Goal: Task Accomplishment & Management: Use online tool/utility

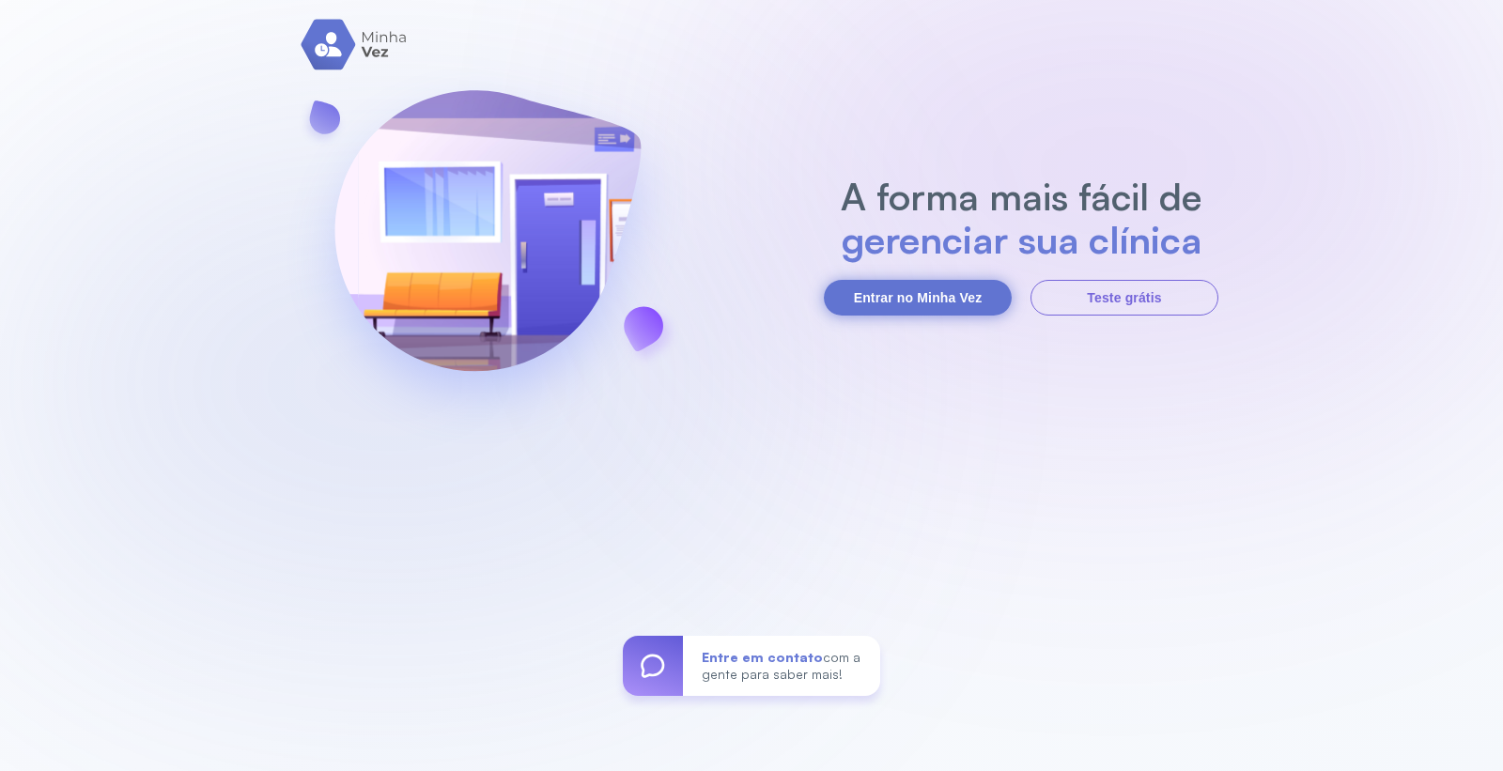
click at [963, 305] on button "Entrar no Minha Vez" at bounding box center [918, 298] width 188 height 36
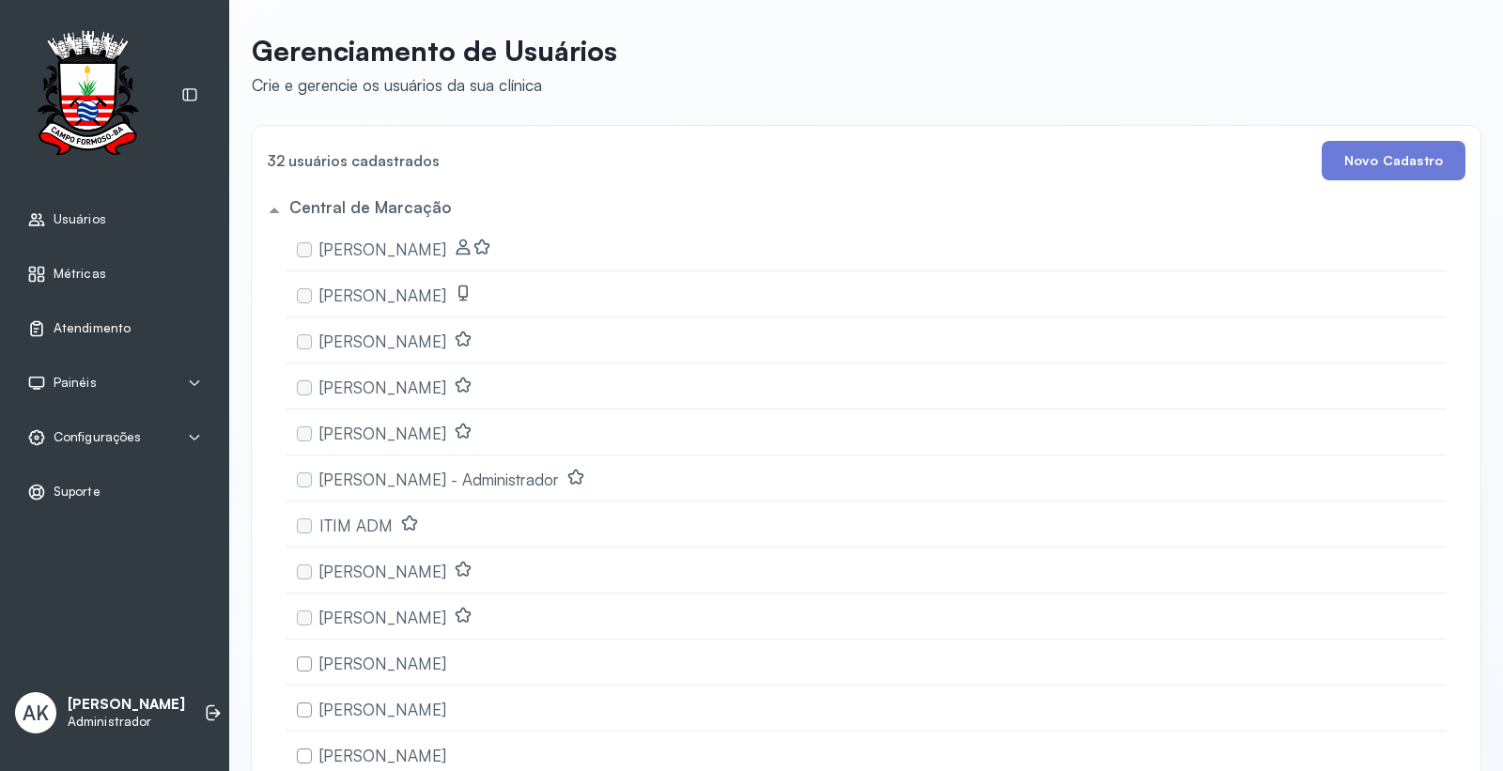
click at [87, 335] on span "Atendimento" at bounding box center [92, 328] width 77 height 16
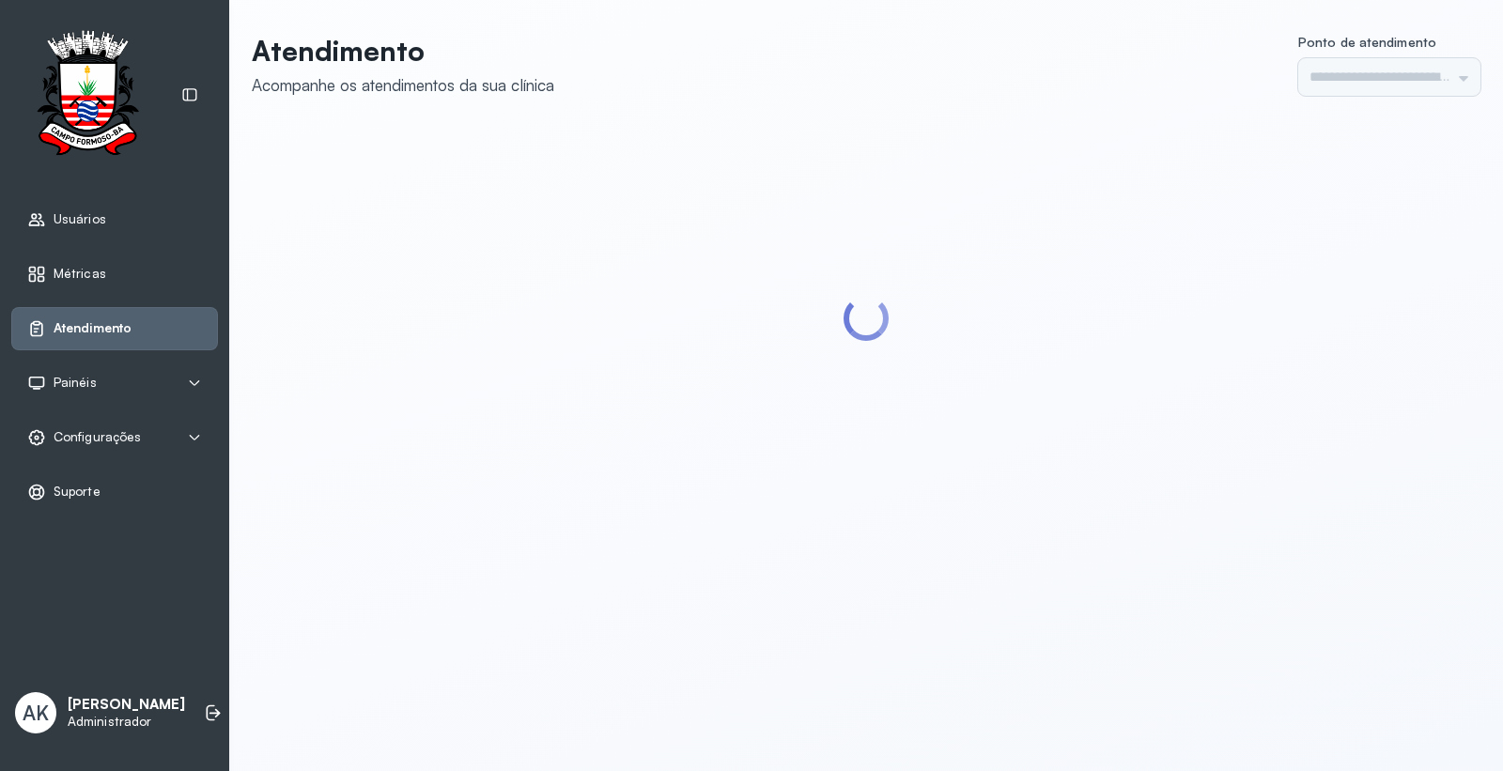
type input "*********"
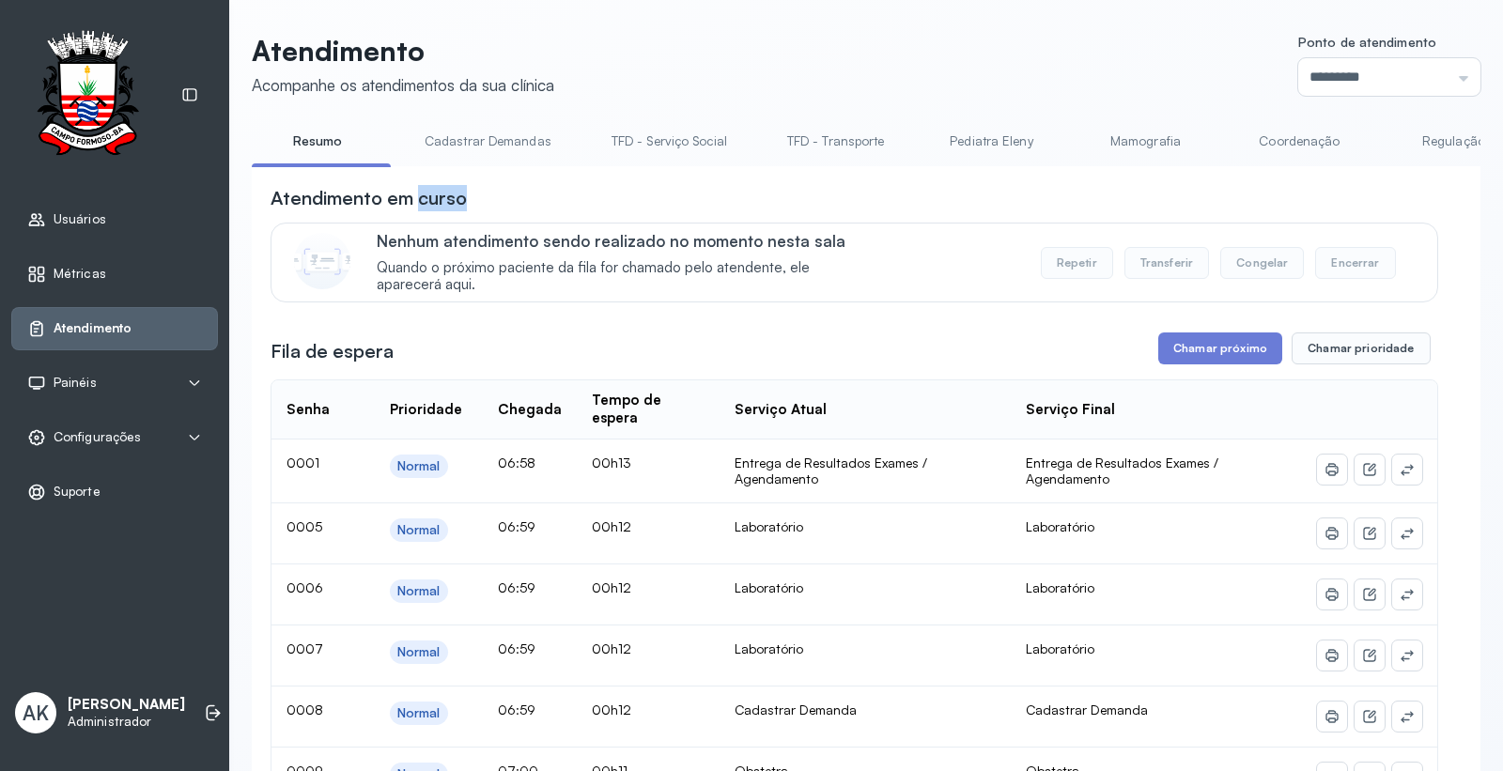
drag, startPoint x: 423, startPoint y: 171, endPoint x: 979, endPoint y: 201, distance: 556.8
click at [723, 205] on div "Atendimento em curso" at bounding box center [853, 198] width 1167 height 26
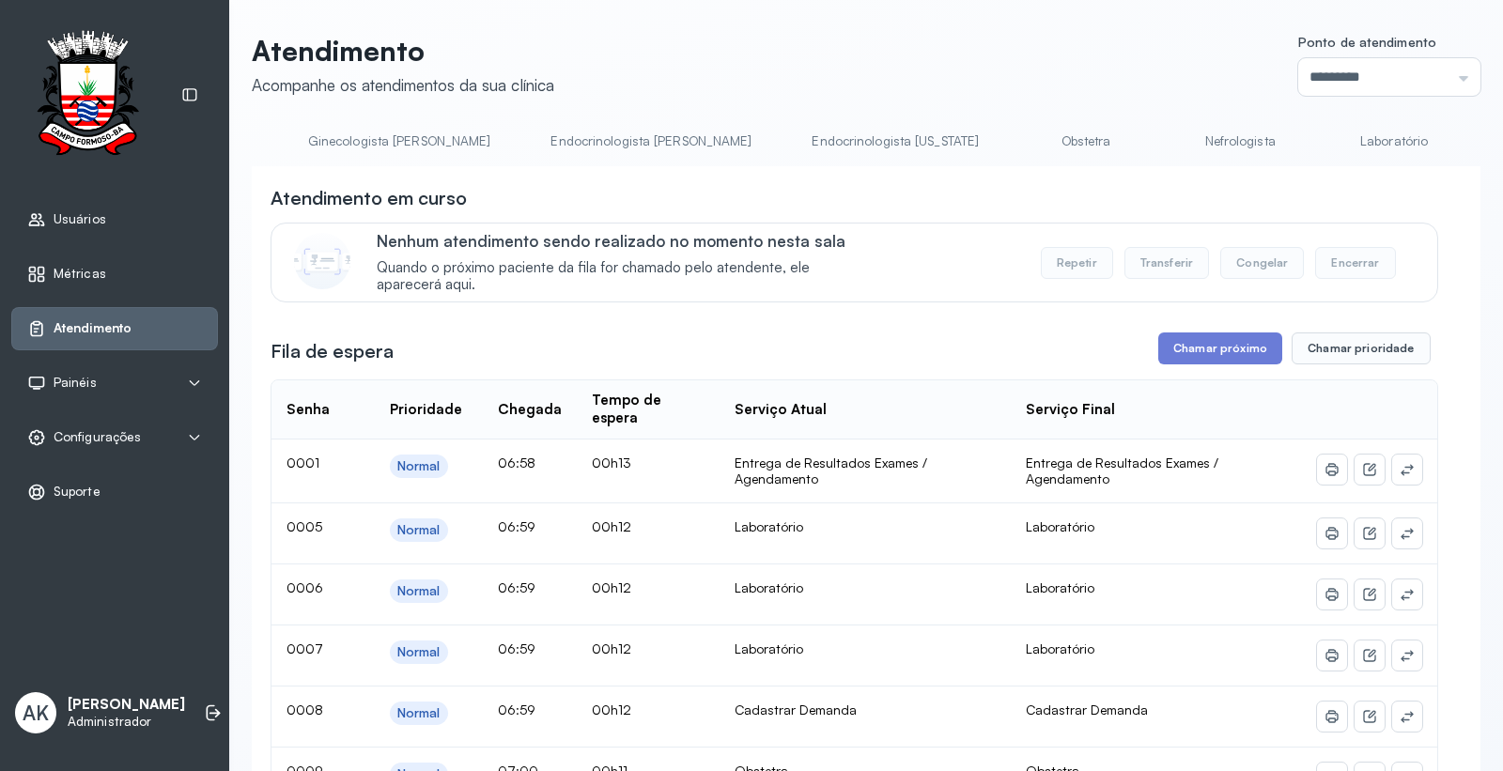
click at [1328, 141] on link "Laboratório" at bounding box center [1393, 141] width 131 height 31
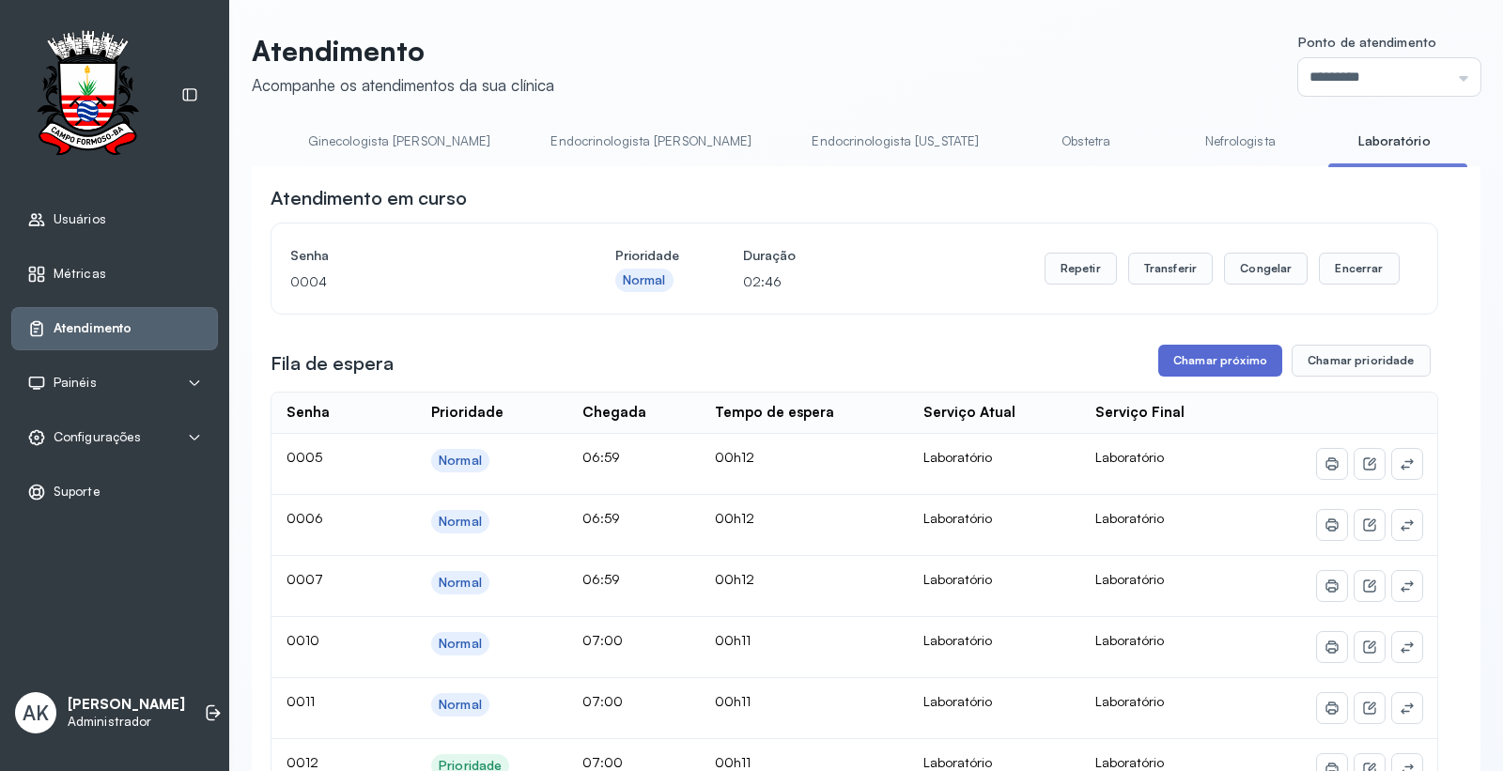
click at [1223, 366] on button "Chamar próximo" at bounding box center [1220, 361] width 124 height 32
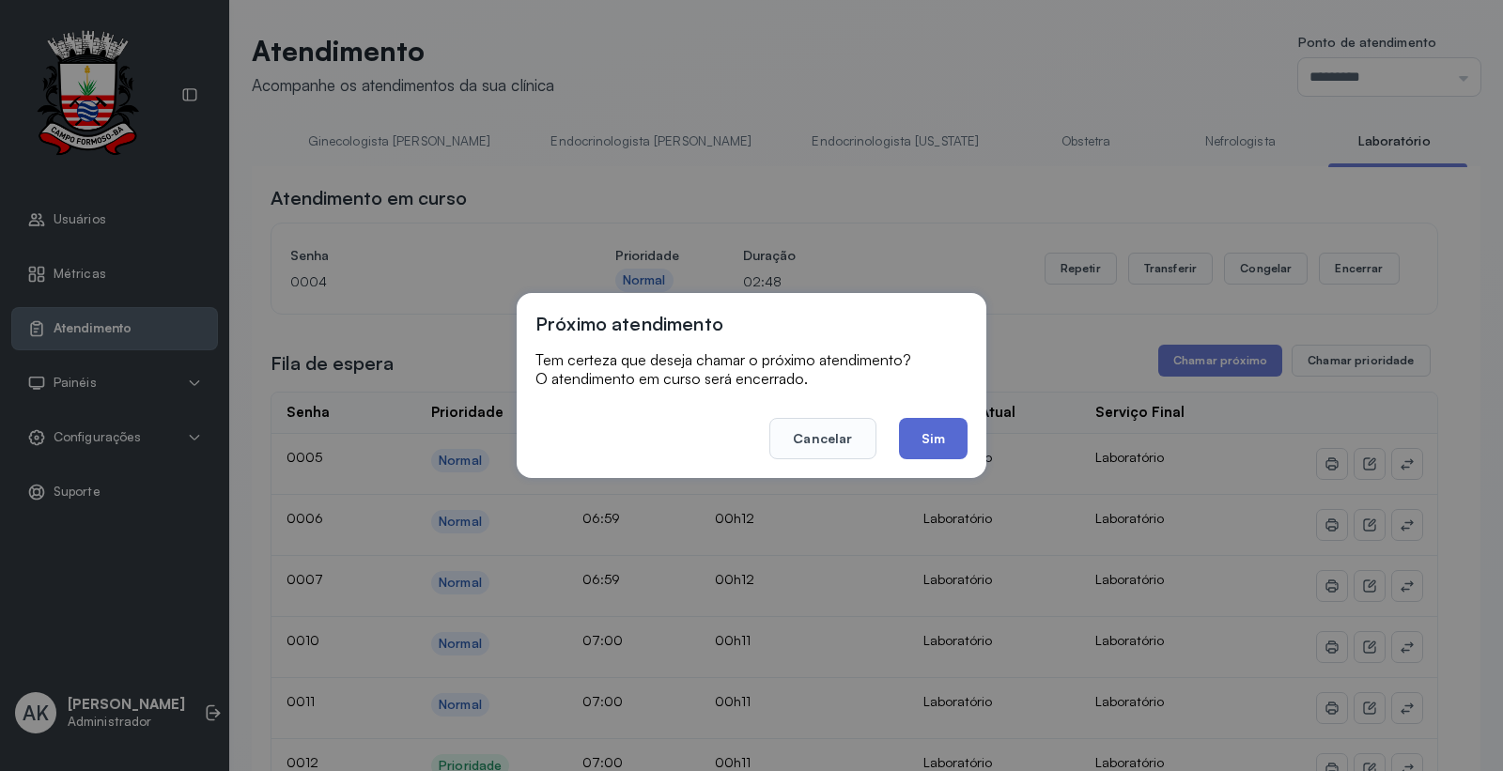
click at [936, 424] on button "Sim" at bounding box center [933, 438] width 69 height 41
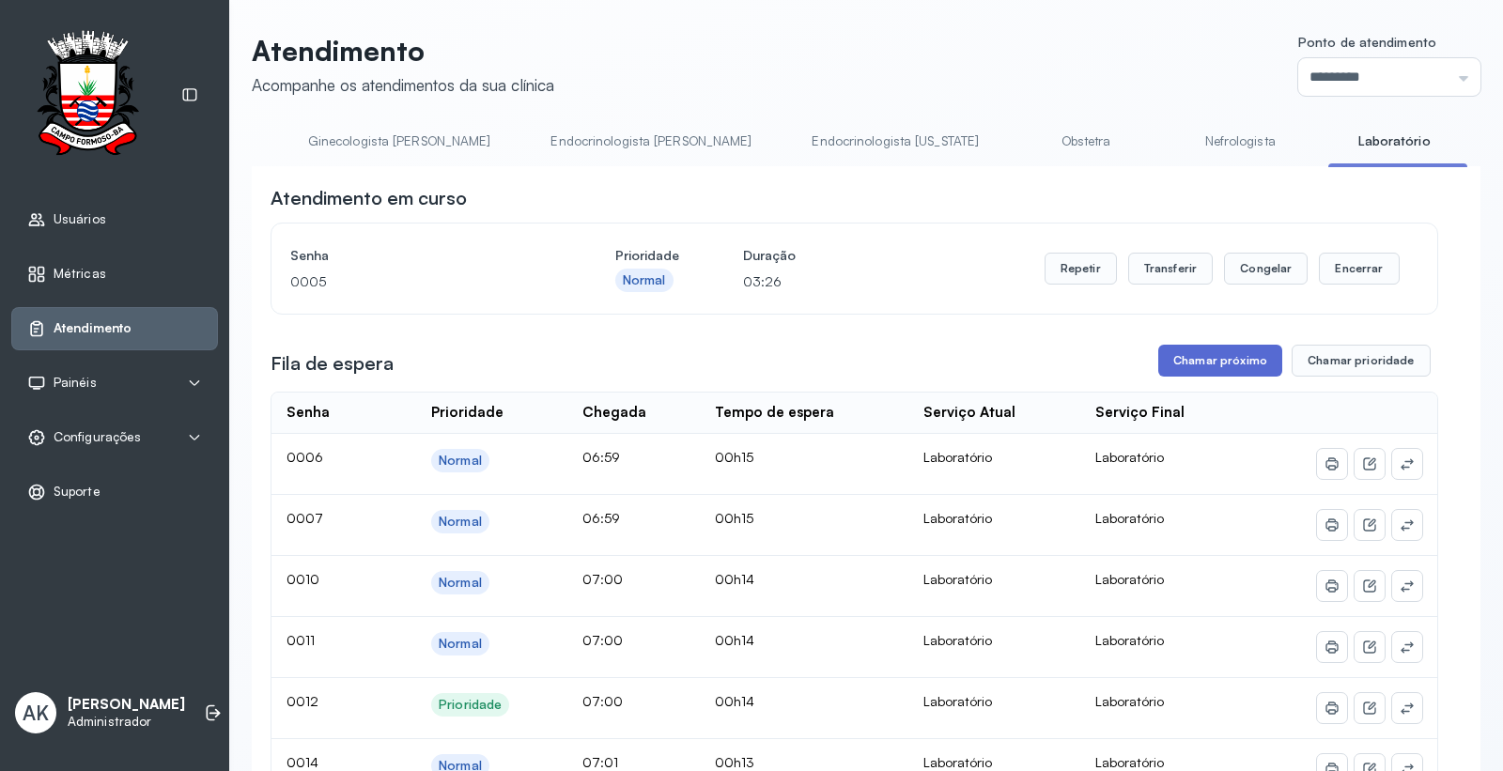
click at [1215, 358] on button "Chamar próximo" at bounding box center [1220, 361] width 124 height 32
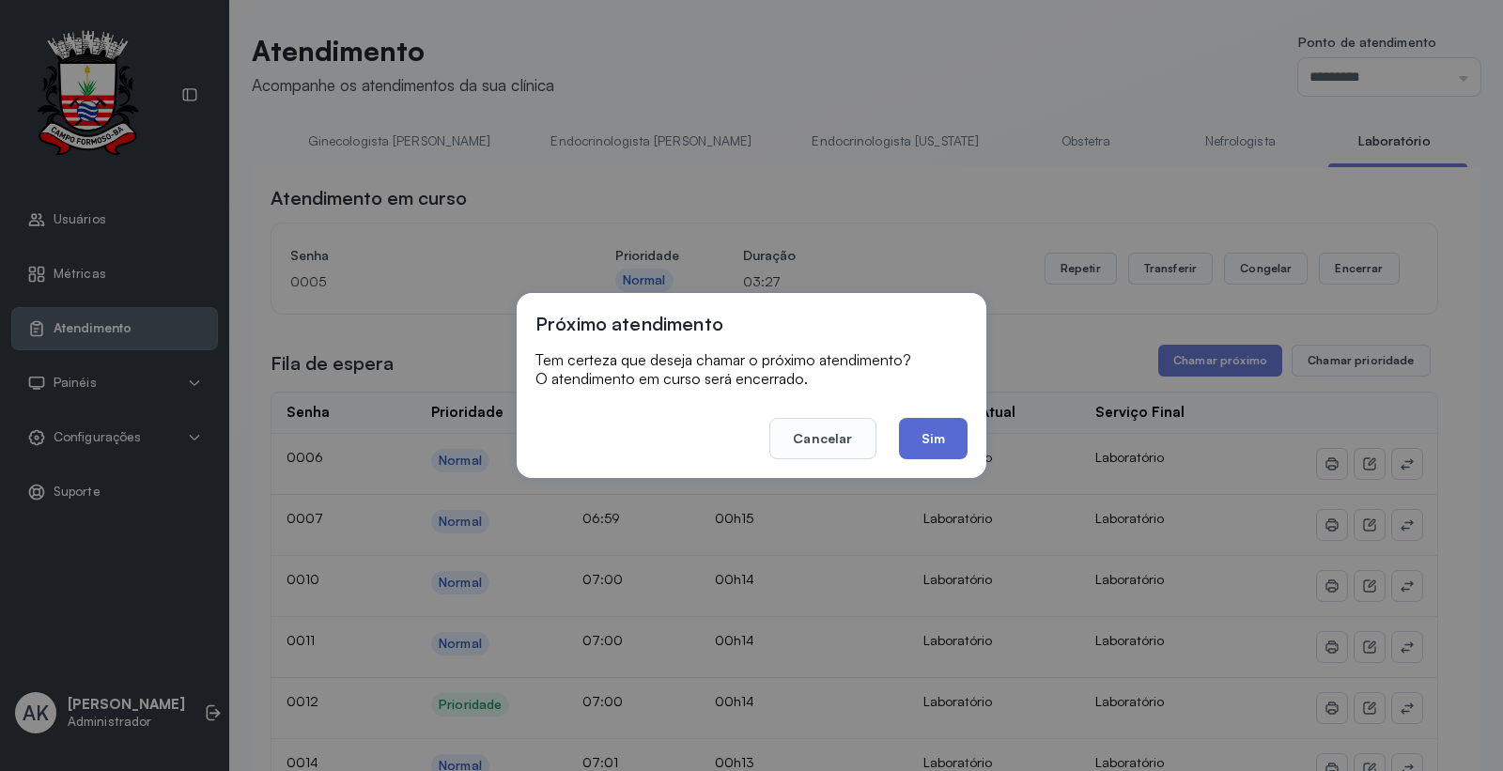
click at [943, 440] on button "Sim" at bounding box center [933, 438] width 69 height 41
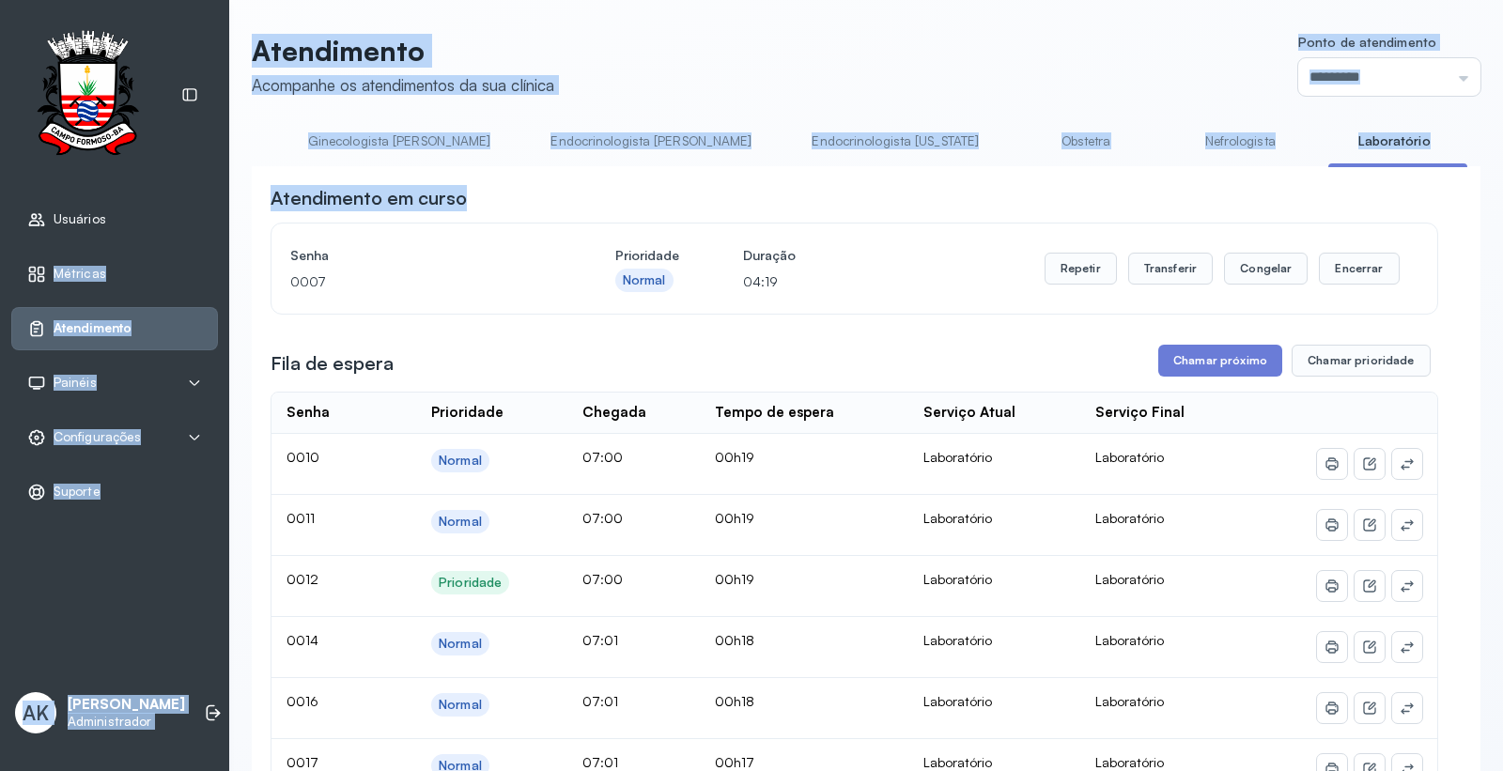
drag, startPoint x: 1172, startPoint y: 171, endPoint x: 138, endPoint y: 173, distance: 1034.0
click at [141, 173] on div "Usuários Métricas Atendimento Painéis Totem Tv Configurações Geral Fluxo de ate…" at bounding box center [751, 385] width 1503 height 771
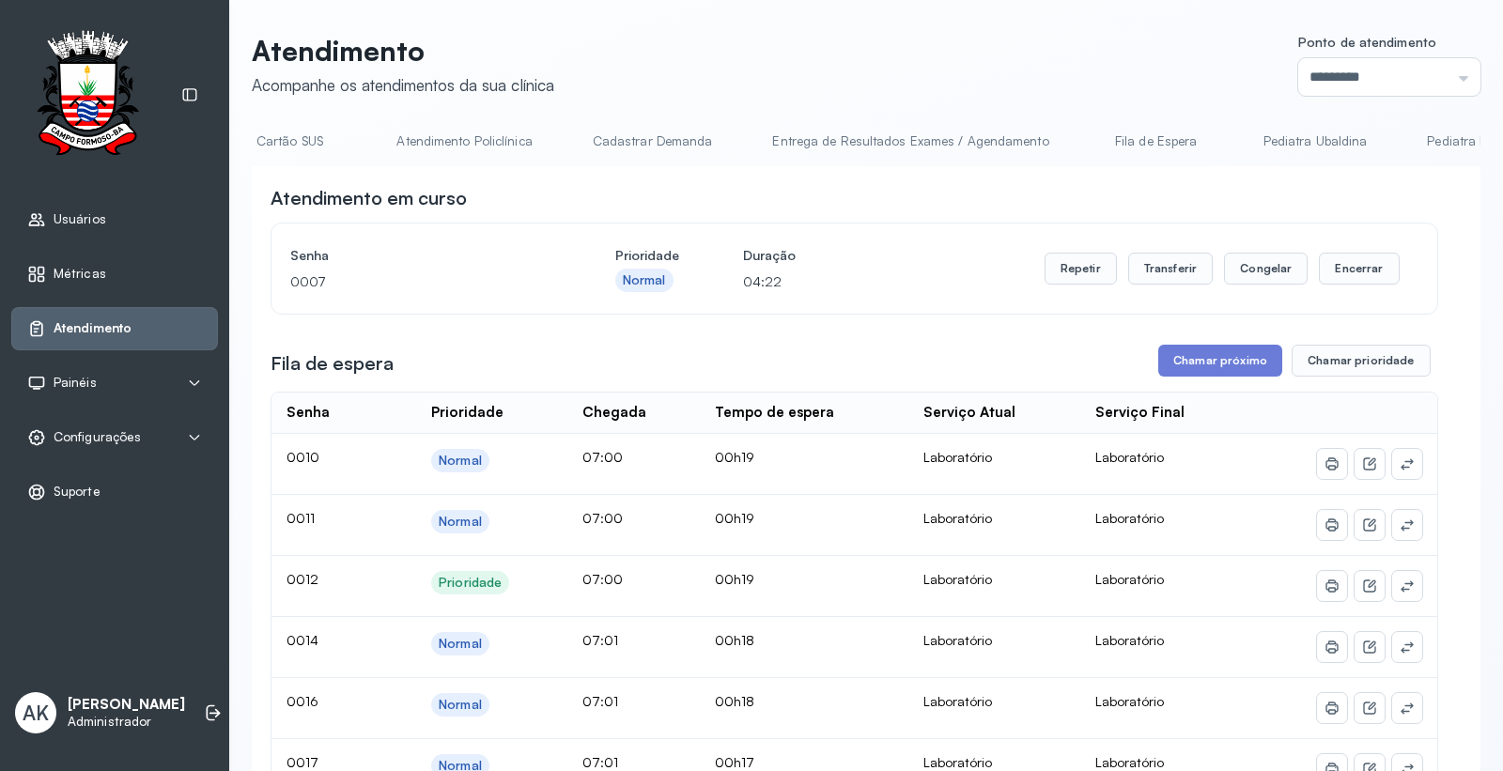
scroll to position [0, 0]
click at [308, 127] on link "Resumo" at bounding box center [317, 141] width 131 height 31
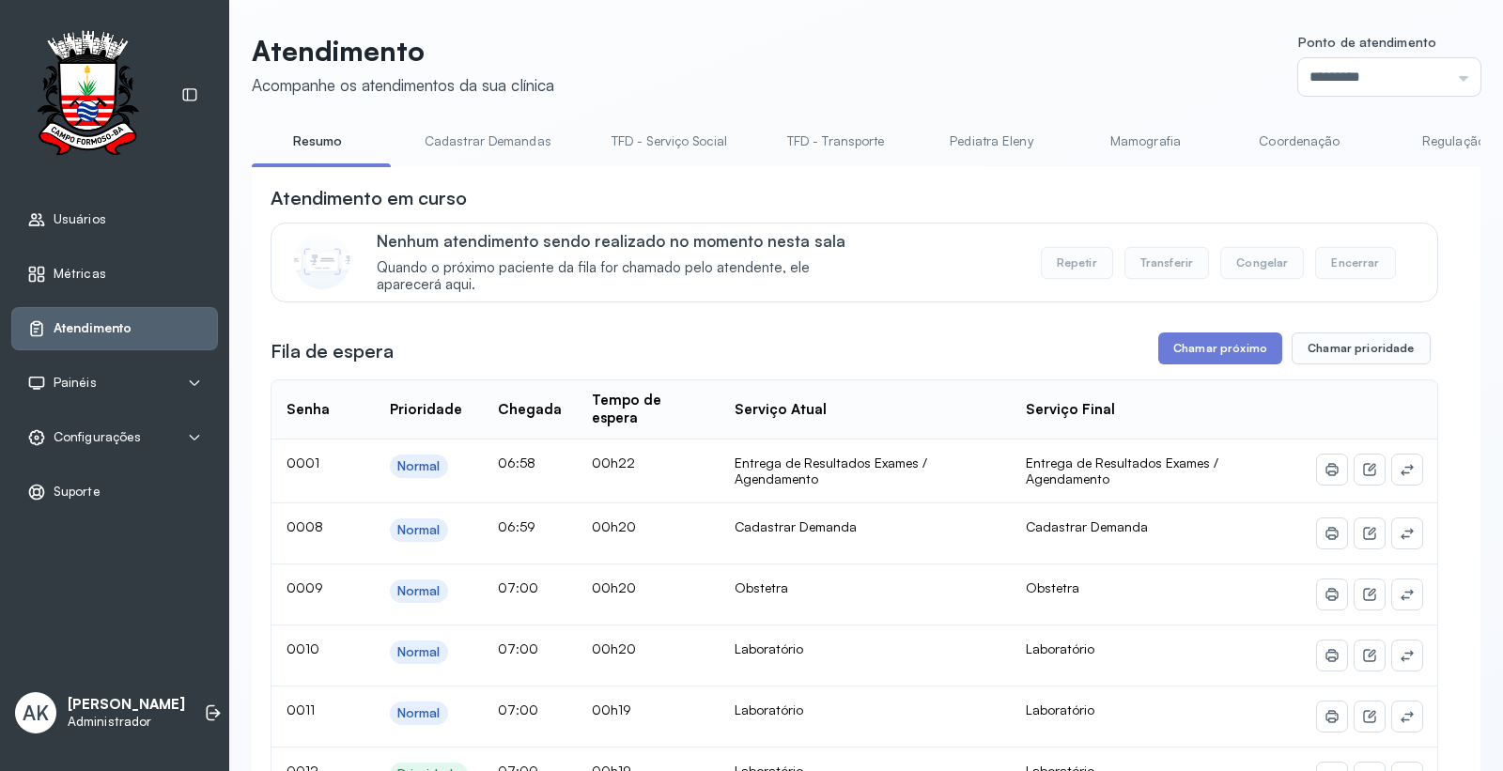
click at [475, 134] on link "Cadastrar Demandas" at bounding box center [488, 141] width 164 height 31
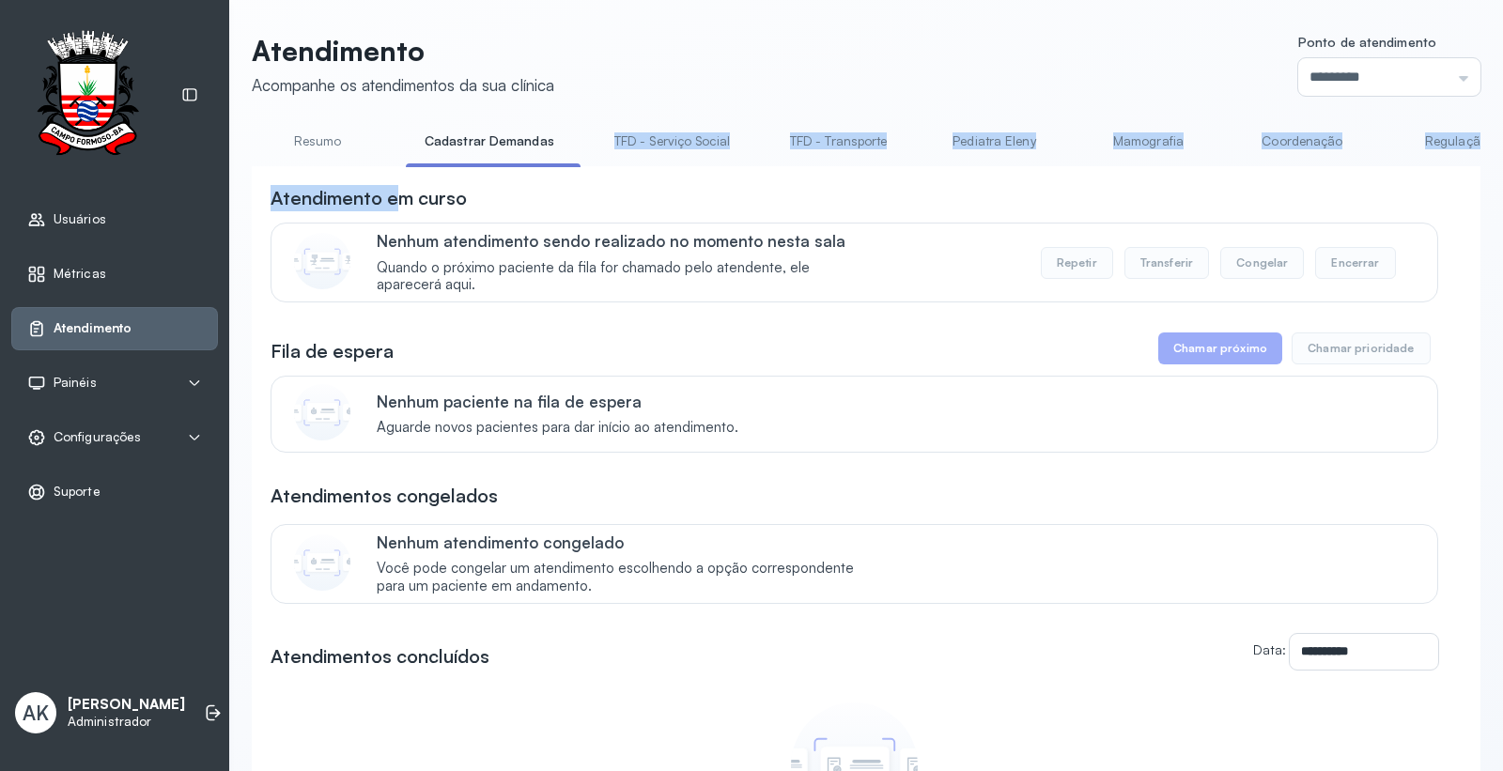
drag, startPoint x: 392, startPoint y: 171, endPoint x: 574, endPoint y: 170, distance: 182.2
click at [574, 170] on div "**********" at bounding box center [866, 569] width 1228 height 887
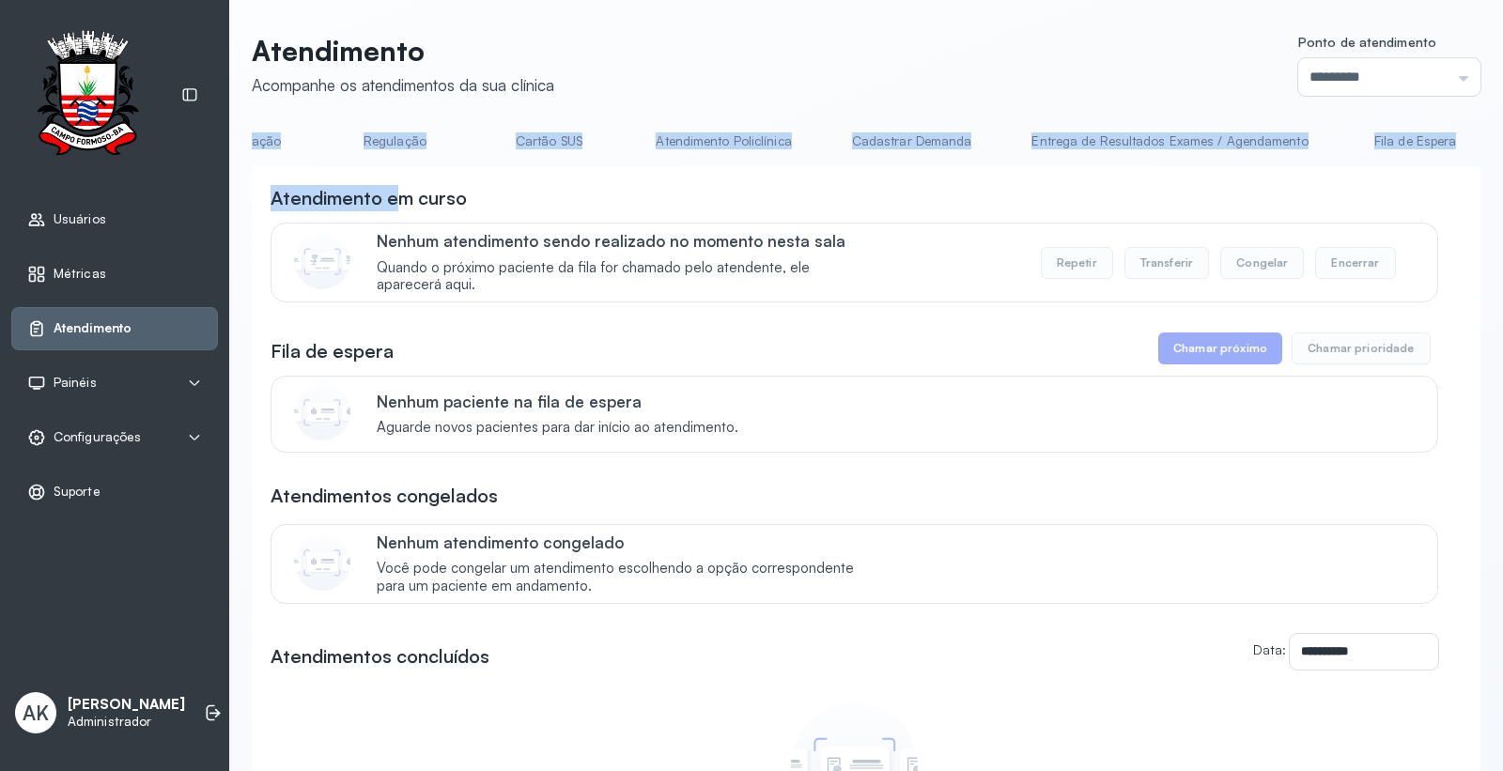
click at [902, 134] on link "Cadastrar Demanda" at bounding box center [912, 141] width 158 height 31
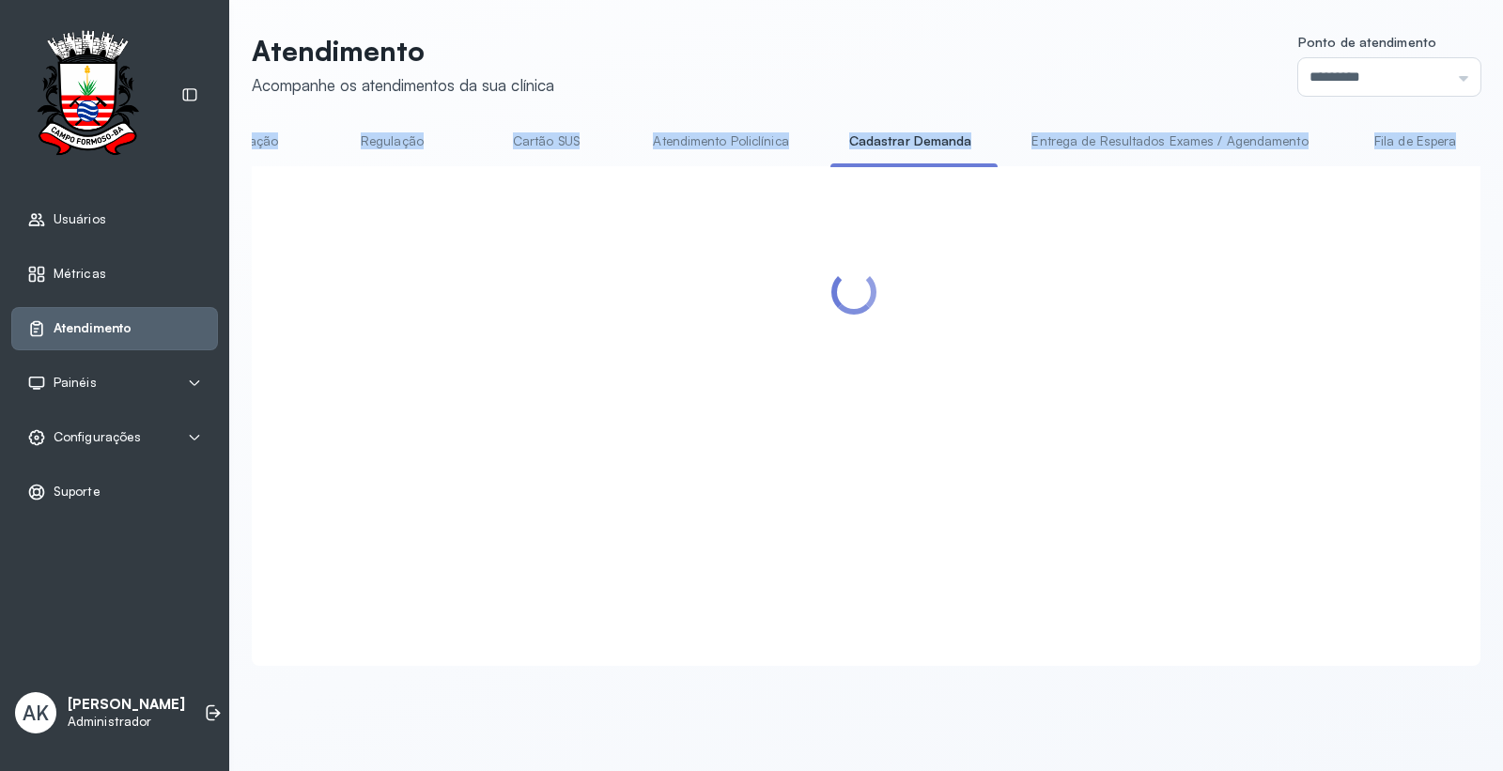
click at [974, 229] on div at bounding box center [853, 393] width 1167 height 416
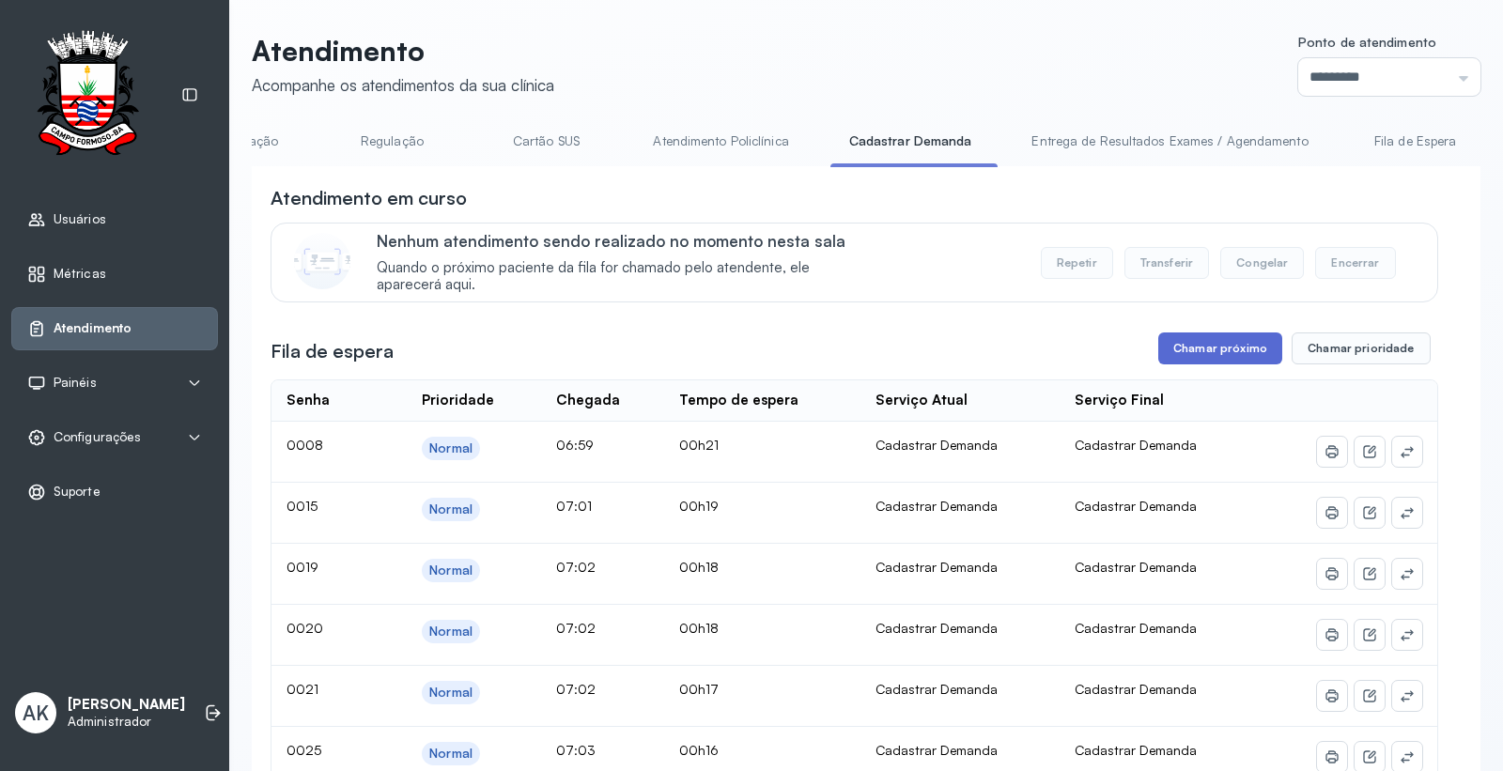
click at [1174, 352] on button "Chamar próximo" at bounding box center [1220, 348] width 124 height 32
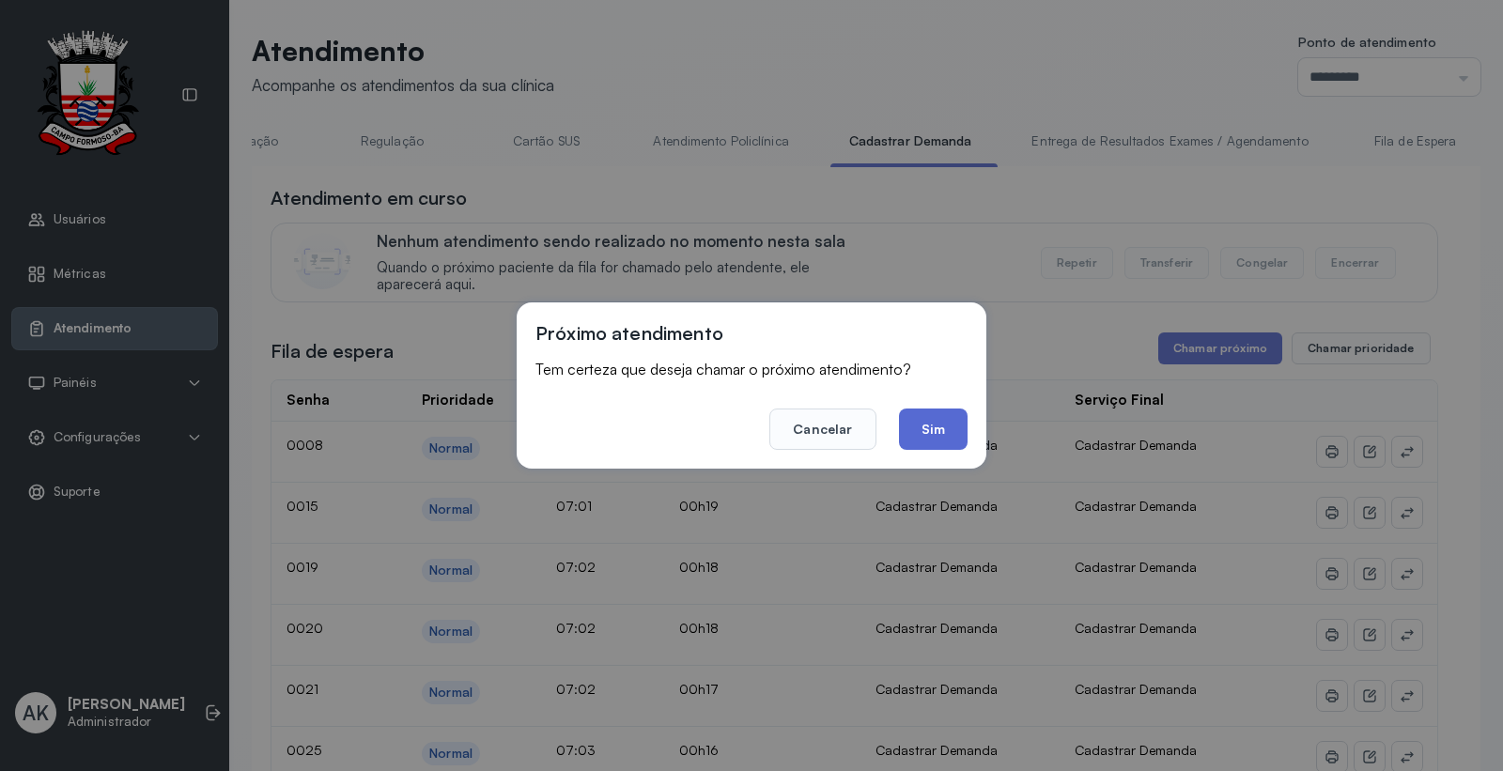
click at [933, 436] on button "Sim" at bounding box center [933, 429] width 69 height 41
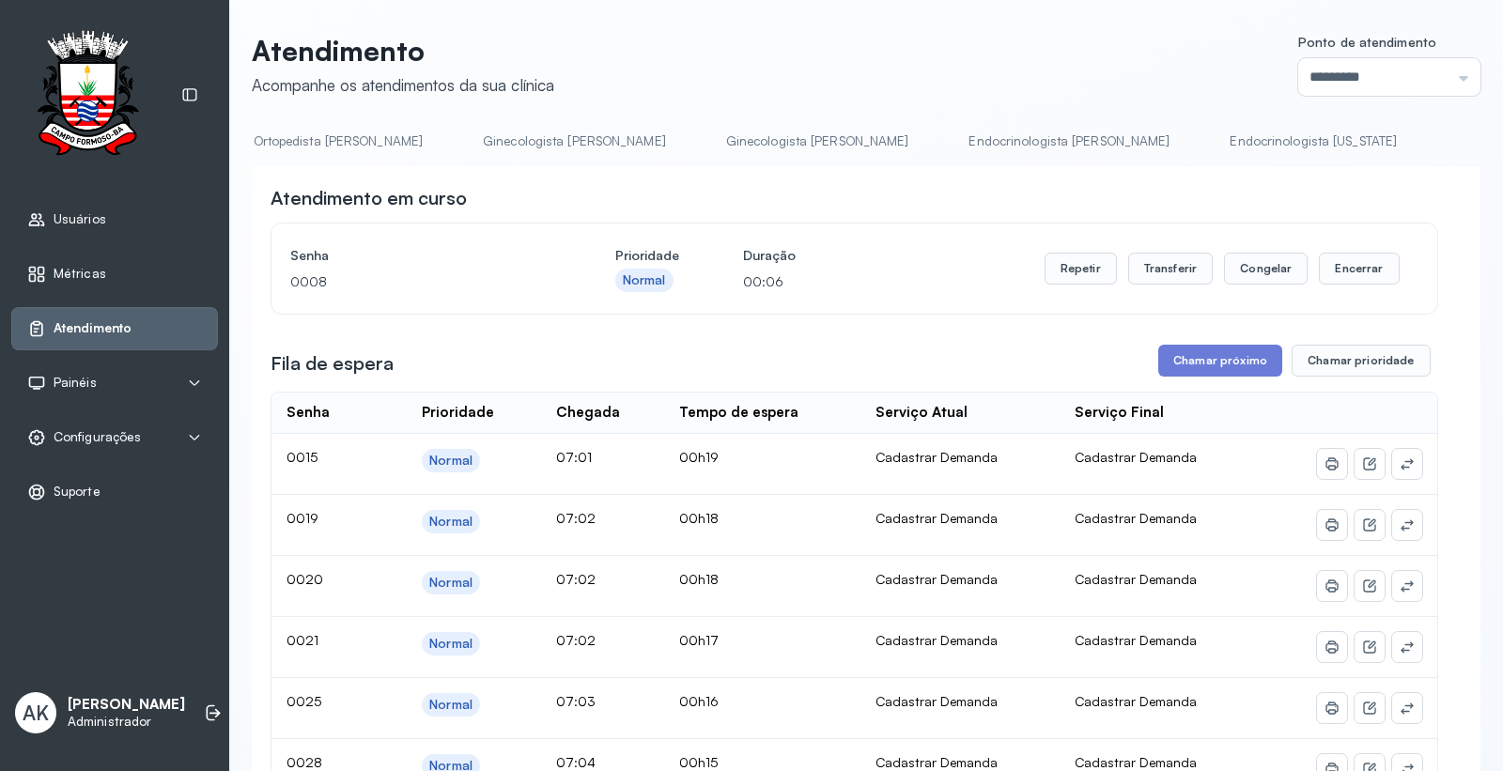
scroll to position [0, 2895]
drag, startPoint x: 1191, startPoint y: 130, endPoint x: 1181, endPoint y: 139, distance: 13.3
click at [1430, 130] on link "Obstetra" at bounding box center [1495, 141] width 131 height 31
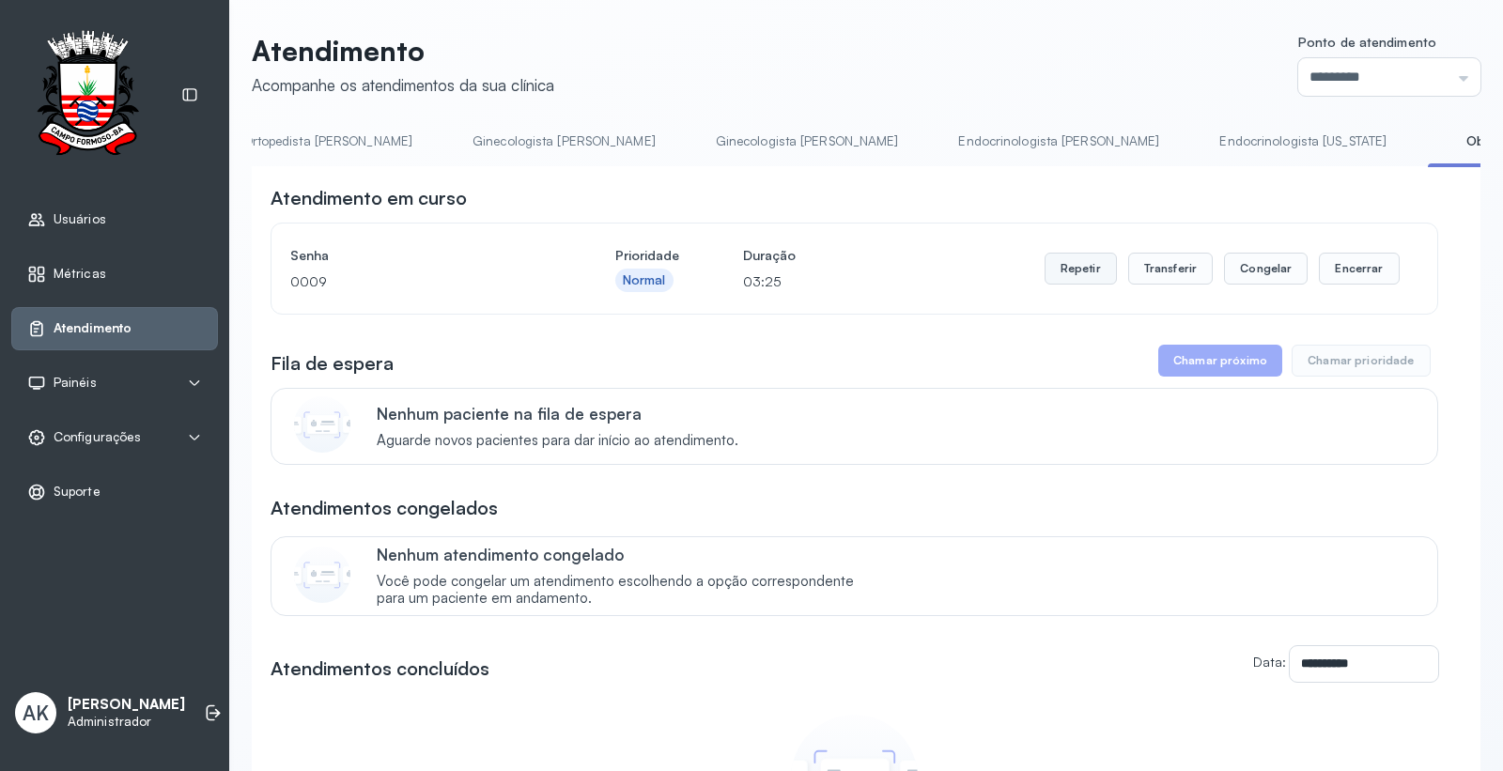
click at [1062, 279] on button "Repetir" at bounding box center [1080, 269] width 72 height 32
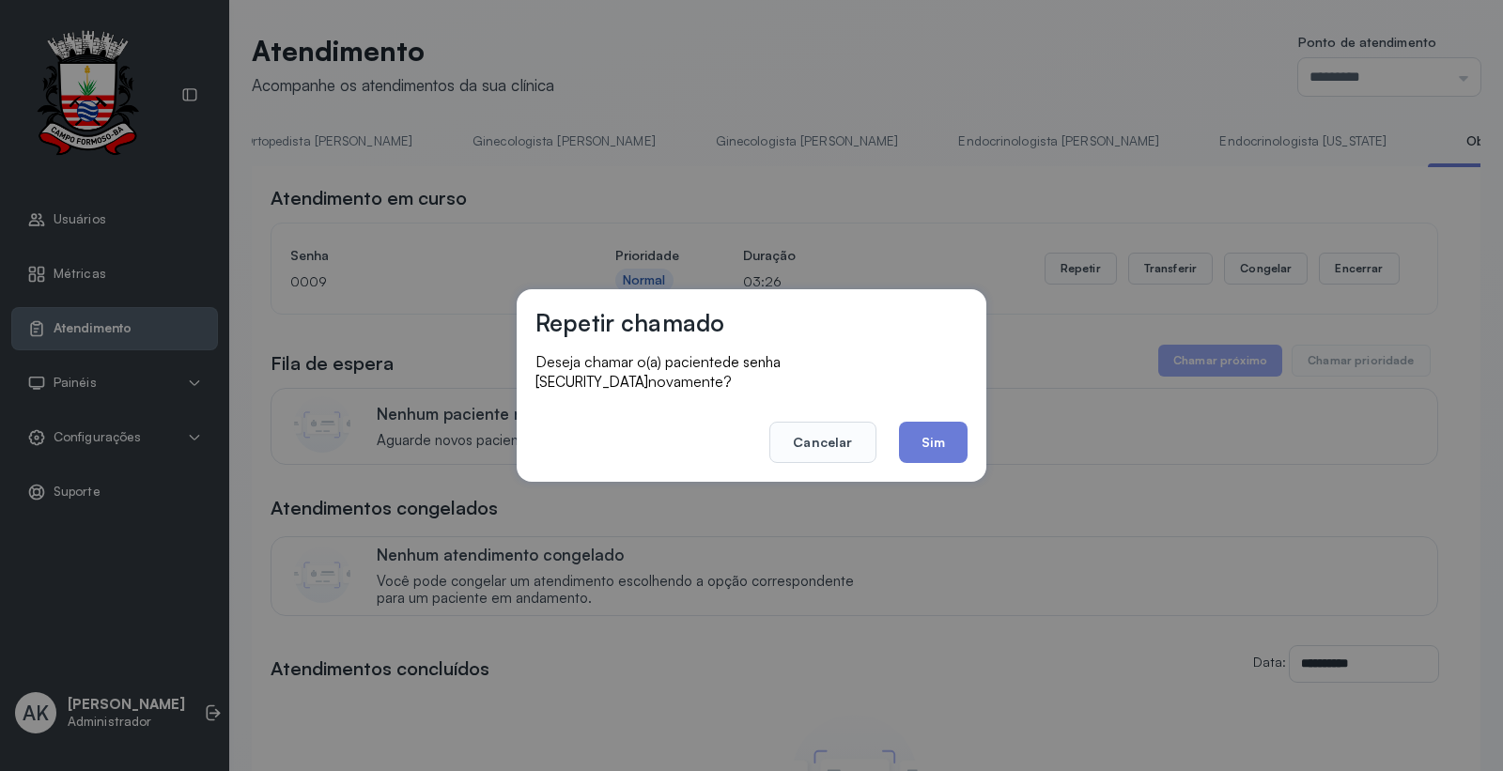
click at [940, 434] on button "Sim" at bounding box center [933, 442] width 69 height 41
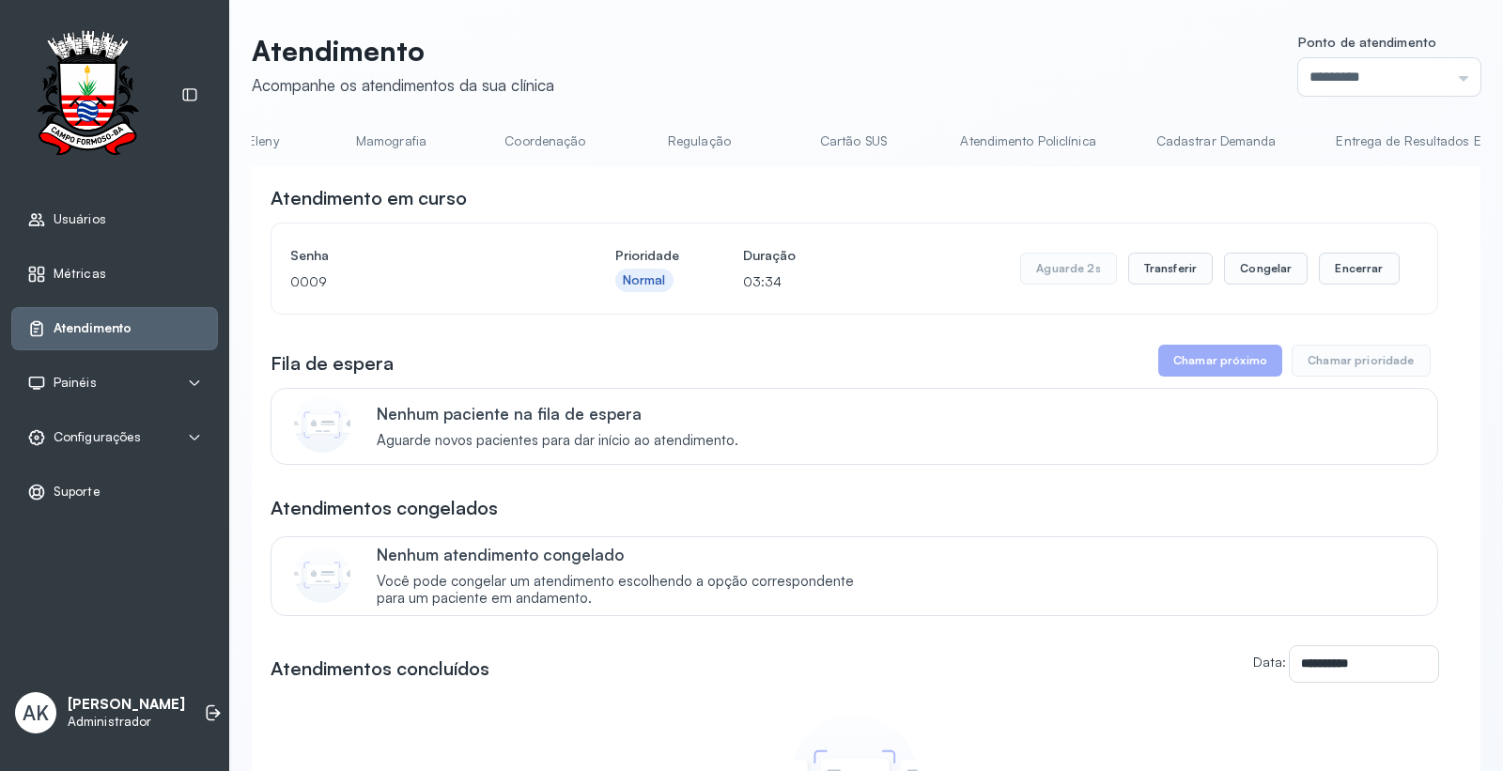
scroll to position [0, 0]
click at [316, 143] on link "Resumo" at bounding box center [317, 141] width 131 height 31
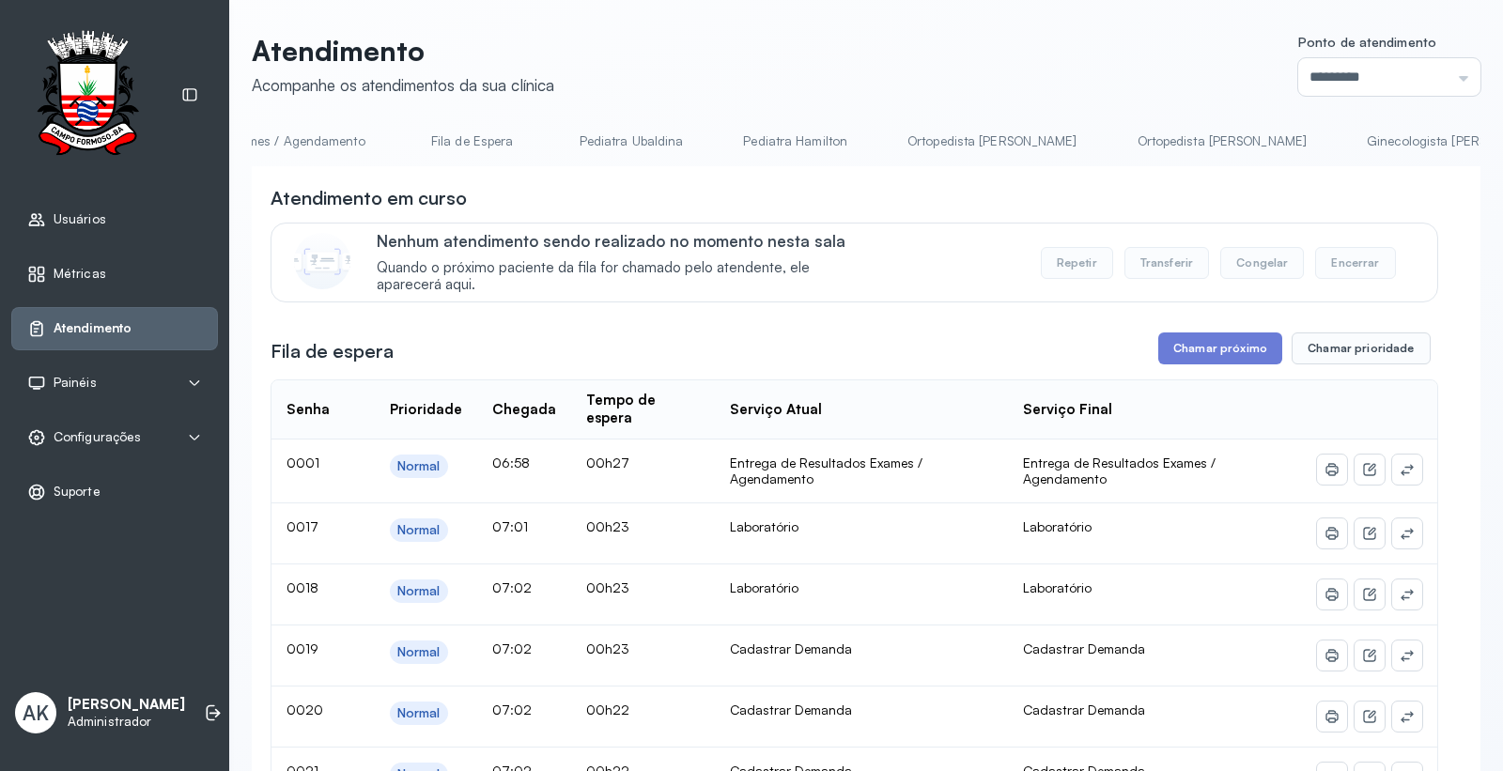
scroll to position [0, 3303]
click at [1328, 131] on link "Laboratório" at bounding box center [1393, 141] width 131 height 31
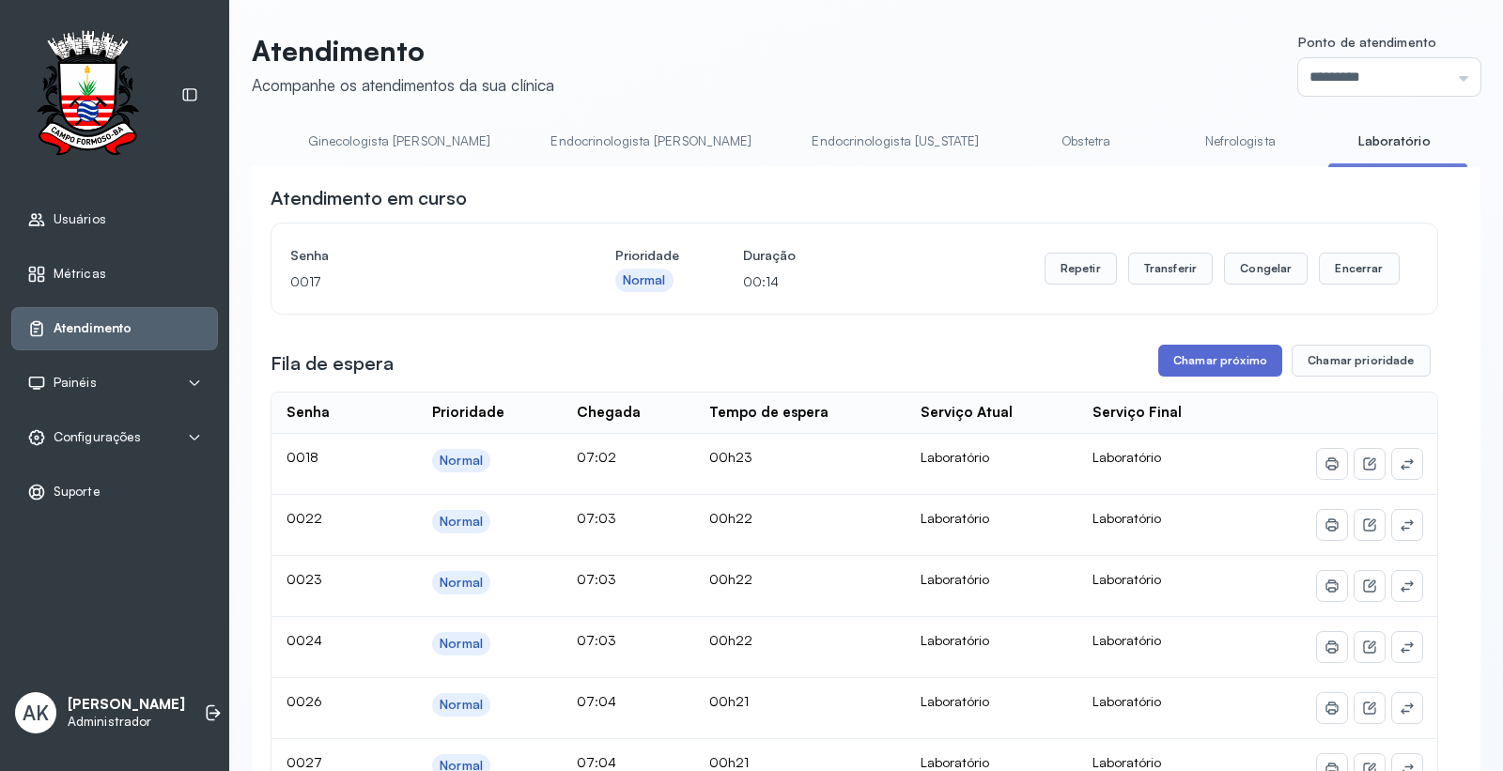
click at [1210, 360] on button "Chamar próximo" at bounding box center [1220, 361] width 124 height 32
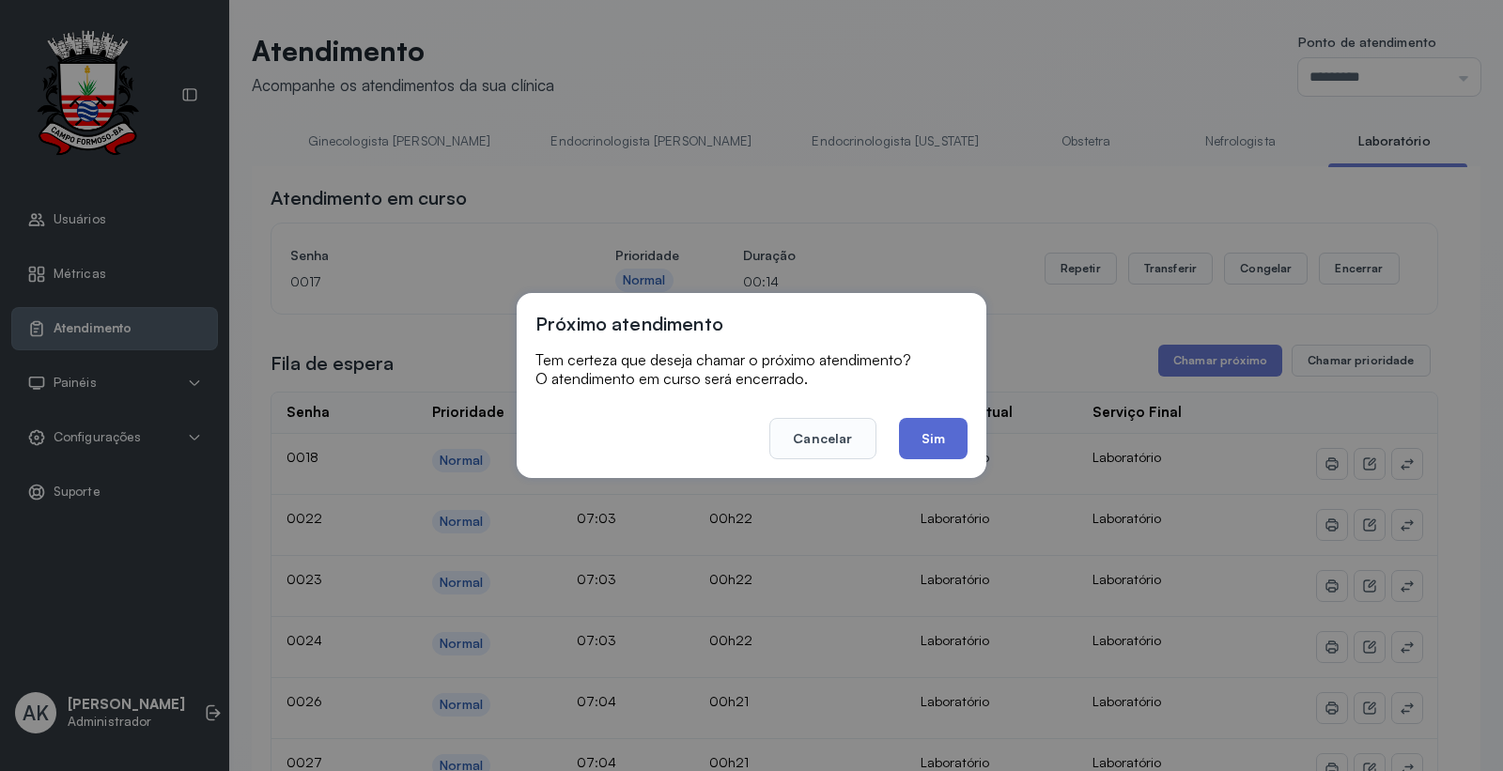
click at [934, 434] on button "Sim" at bounding box center [933, 438] width 69 height 41
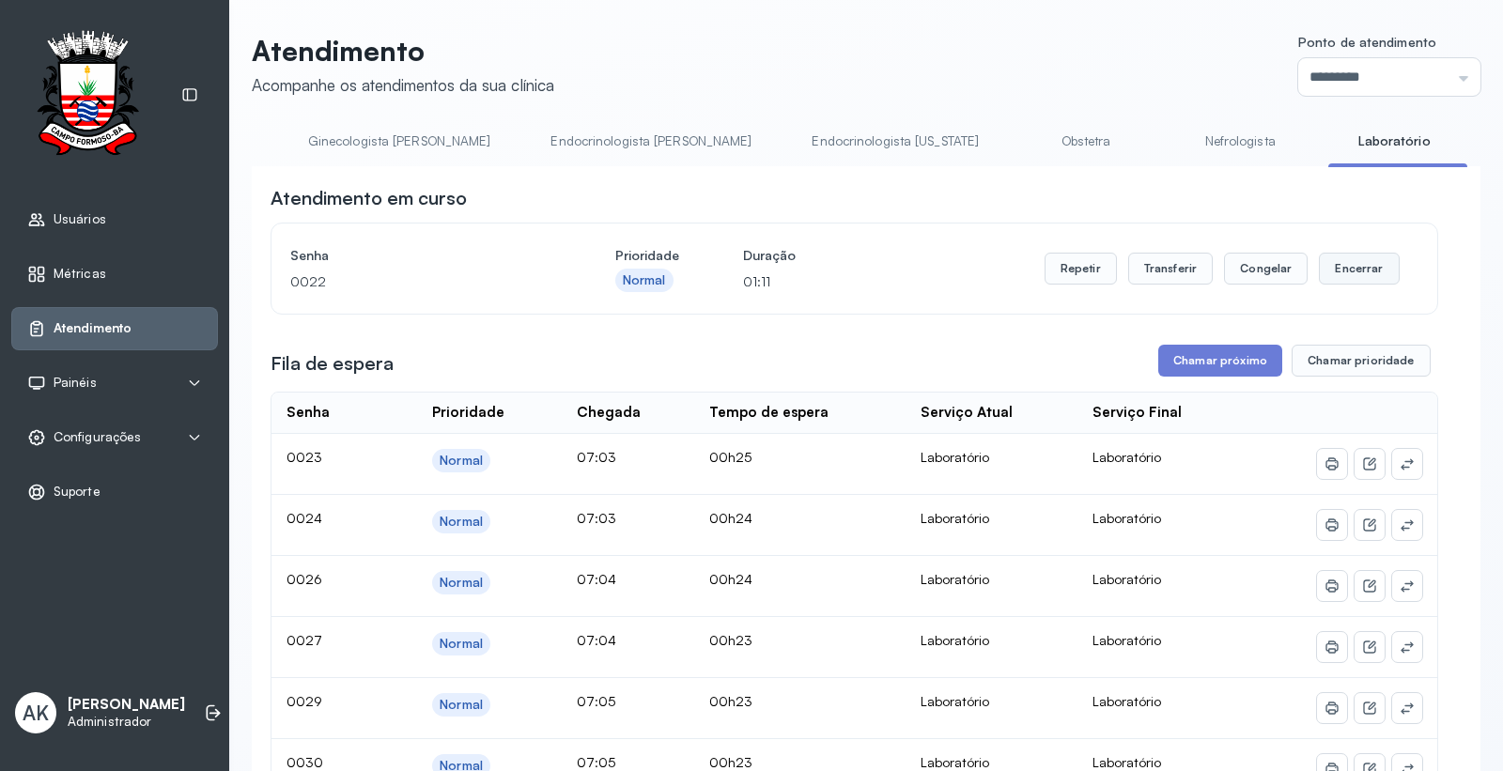
click at [1346, 261] on button "Encerrar" at bounding box center [1359, 269] width 80 height 32
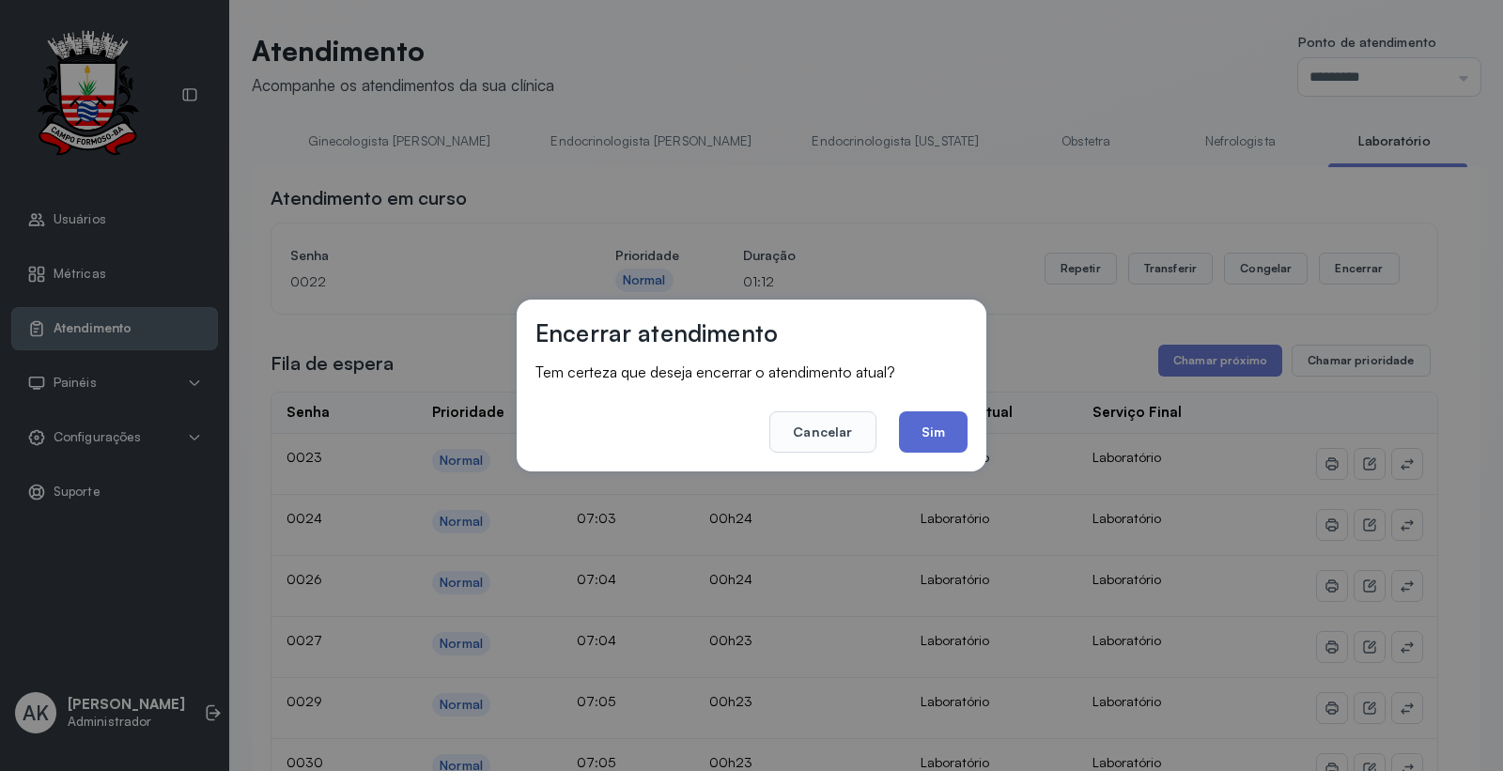
click at [941, 445] on button "Sim" at bounding box center [933, 431] width 69 height 41
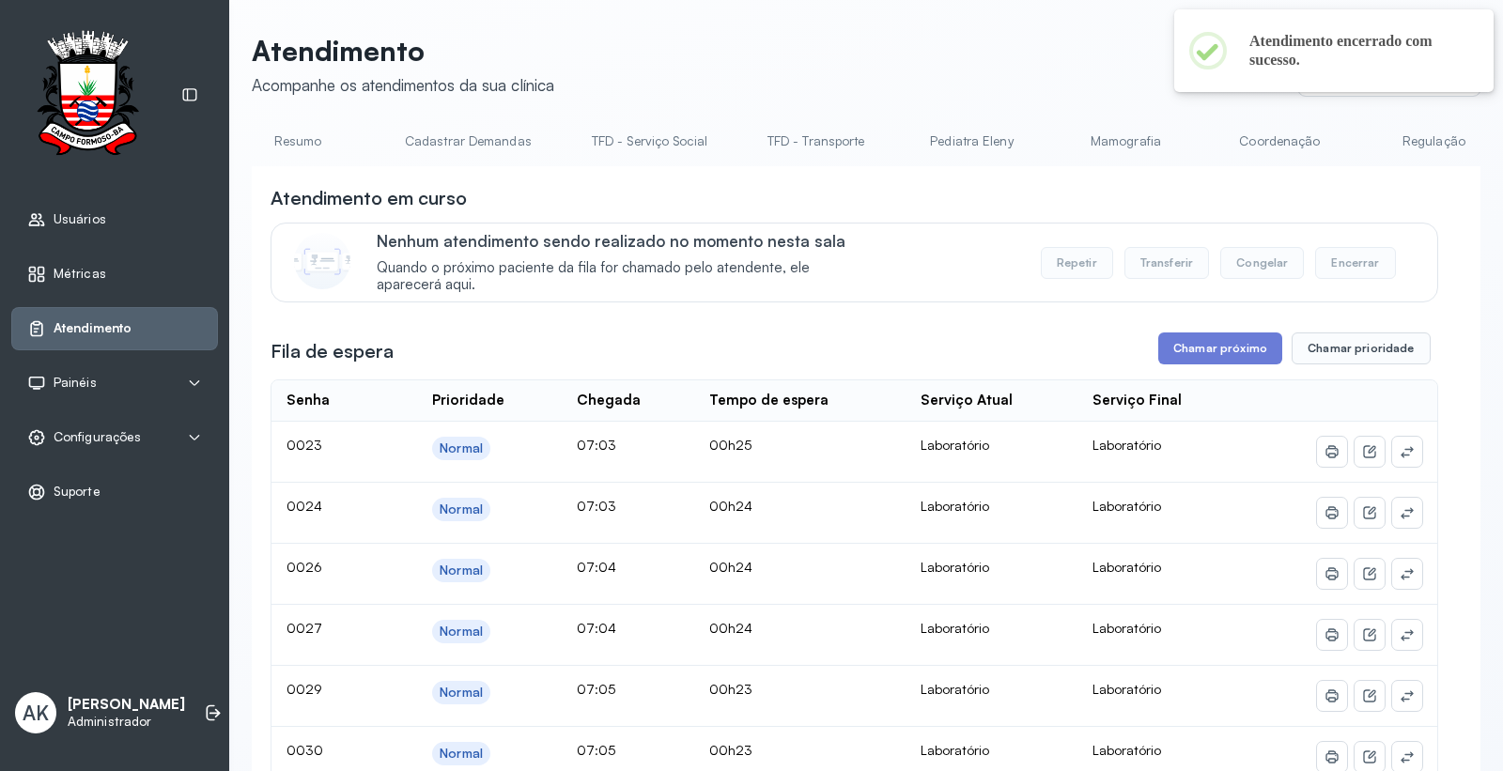
scroll to position [0, 15]
click at [279, 138] on link "Resumo" at bounding box center [302, 141] width 131 height 31
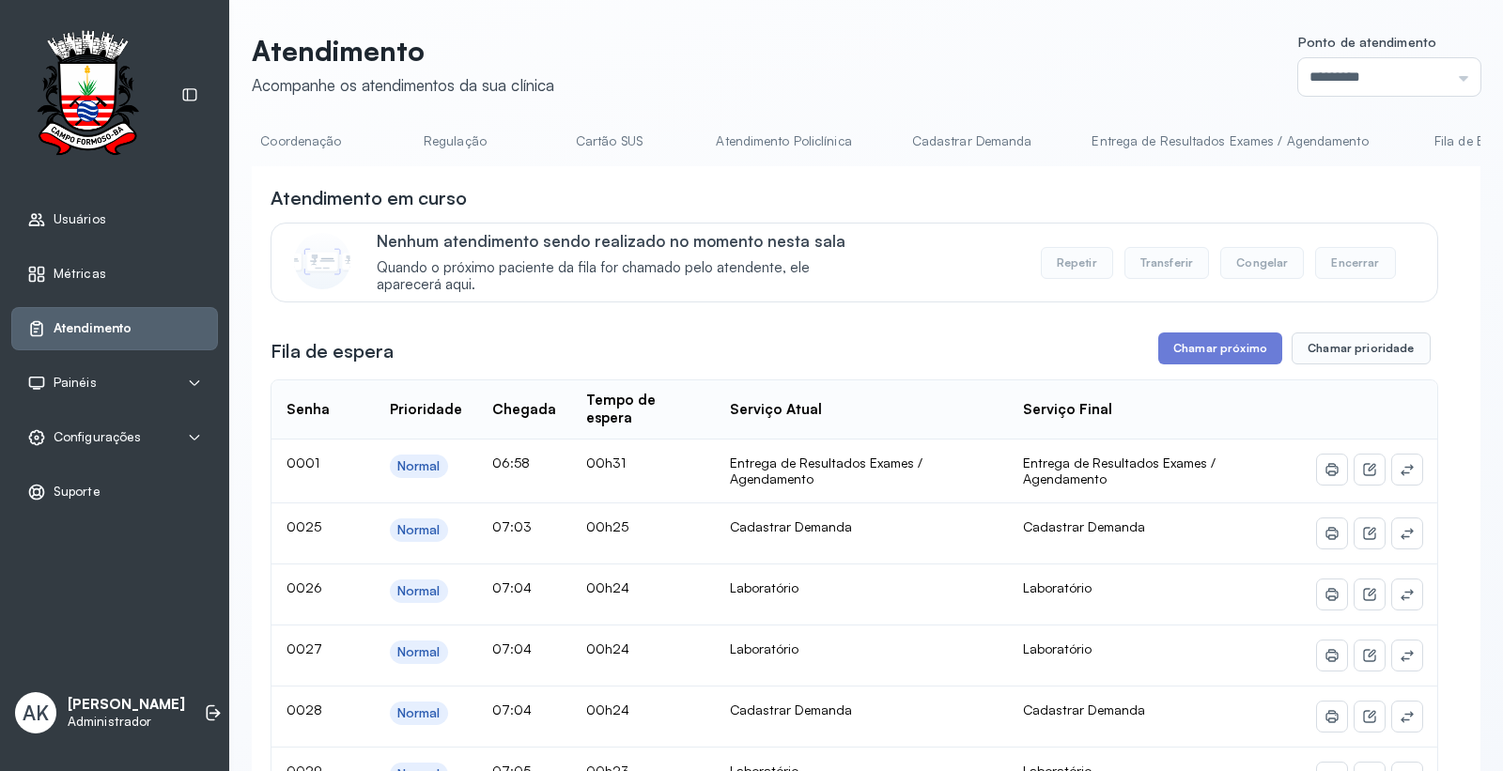
scroll to position [0, 1007]
click at [885, 142] on link "Cadastrar Demanda" at bounding box center [964, 141] width 158 height 31
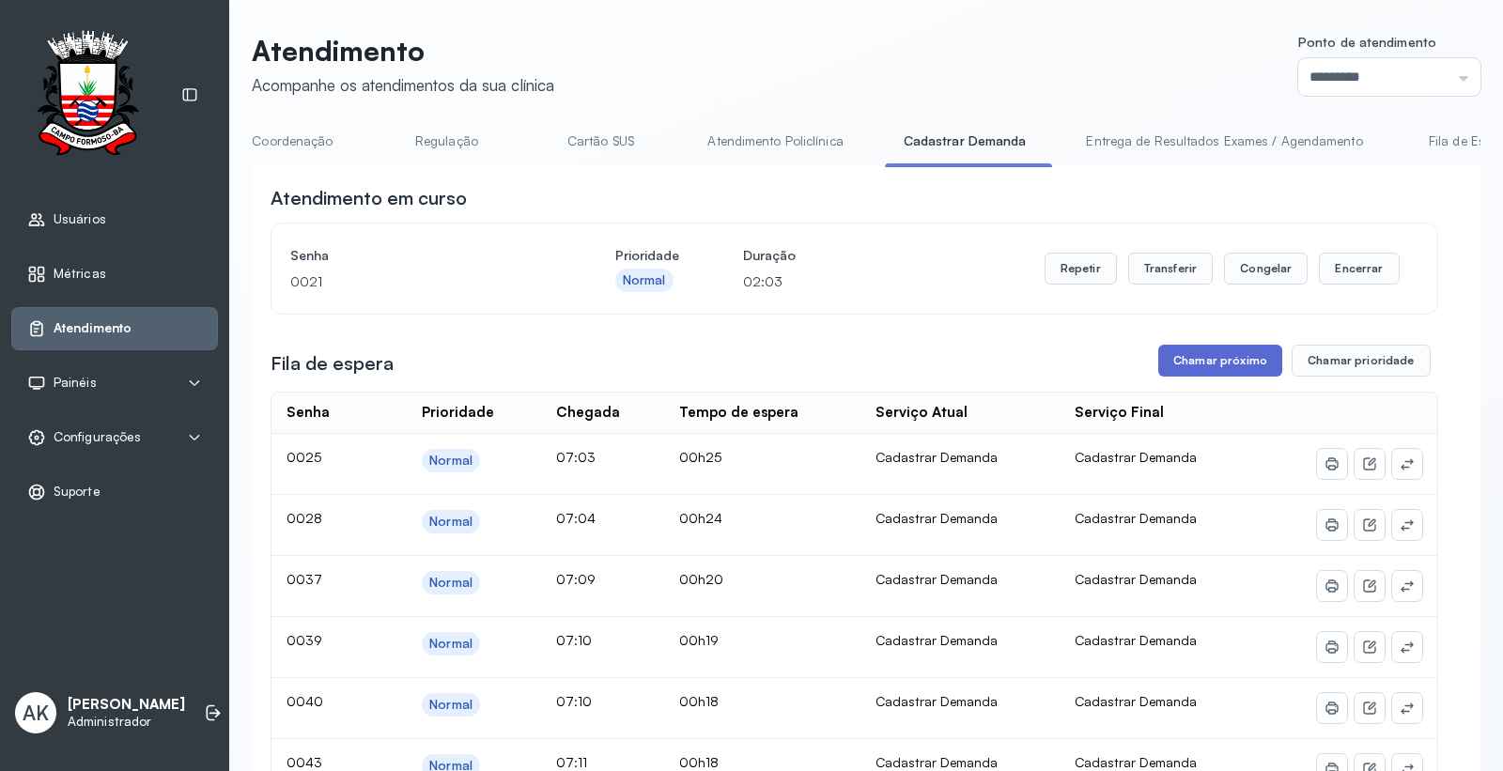
click at [1207, 374] on button "Chamar próximo" at bounding box center [1220, 361] width 124 height 32
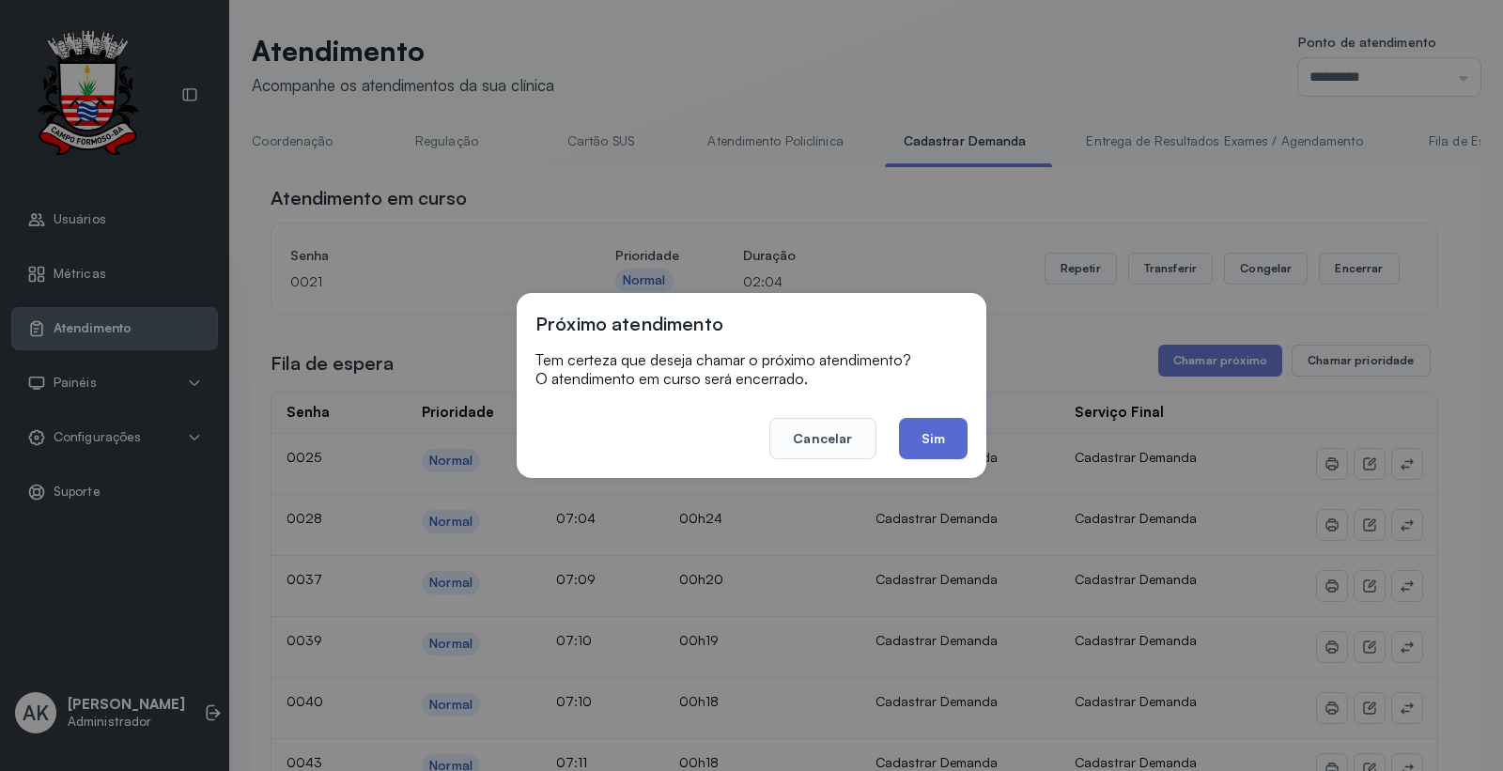
click at [931, 438] on button "Sim" at bounding box center [933, 438] width 69 height 41
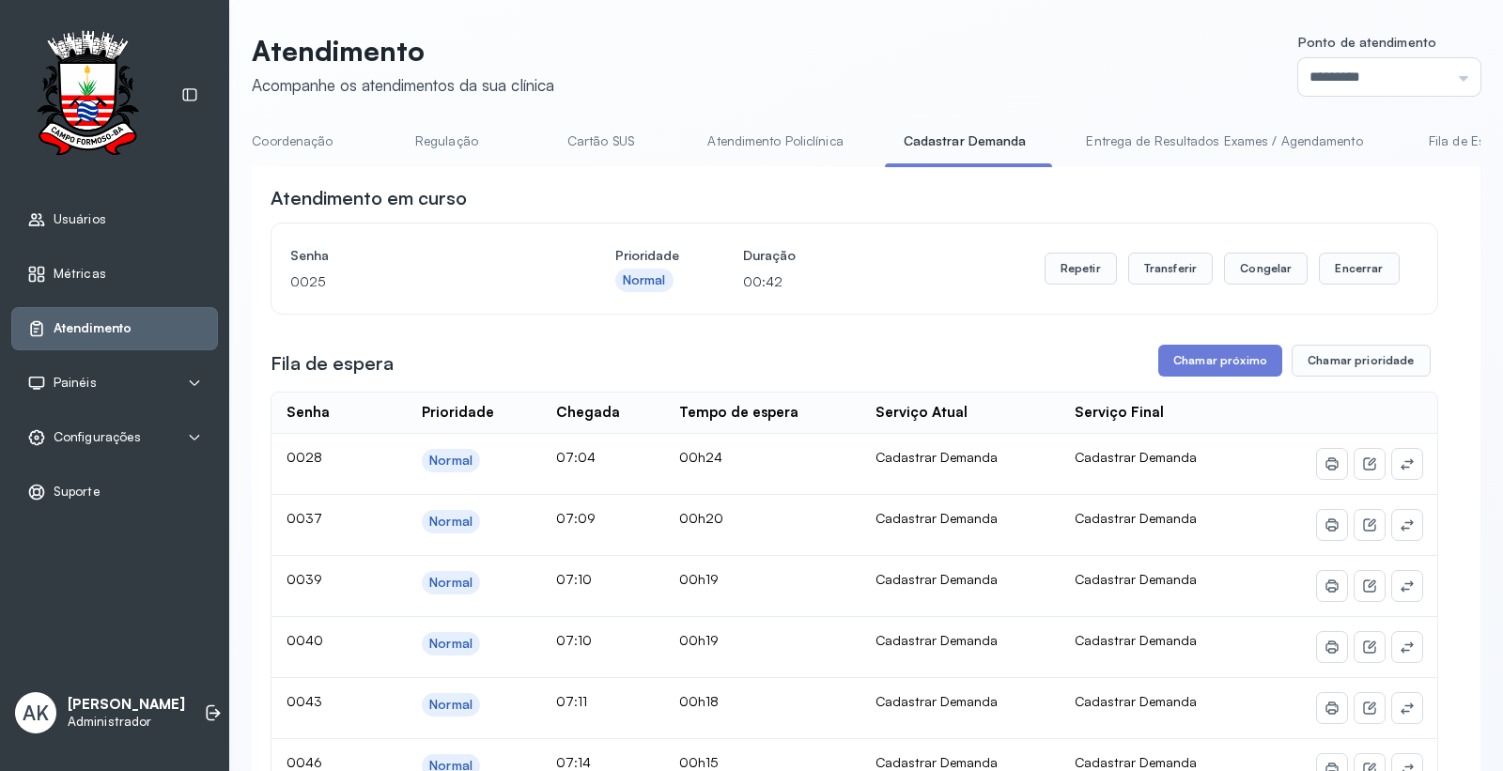
drag, startPoint x: 716, startPoint y: 171, endPoint x: 858, endPoint y: 185, distance: 143.4
click at [748, 191] on div "Atendimento em curso" at bounding box center [853, 198] width 1167 height 26
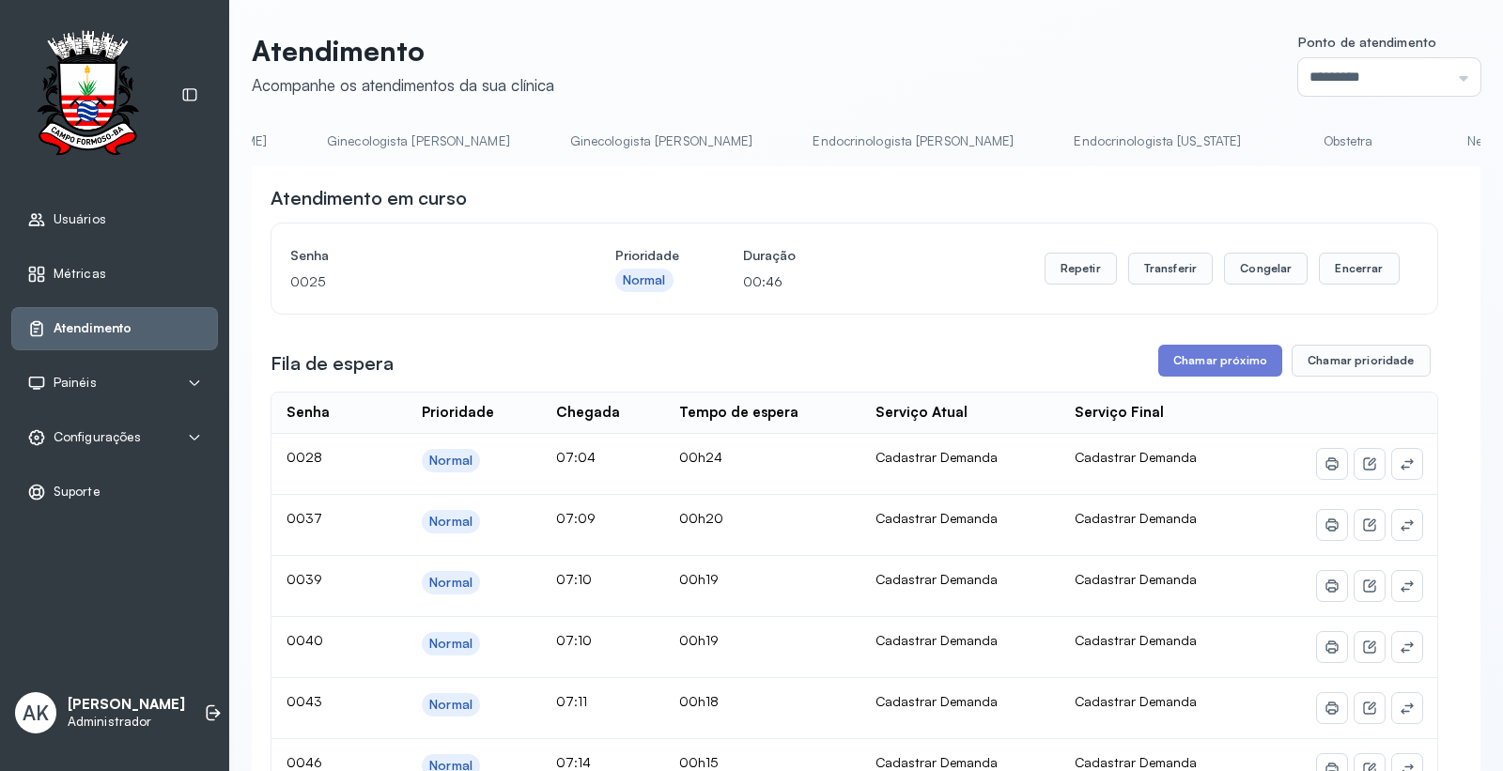
scroll to position [0, 3245]
click at [1389, 147] on link "Laboratório" at bounding box center [1454, 141] width 131 height 31
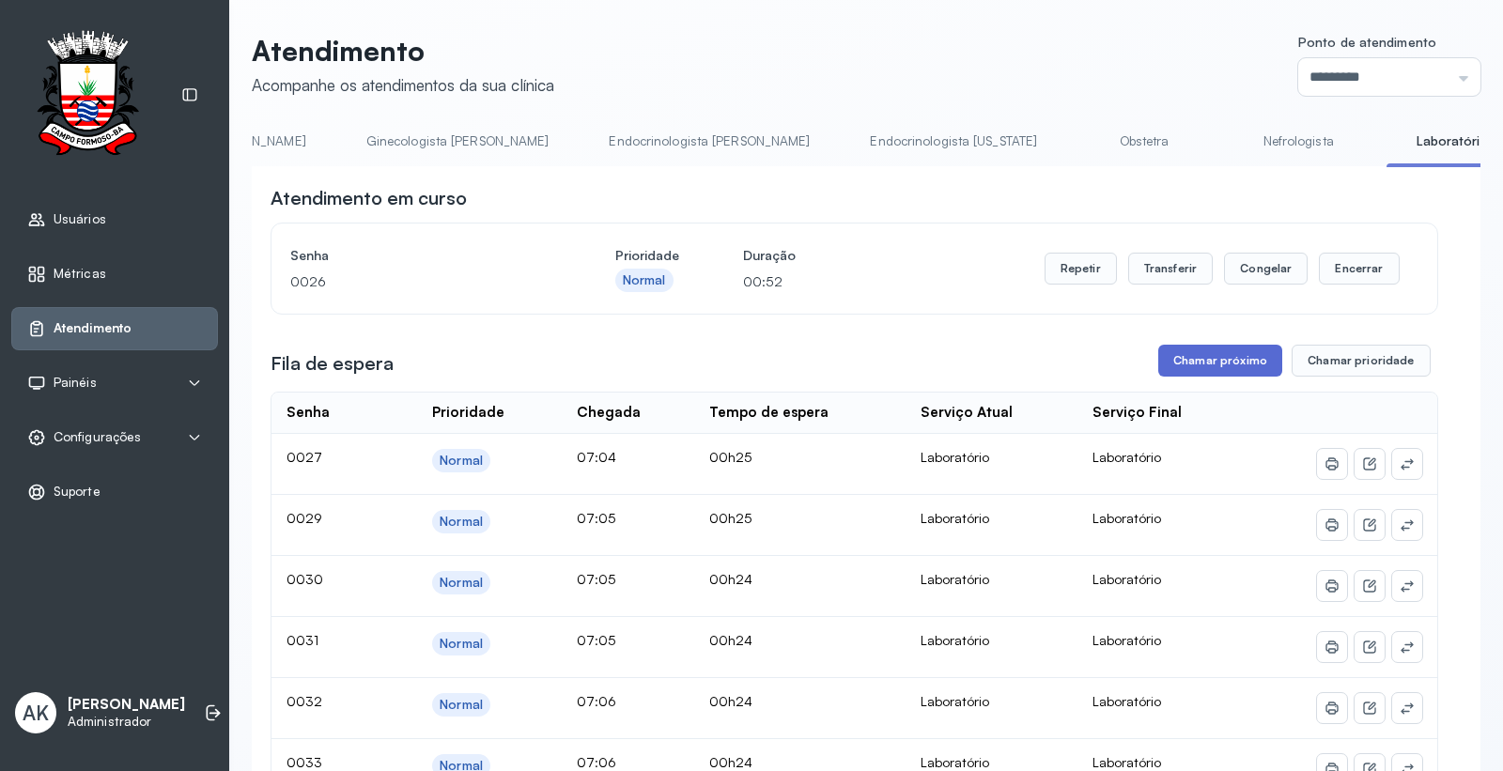
click at [1198, 364] on button "Chamar próximo" at bounding box center [1220, 361] width 124 height 32
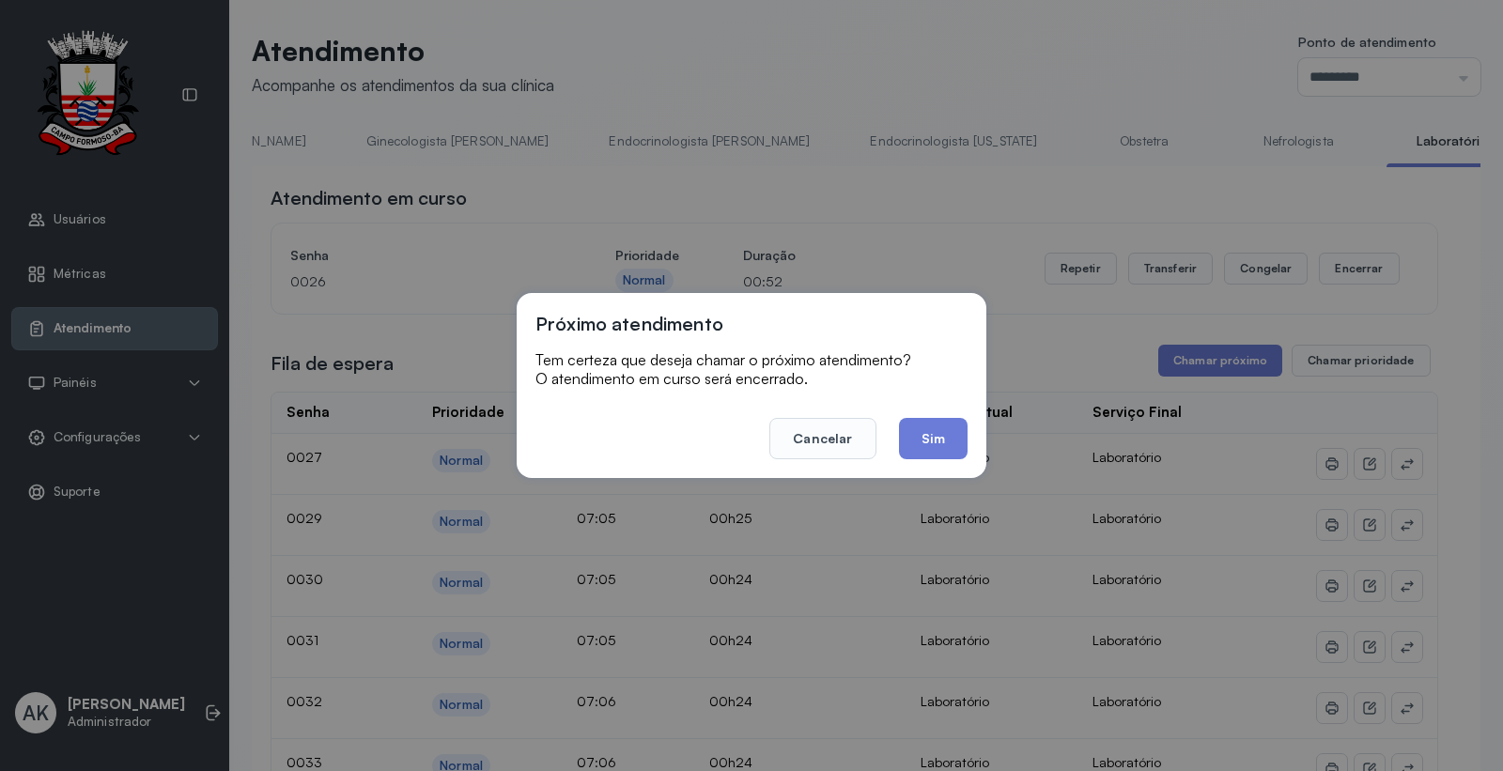
click at [943, 420] on button "Sim" at bounding box center [933, 438] width 69 height 41
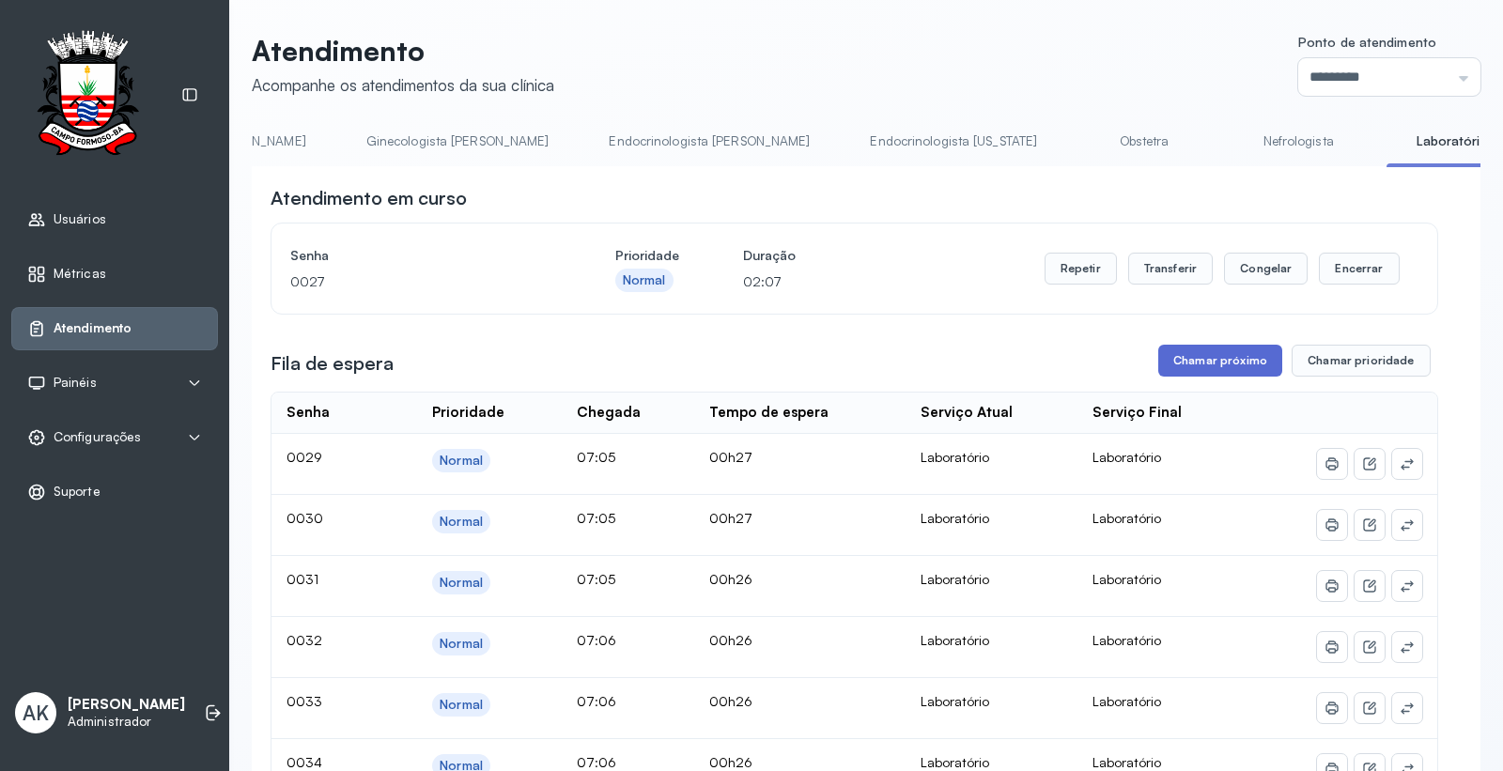
click at [1181, 363] on button "Chamar próximo" at bounding box center [1220, 361] width 124 height 32
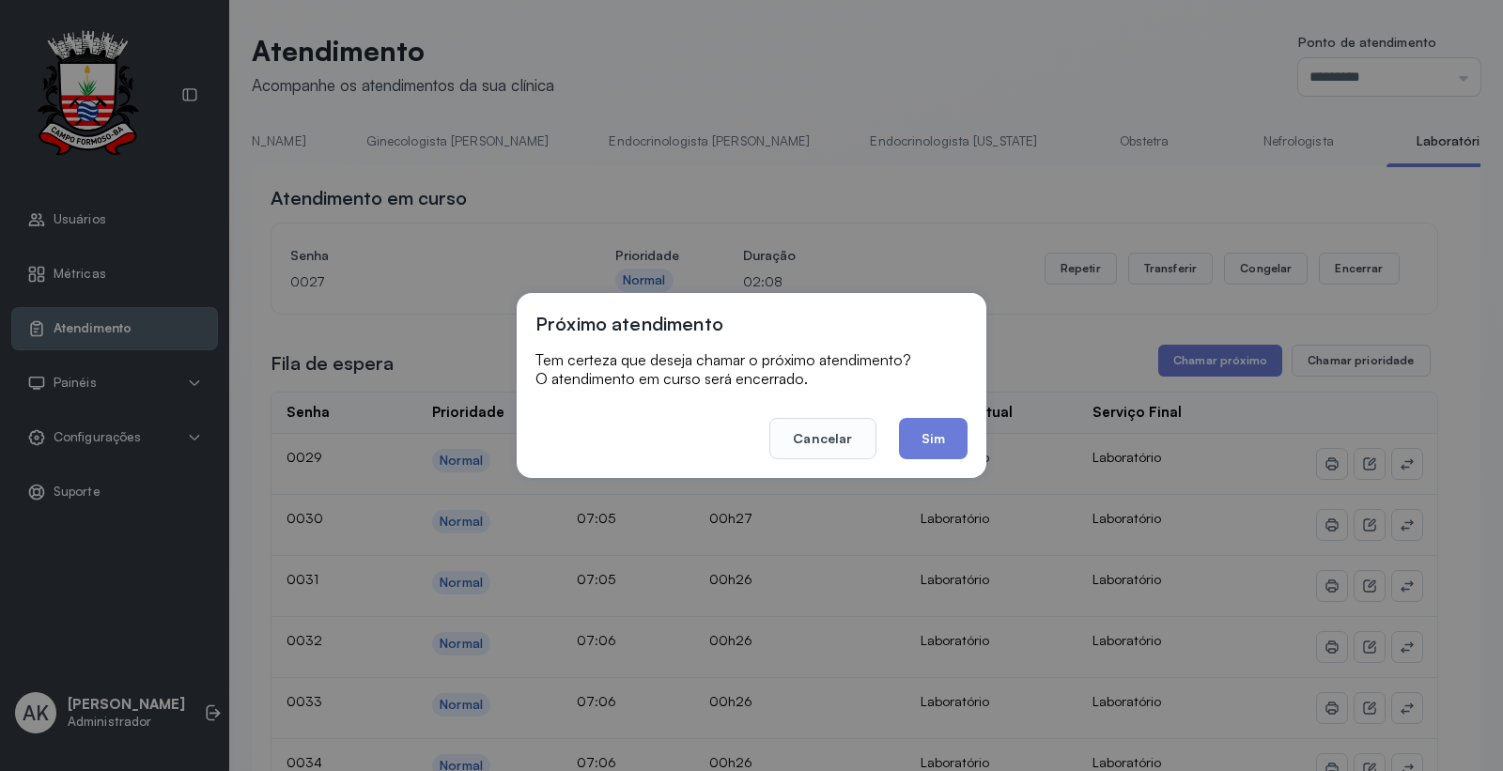
click at [935, 444] on button "Sim" at bounding box center [933, 438] width 69 height 41
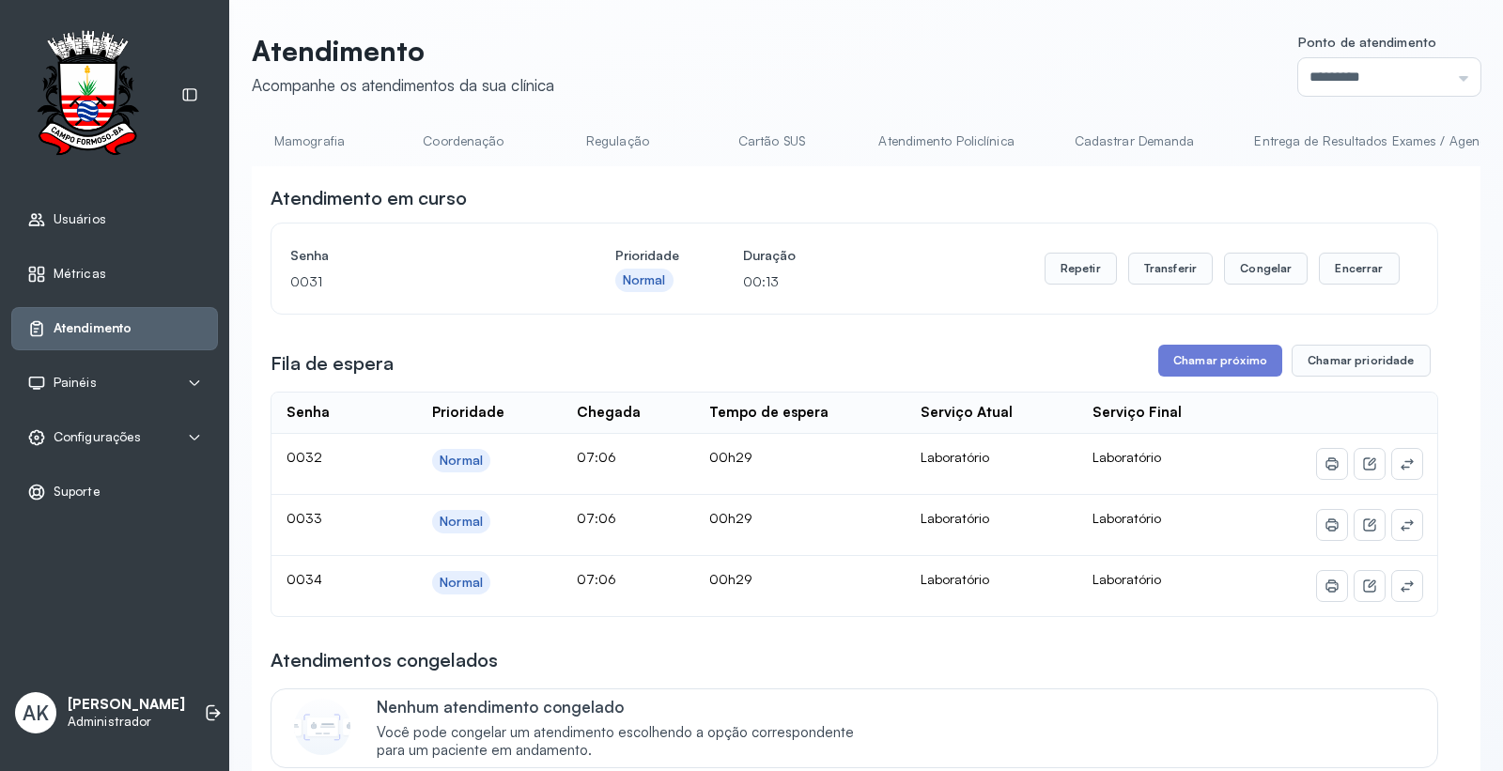
scroll to position [0, 823]
click at [744, 127] on link "Cartão SUS" at bounding box center [783, 141] width 131 height 31
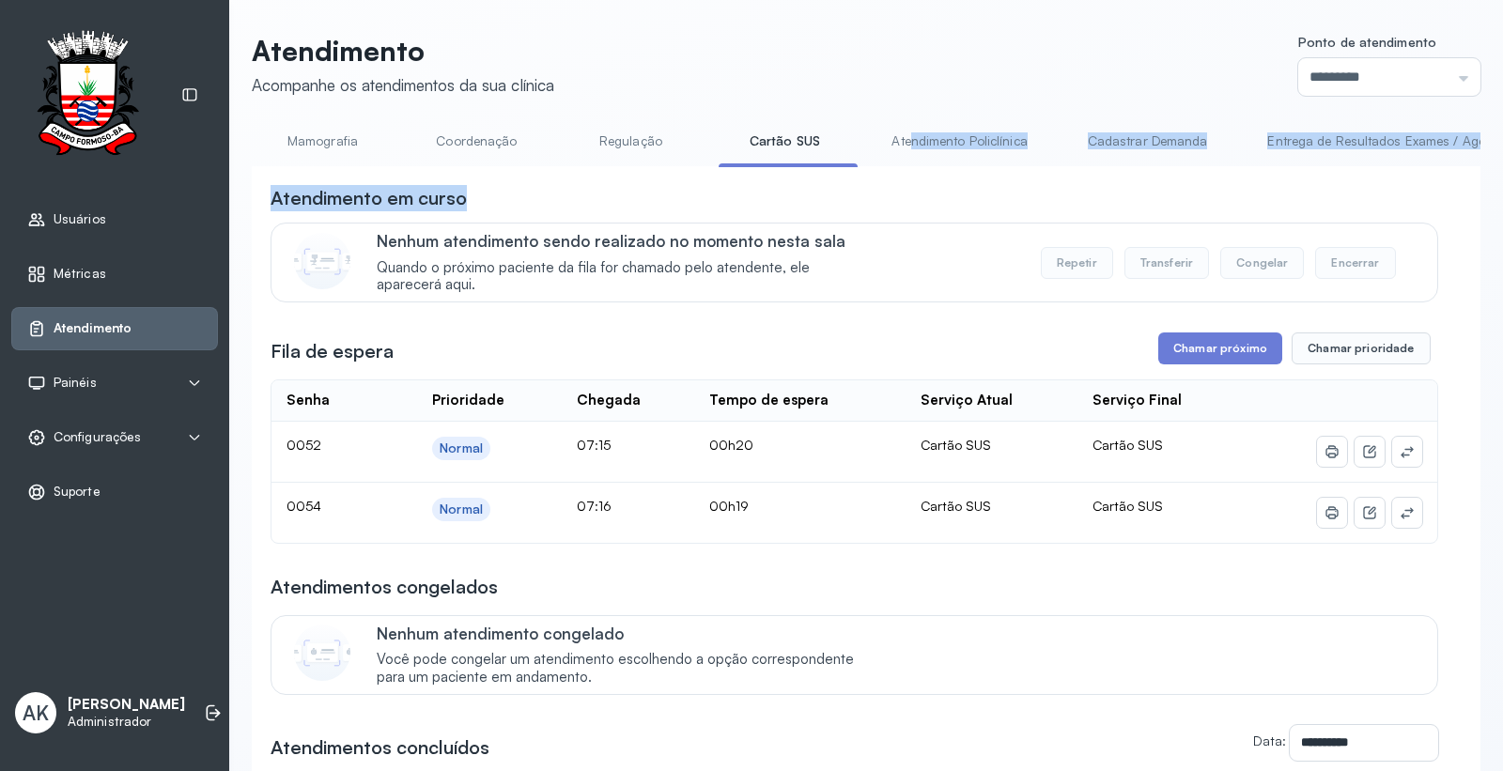
drag, startPoint x: 676, startPoint y: 172, endPoint x: 900, endPoint y: 169, distance: 223.5
click at [900, 169] on div "**********" at bounding box center [866, 615] width 1228 height 978
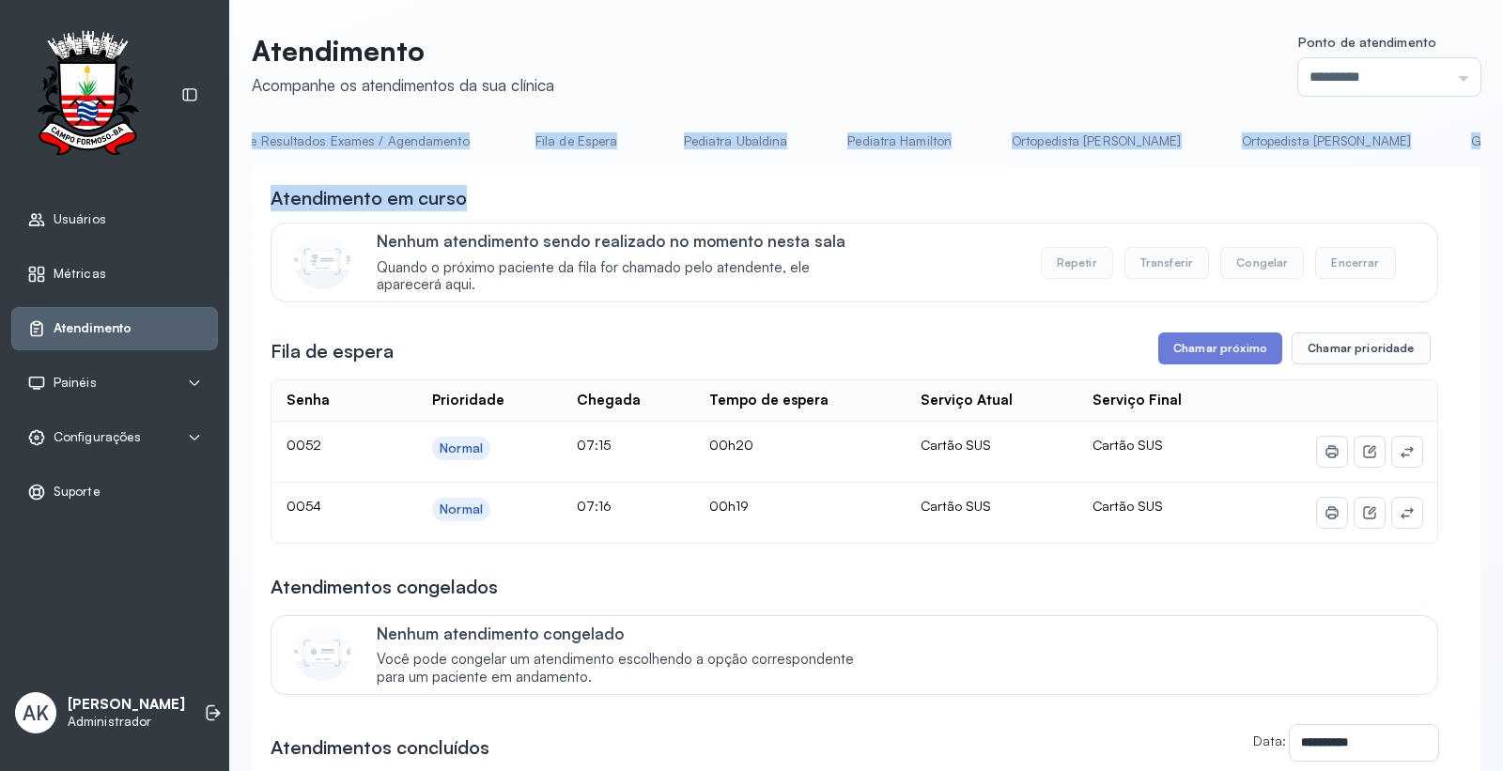
scroll to position [0, 1900]
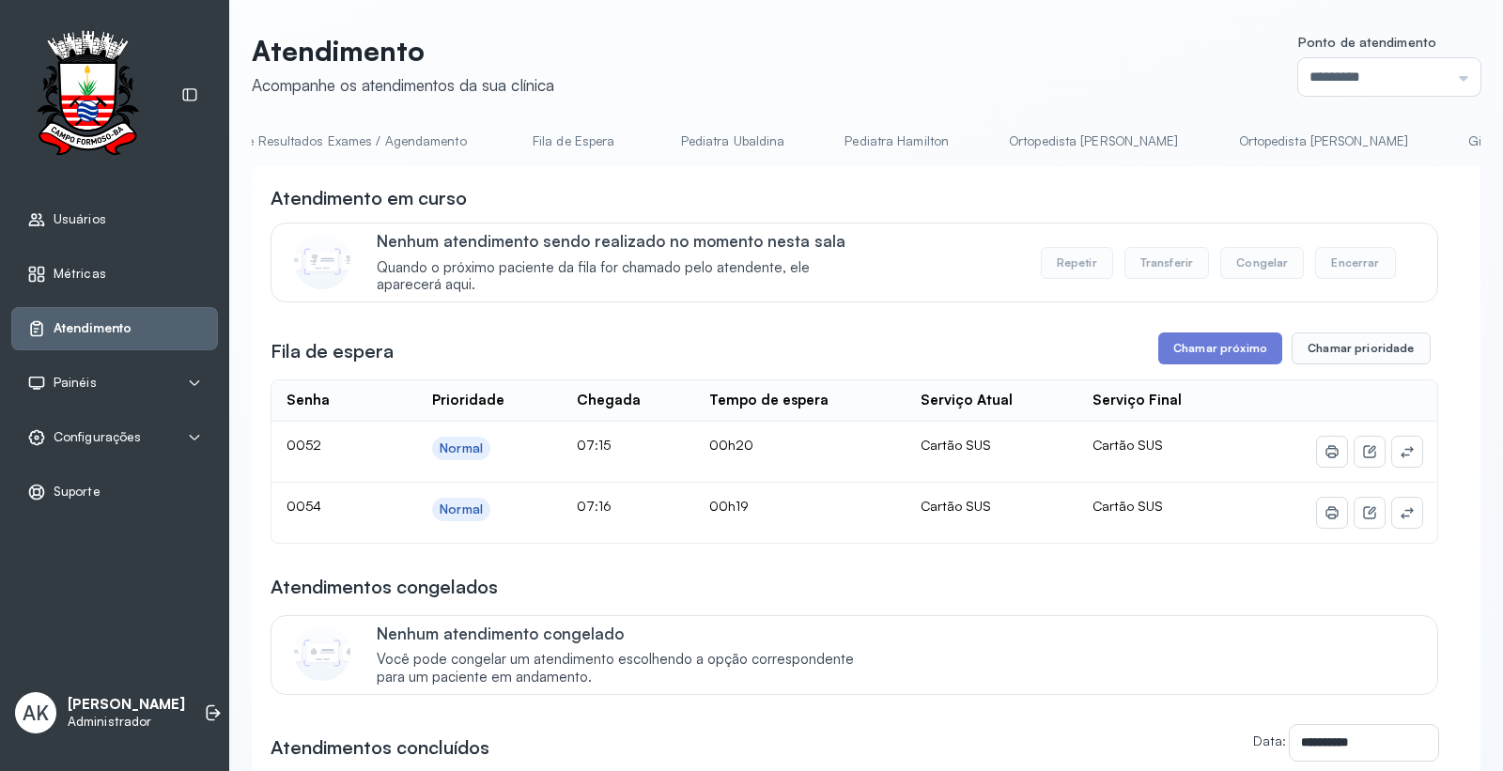
click at [867, 76] on header "Atendimento Acompanhe os atendimentos da sua clínica Ponto de atendimento *****…" at bounding box center [866, 65] width 1228 height 62
drag, startPoint x: 980, startPoint y: 172, endPoint x: 1172, endPoint y: 165, distance: 191.7
click at [1172, 165] on div "**********" at bounding box center [866, 615] width 1228 height 978
click at [1087, 193] on div "Atendimento em curso" at bounding box center [853, 198] width 1167 height 26
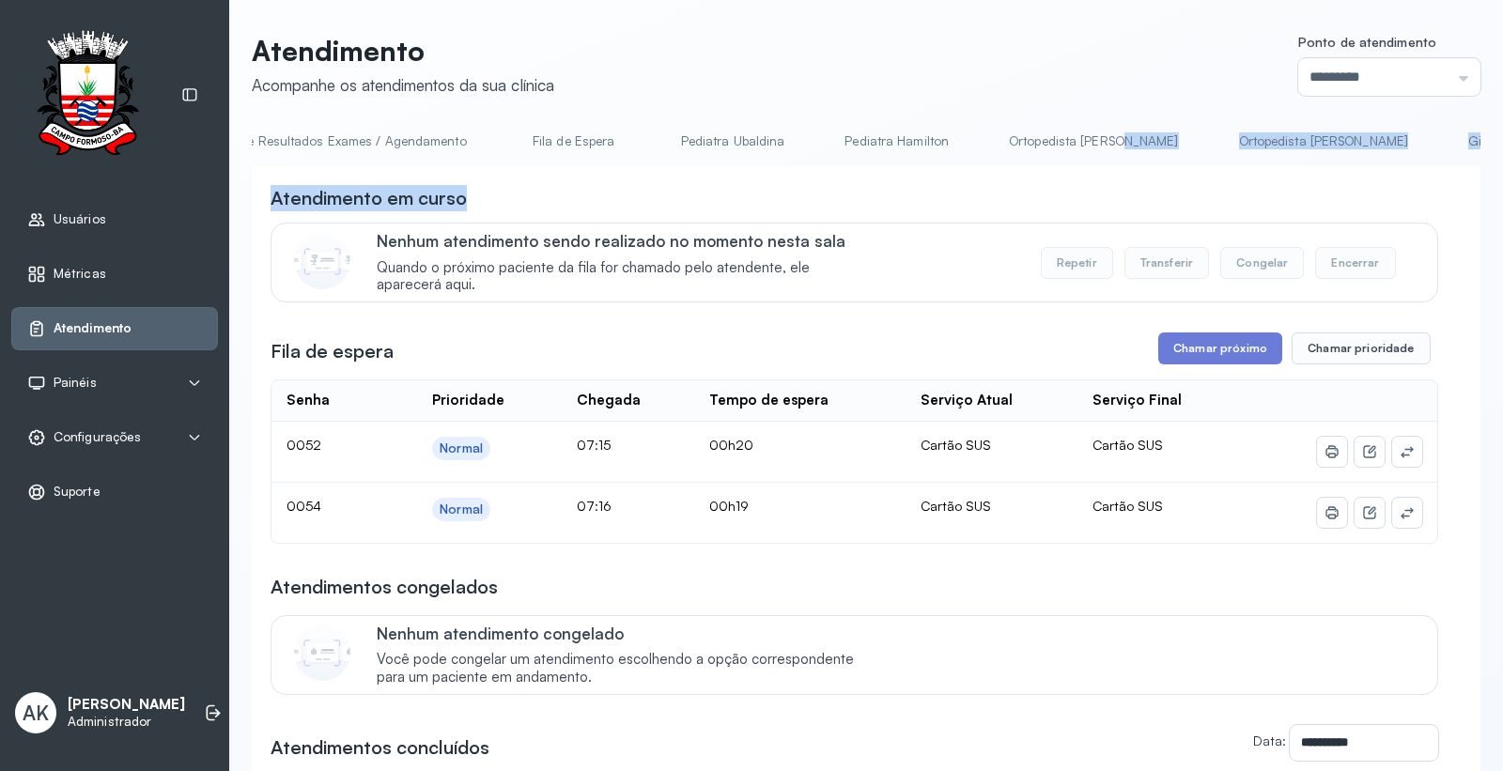
drag, startPoint x: 960, startPoint y: 171, endPoint x: 1085, endPoint y: 167, distance: 125.0
click at [1085, 167] on div "**********" at bounding box center [866, 615] width 1228 height 978
drag, startPoint x: 1094, startPoint y: 182, endPoint x: 986, endPoint y: 188, distance: 108.1
click at [1094, 184] on div "**********" at bounding box center [866, 634] width 1228 height 936
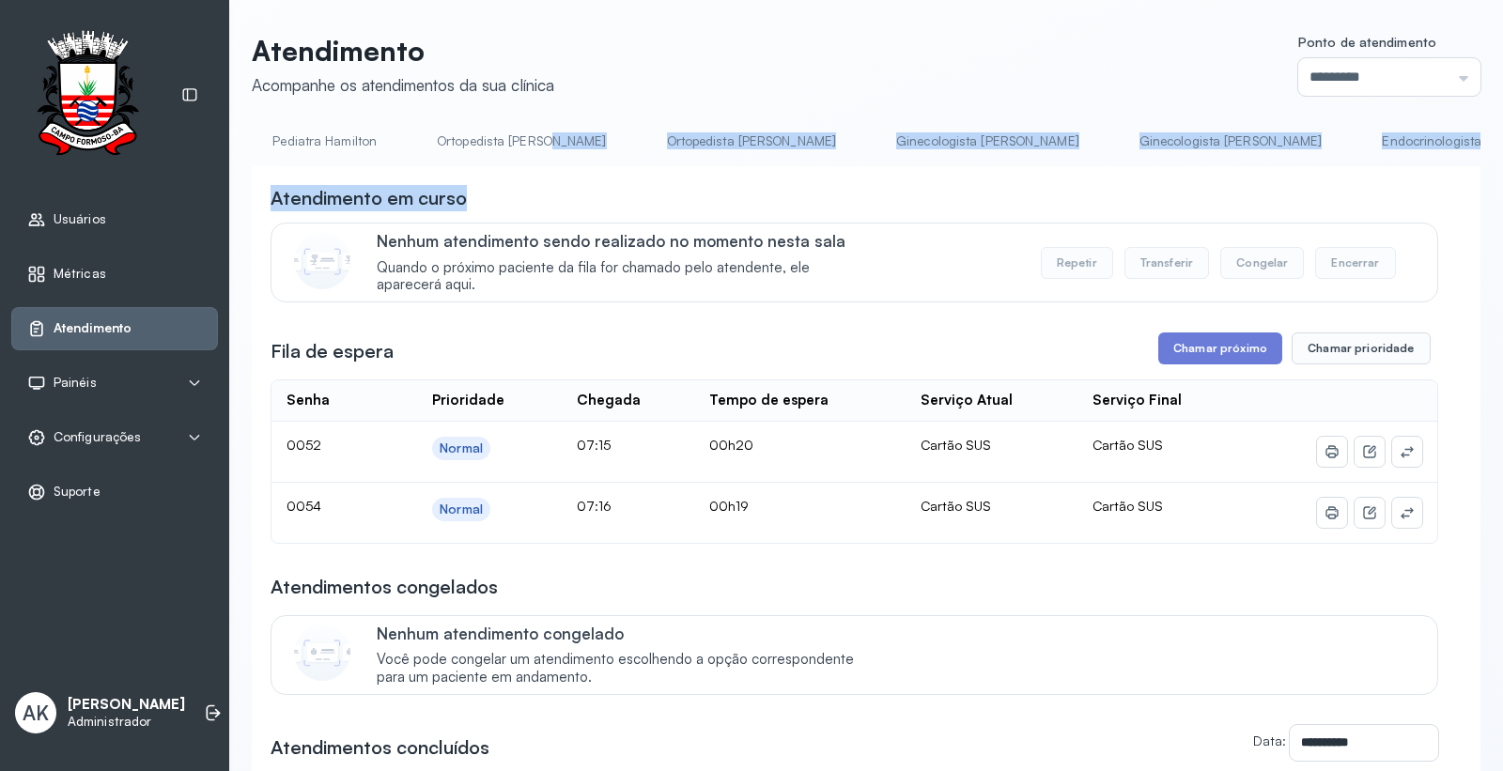
scroll to position [0, 2526]
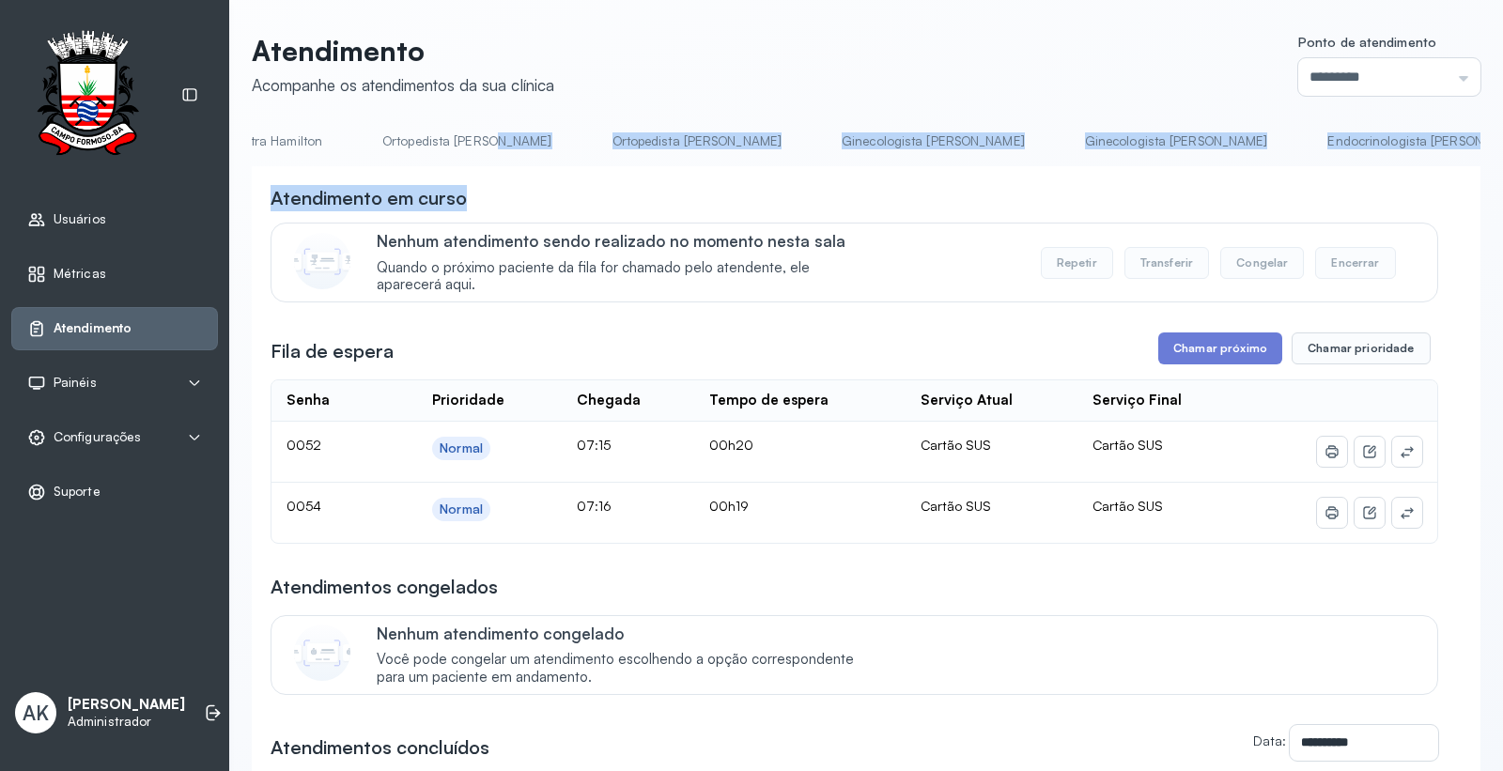
click at [1073, 193] on div "Atendimento em curso" at bounding box center [853, 198] width 1167 height 26
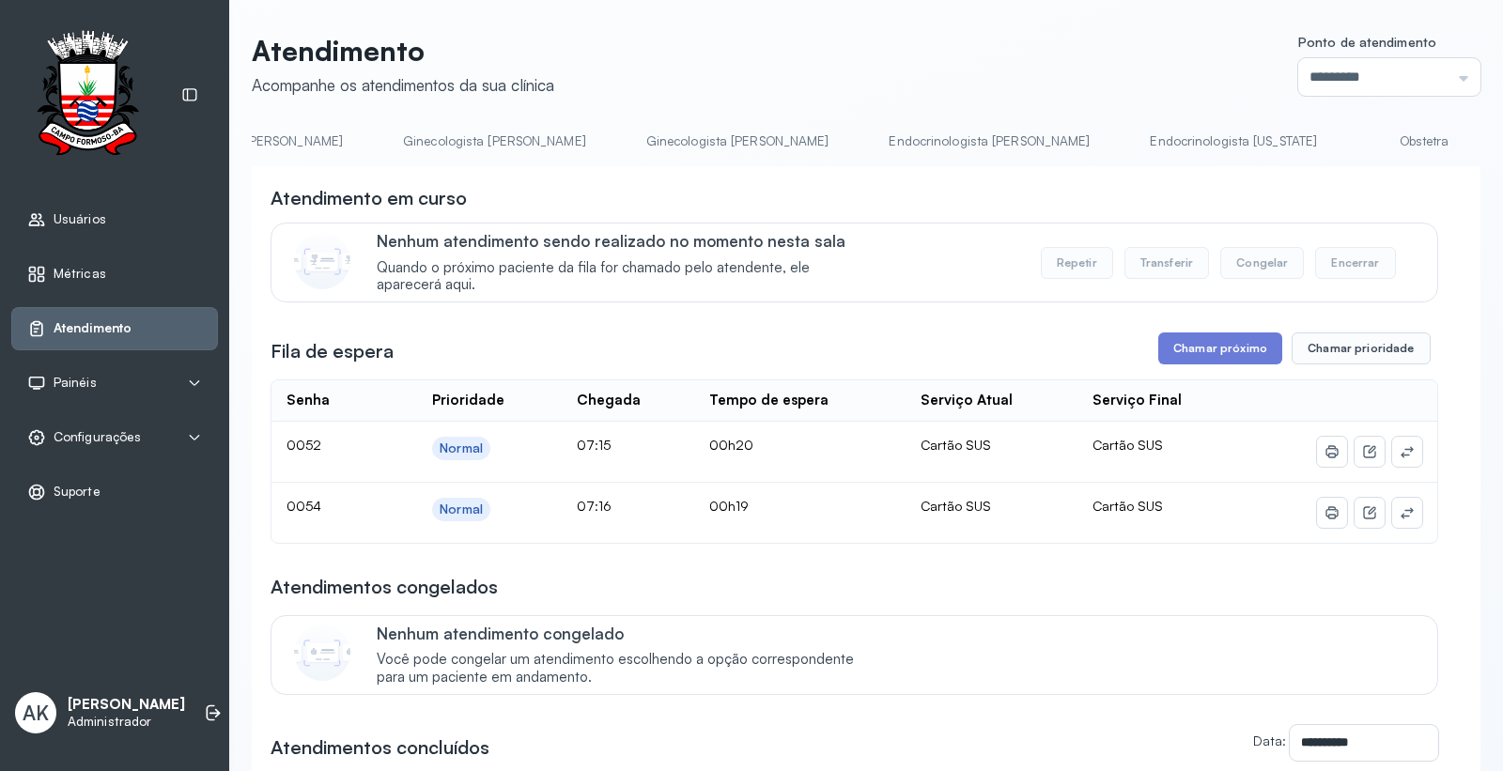
scroll to position [0, 3050]
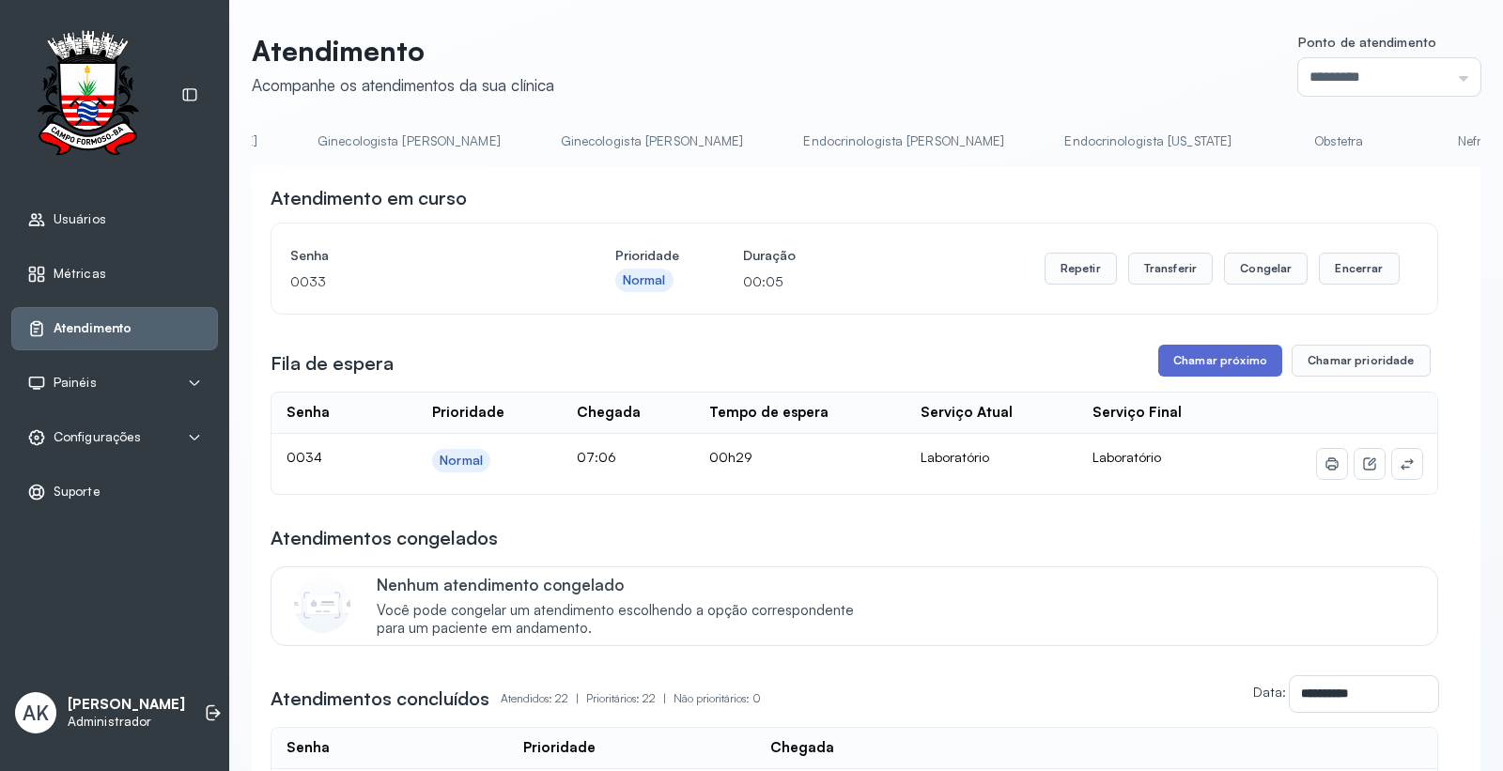
click at [1180, 357] on button "Chamar próximo" at bounding box center [1220, 361] width 124 height 32
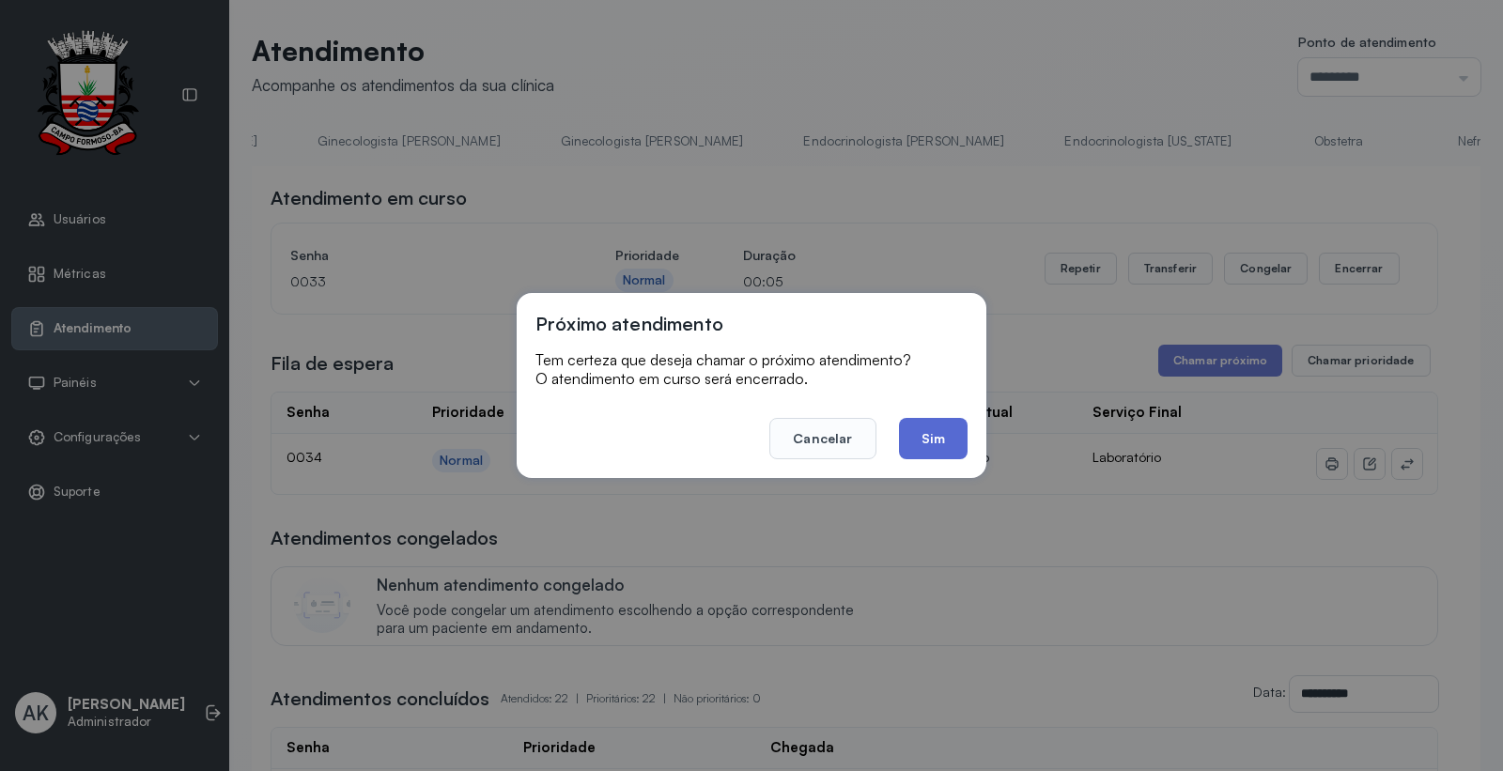
click at [922, 449] on button "Sim" at bounding box center [933, 438] width 69 height 41
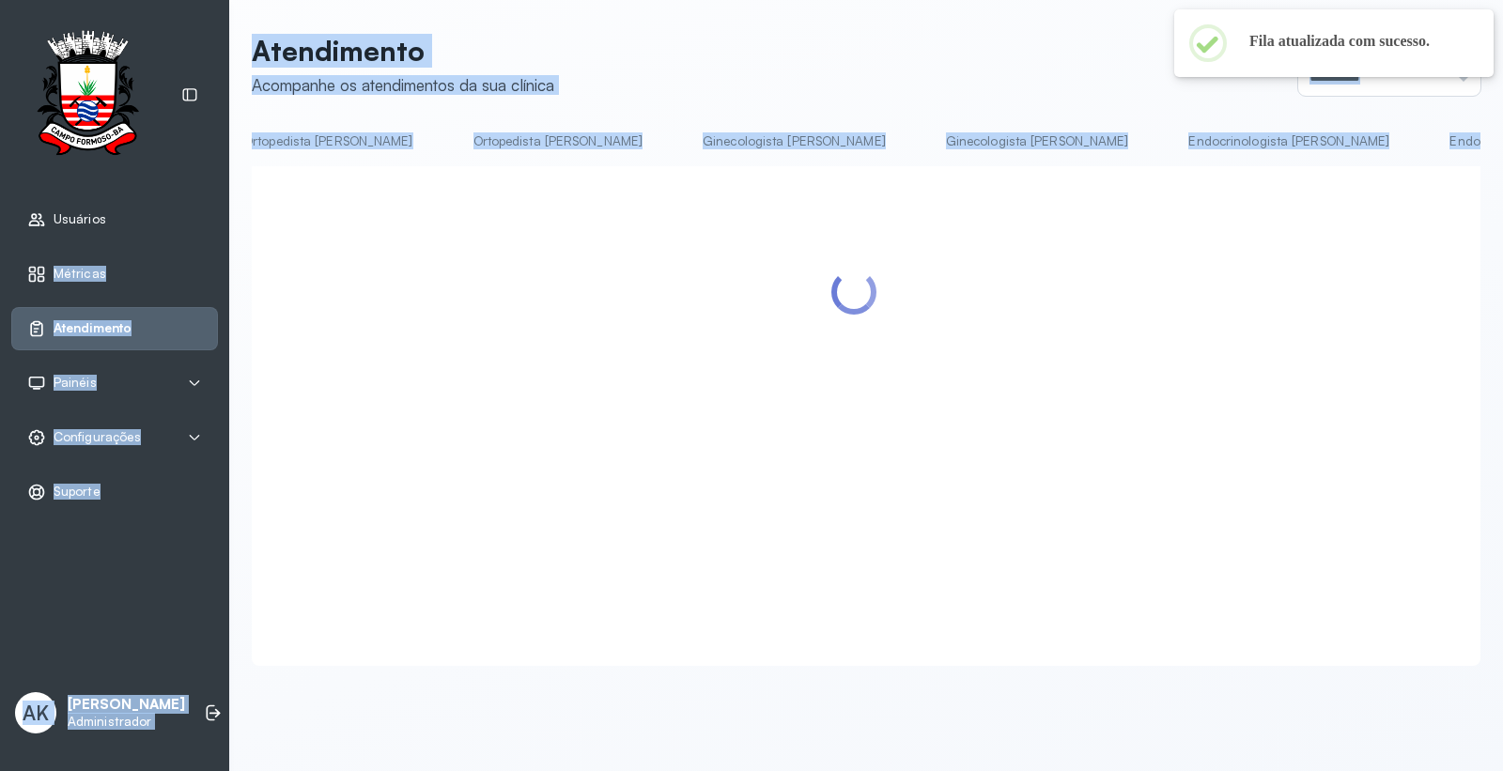
scroll to position [0, 1497]
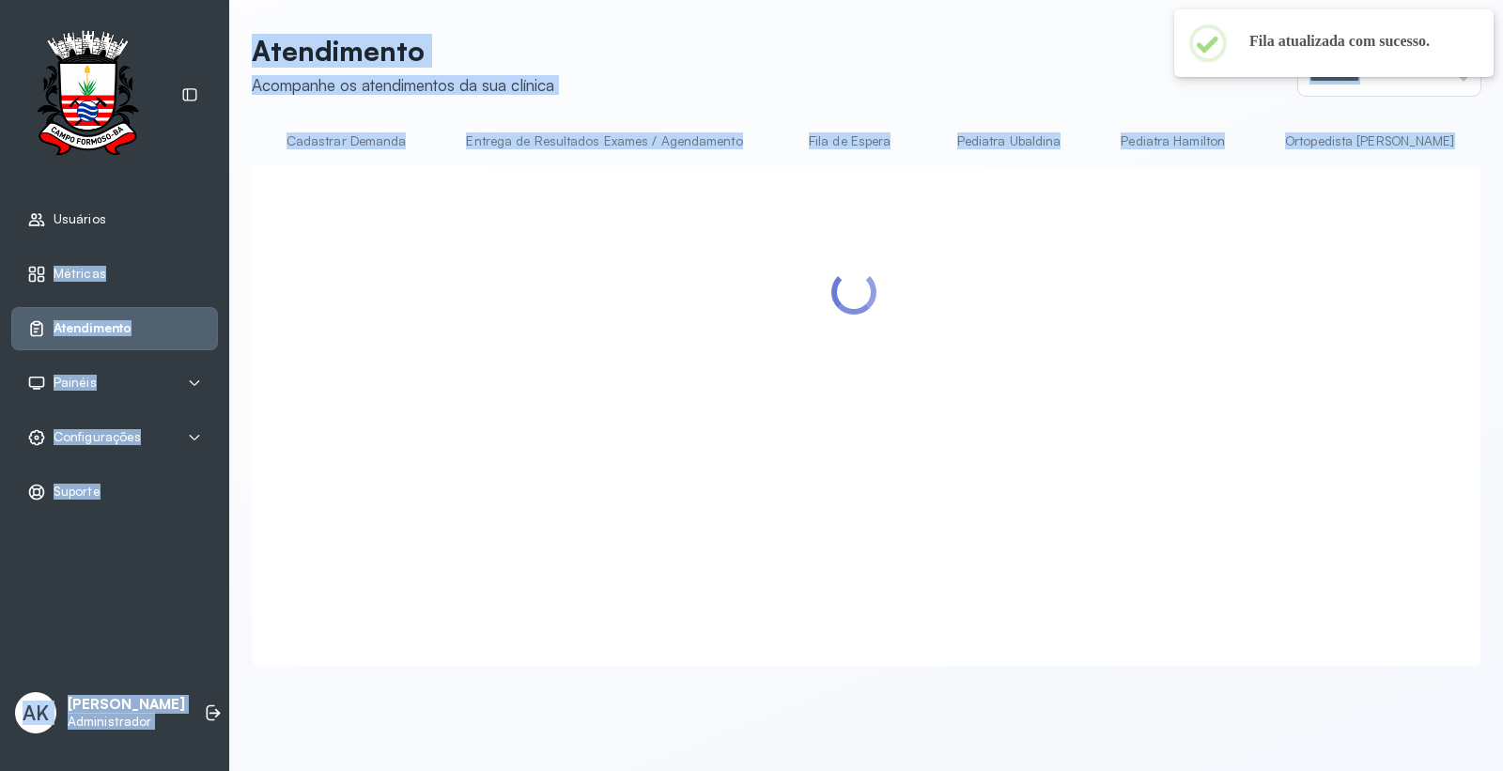
drag, startPoint x: 1119, startPoint y: 171, endPoint x: 242, endPoint y: 204, distance: 876.8
click at [119, 202] on div "Usuários Métricas Atendimento Painéis Totem Tv Configurações Geral Fluxo de ate…" at bounding box center [751, 385] width 1503 height 771
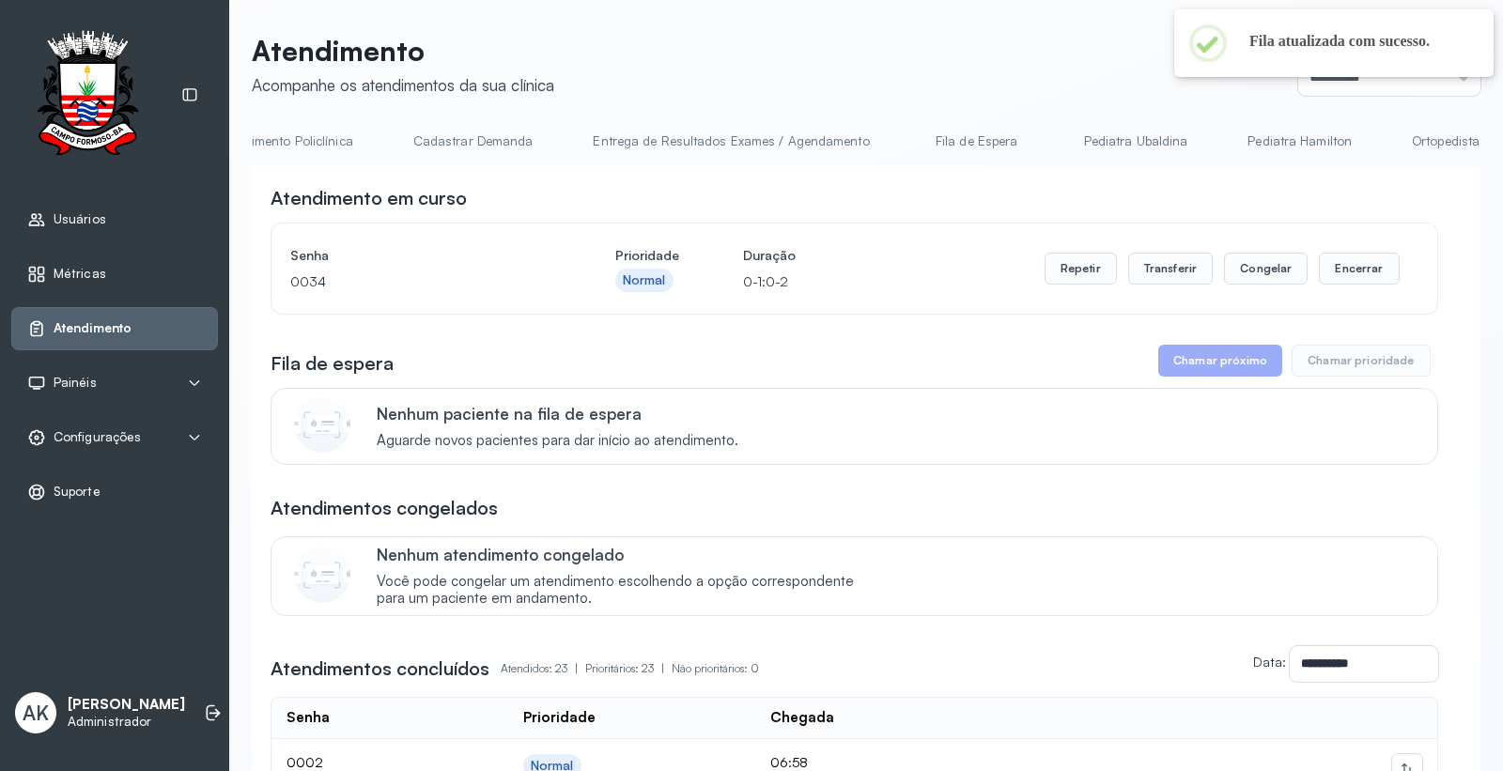
click at [1063, 195] on div "Atendimento em curso" at bounding box center [853, 198] width 1167 height 26
click at [336, 150] on link "Resumo" at bounding box center [317, 141] width 131 height 31
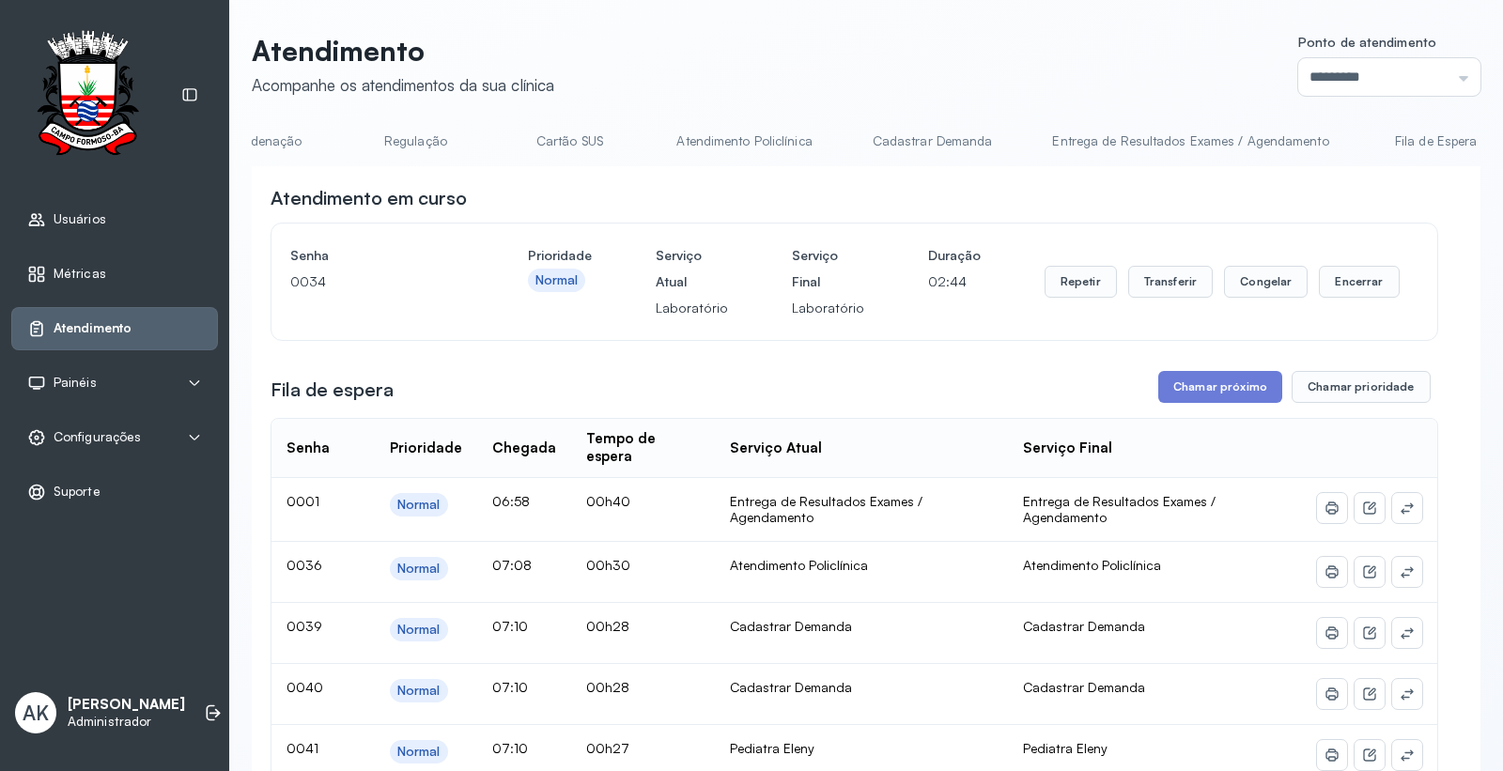
scroll to position [0, 1115]
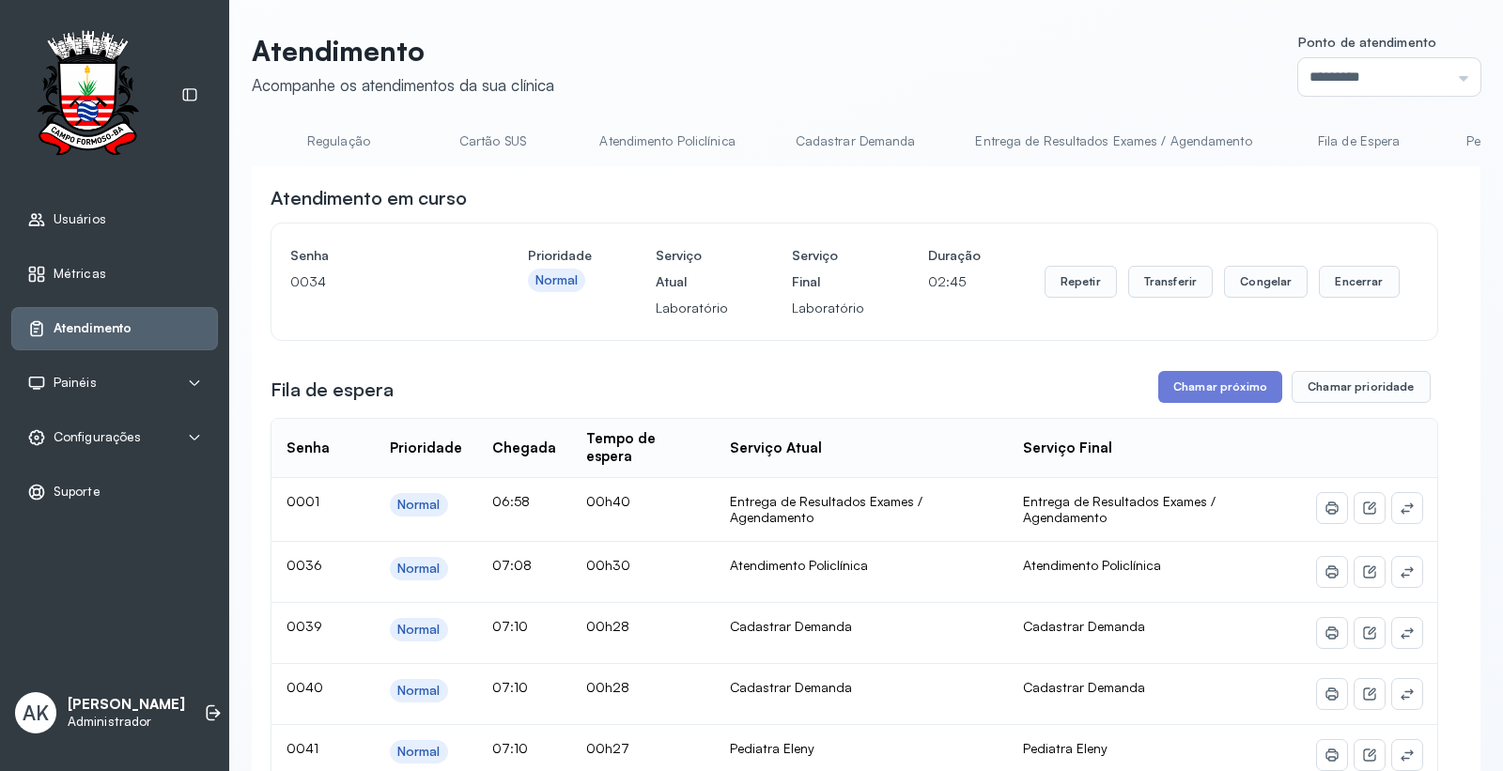
click at [700, 147] on link "Atendimento Policlínica" at bounding box center [666, 141] width 173 height 31
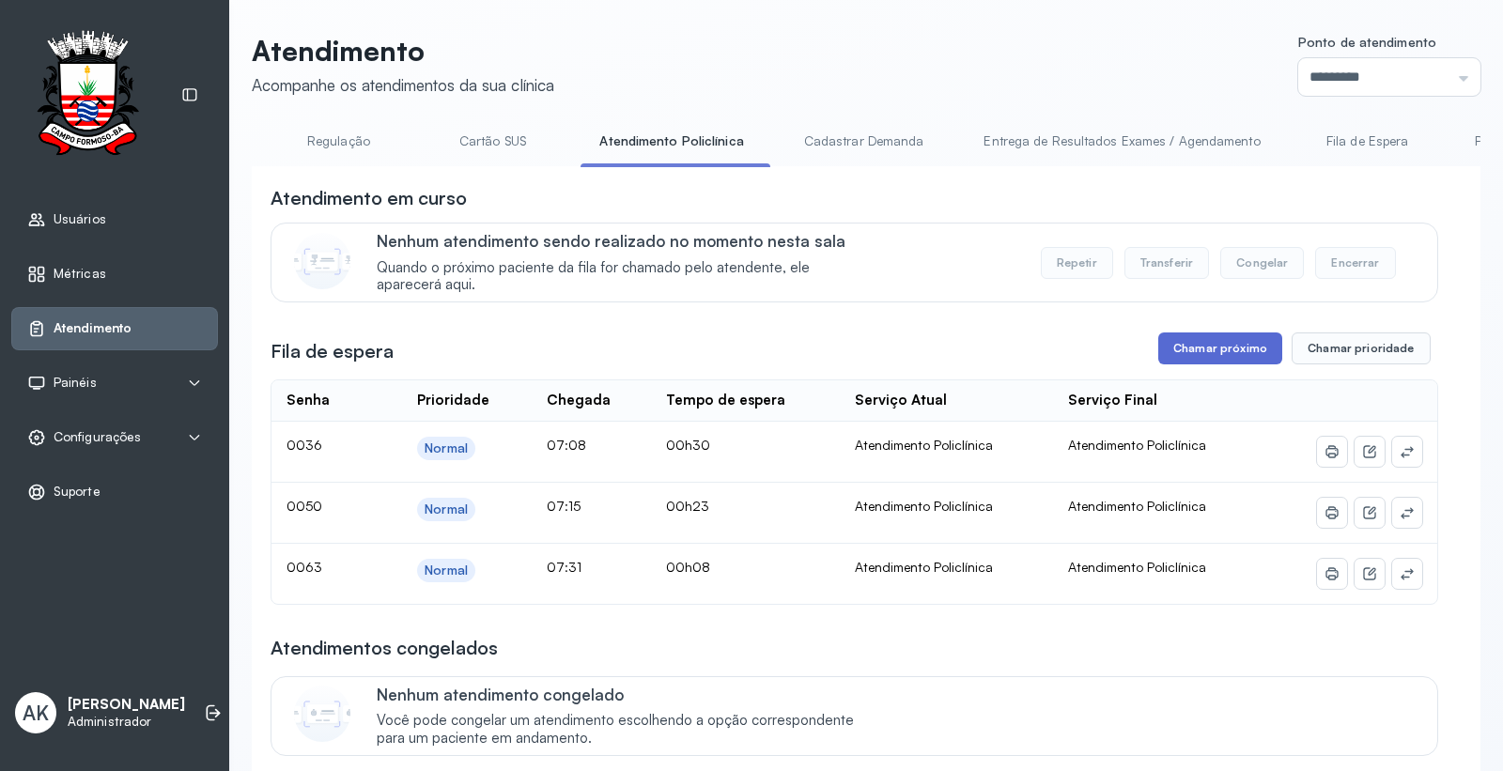
click at [1219, 347] on button "Chamar próximo" at bounding box center [1220, 348] width 124 height 32
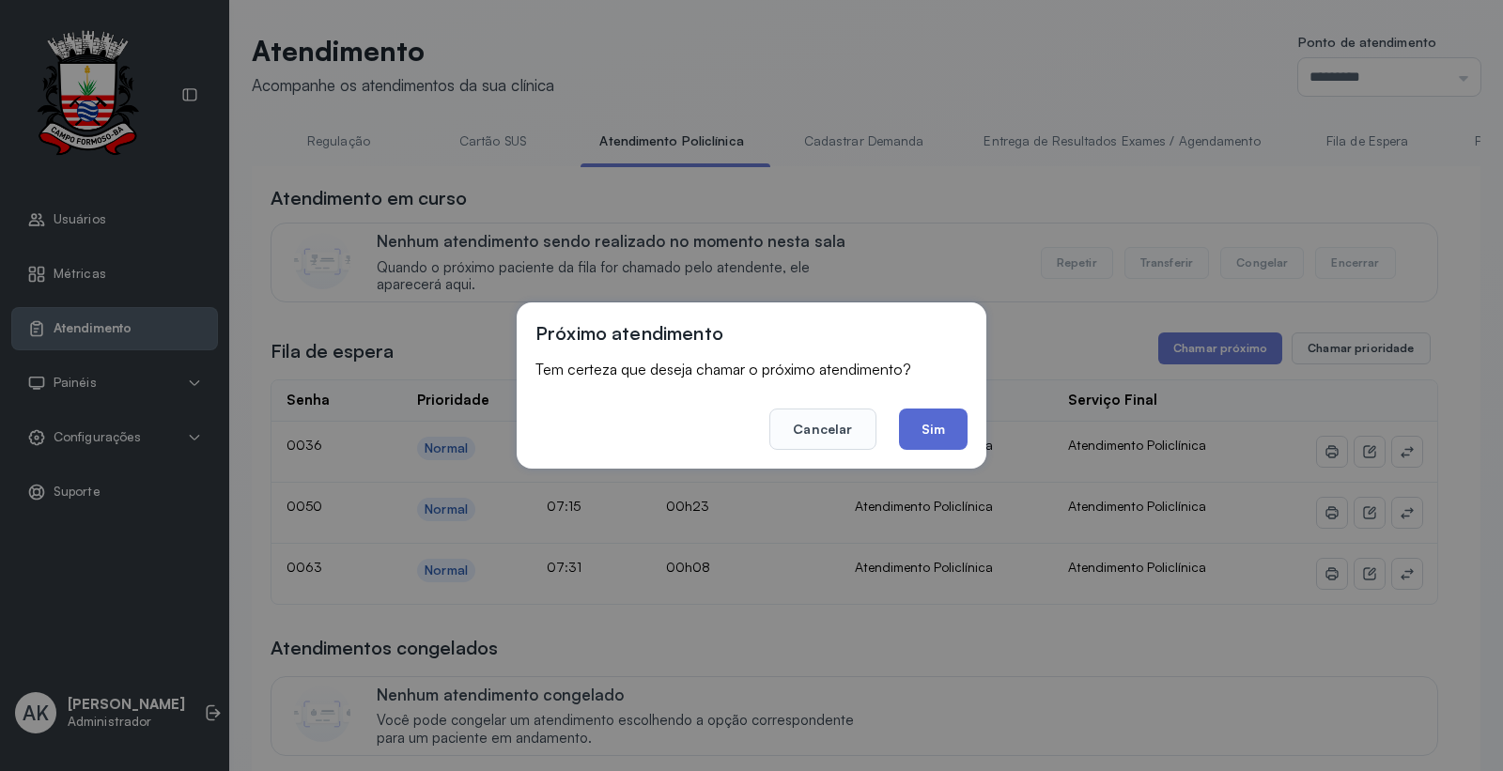
click at [930, 424] on button "Sim" at bounding box center [933, 429] width 69 height 41
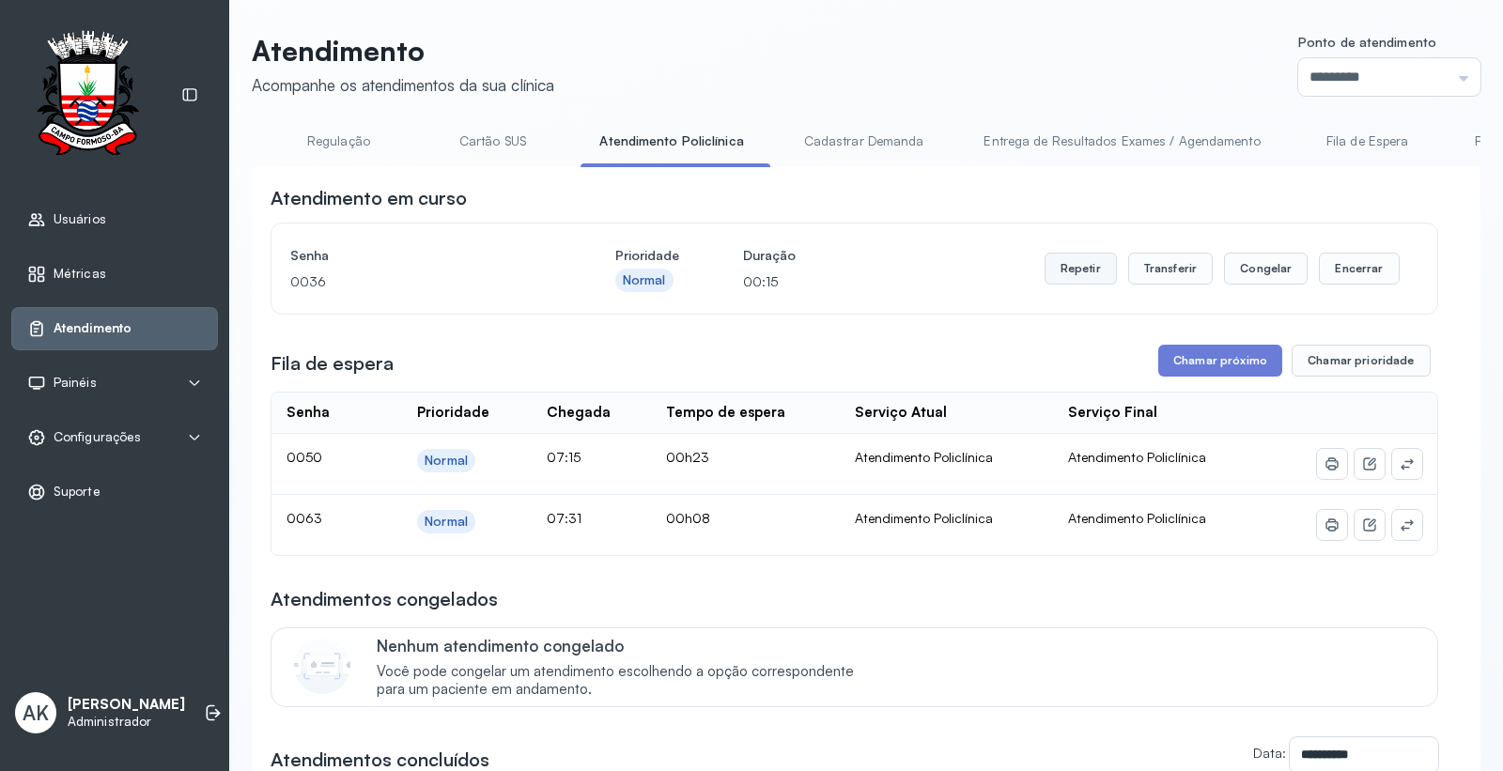
click at [1071, 273] on button "Repetir" at bounding box center [1080, 269] width 72 height 32
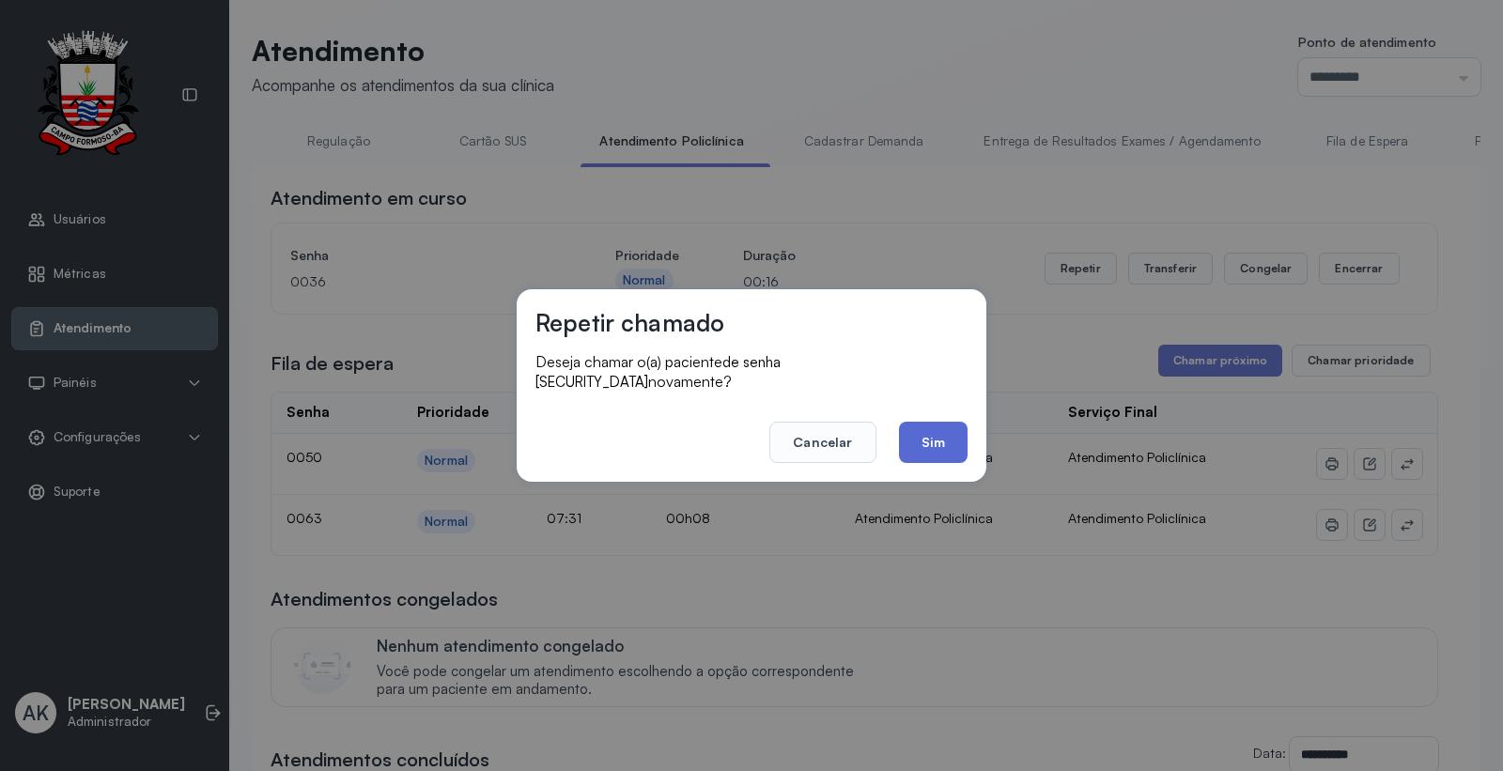
click at [941, 422] on button "Sim" at bounding box center [933, 442] width 69 height 41
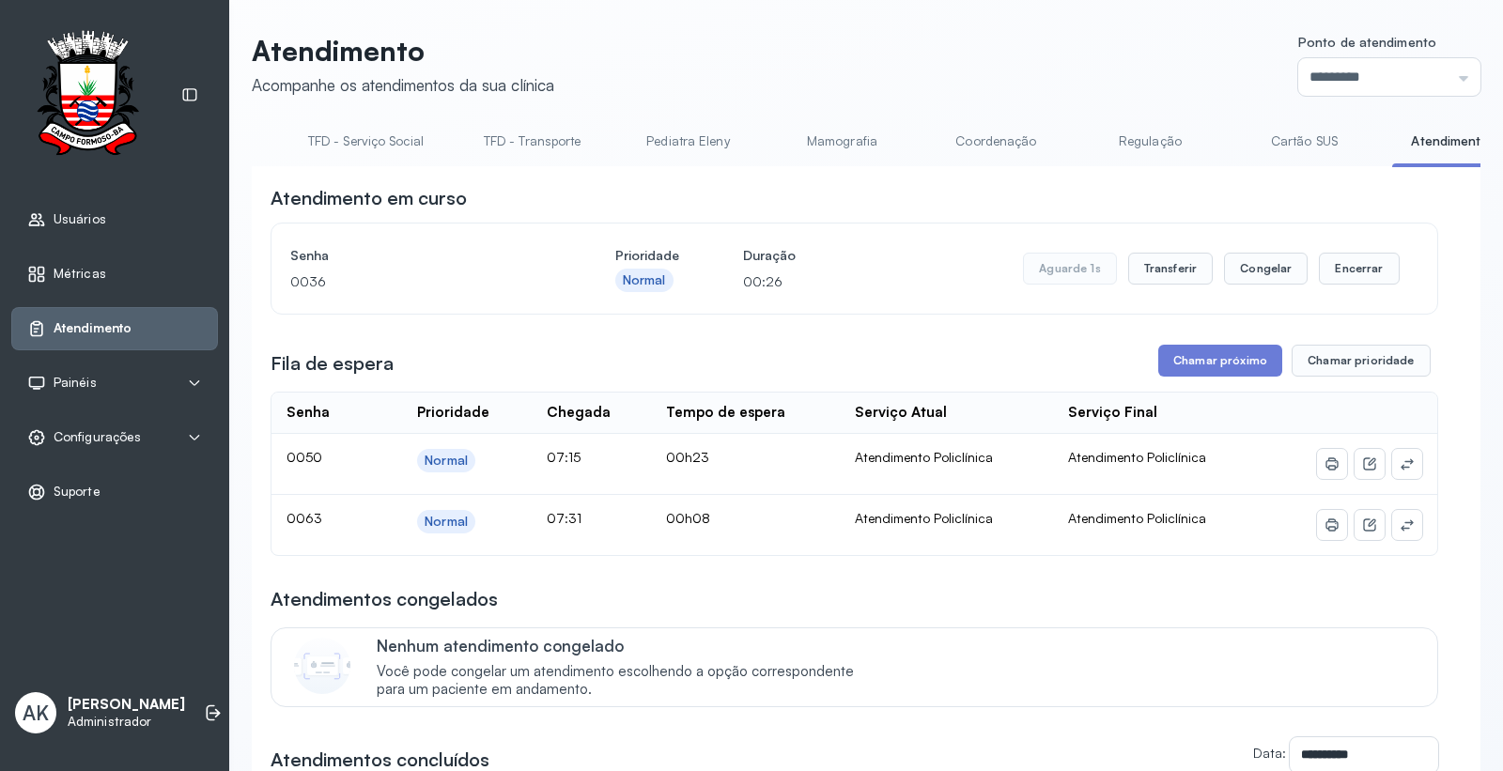
scroll to position [0, 0]
click at [314, 124] on div "Atendimento Acompanhe os atendimentos da sua clínica Ponto de atendimento *****…" at bounding box center [866, 575] width 1228 height 1082
click at [312, 145] on link "Resumo" at bounding box center [317, 141] width 131 height 31
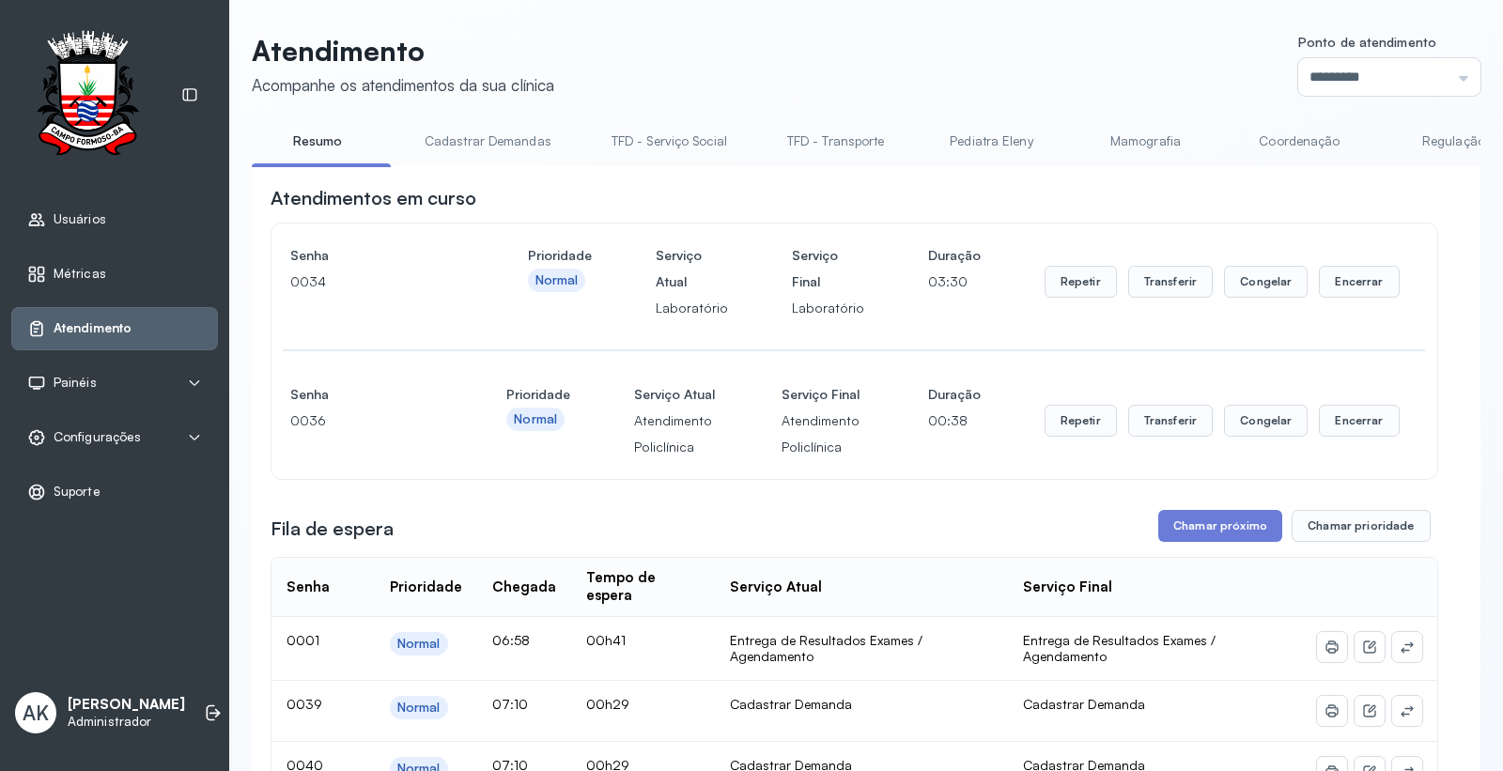
click at [485, 143] on link "Cadastrar Demandas" at bounding box center [488, 141] width 164 height 31
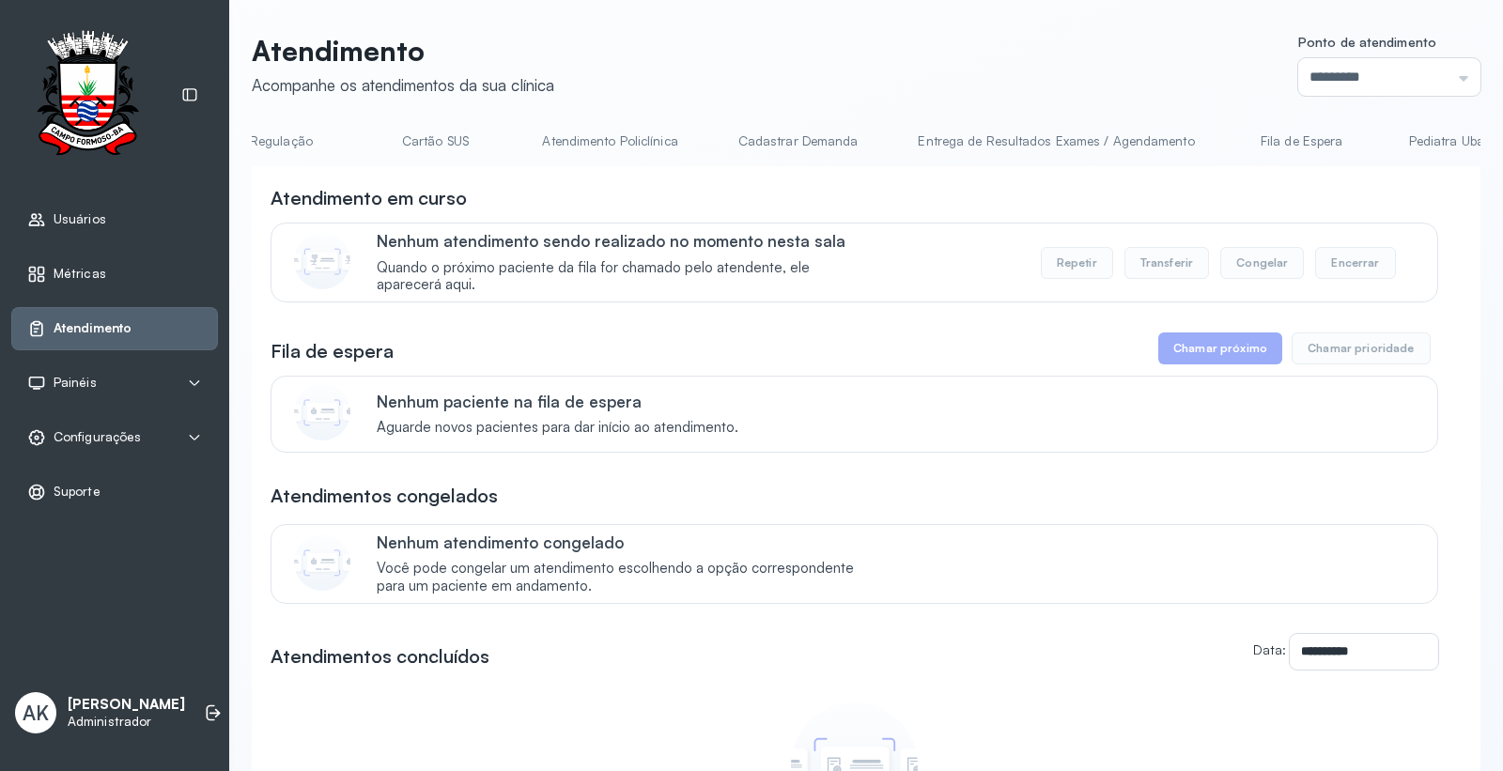
scroll to position [0, 1237]
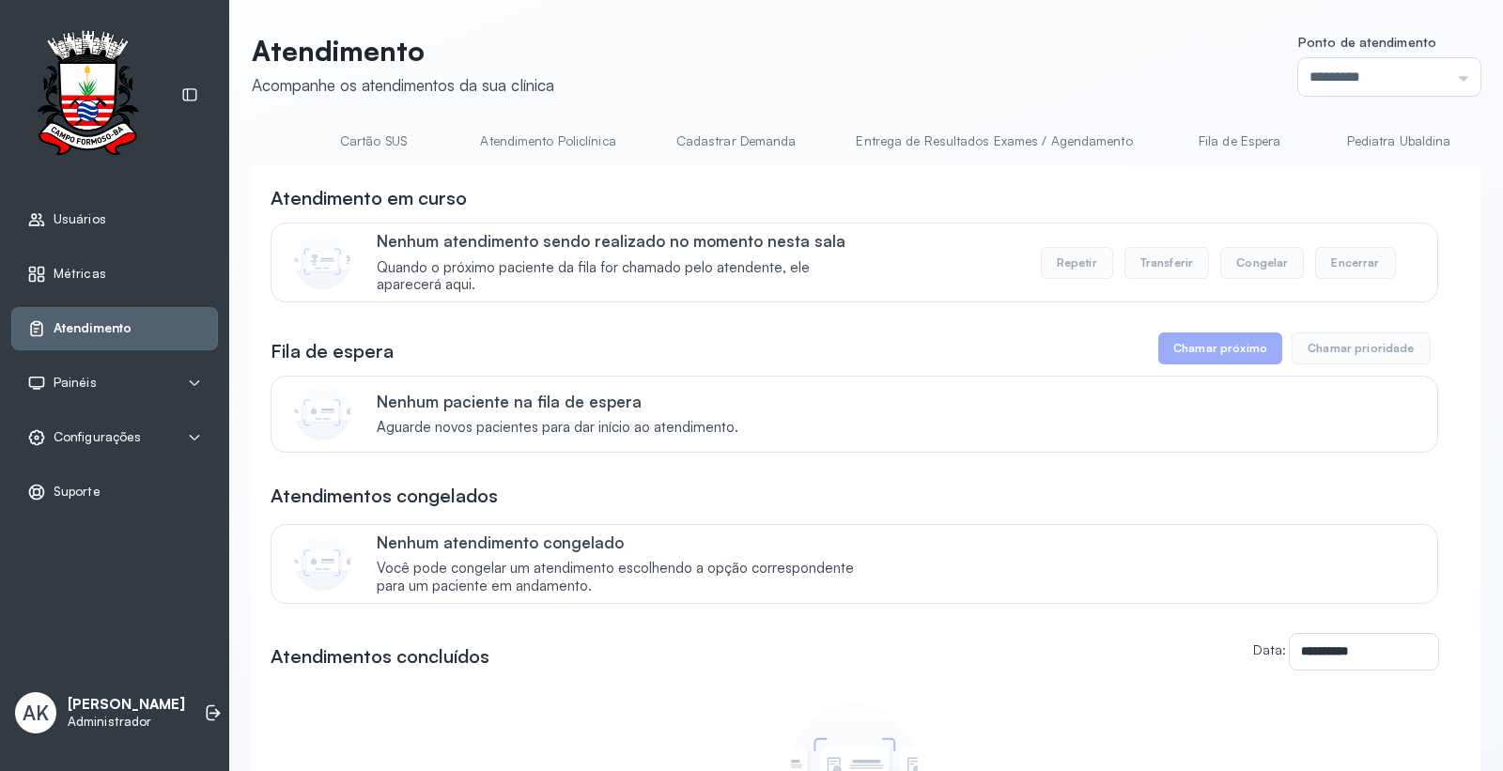
click at [765, 148] on link "Cadastrar Demanda" at bounding box center [736, 141] width 158 height 31
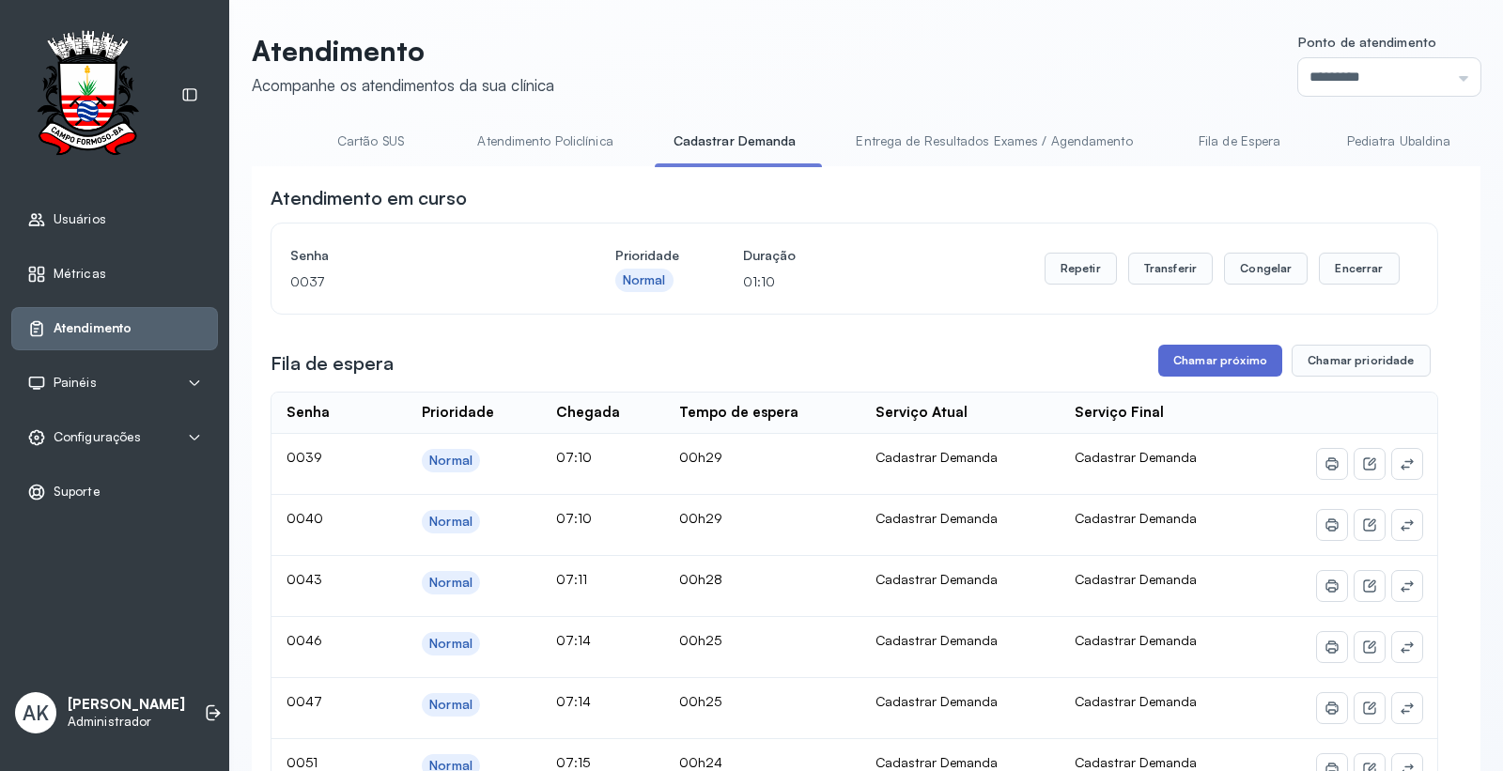
click at [1175, 352] on button "Chamar próximo" at bounding box center [1220, 361] width 124 height 32
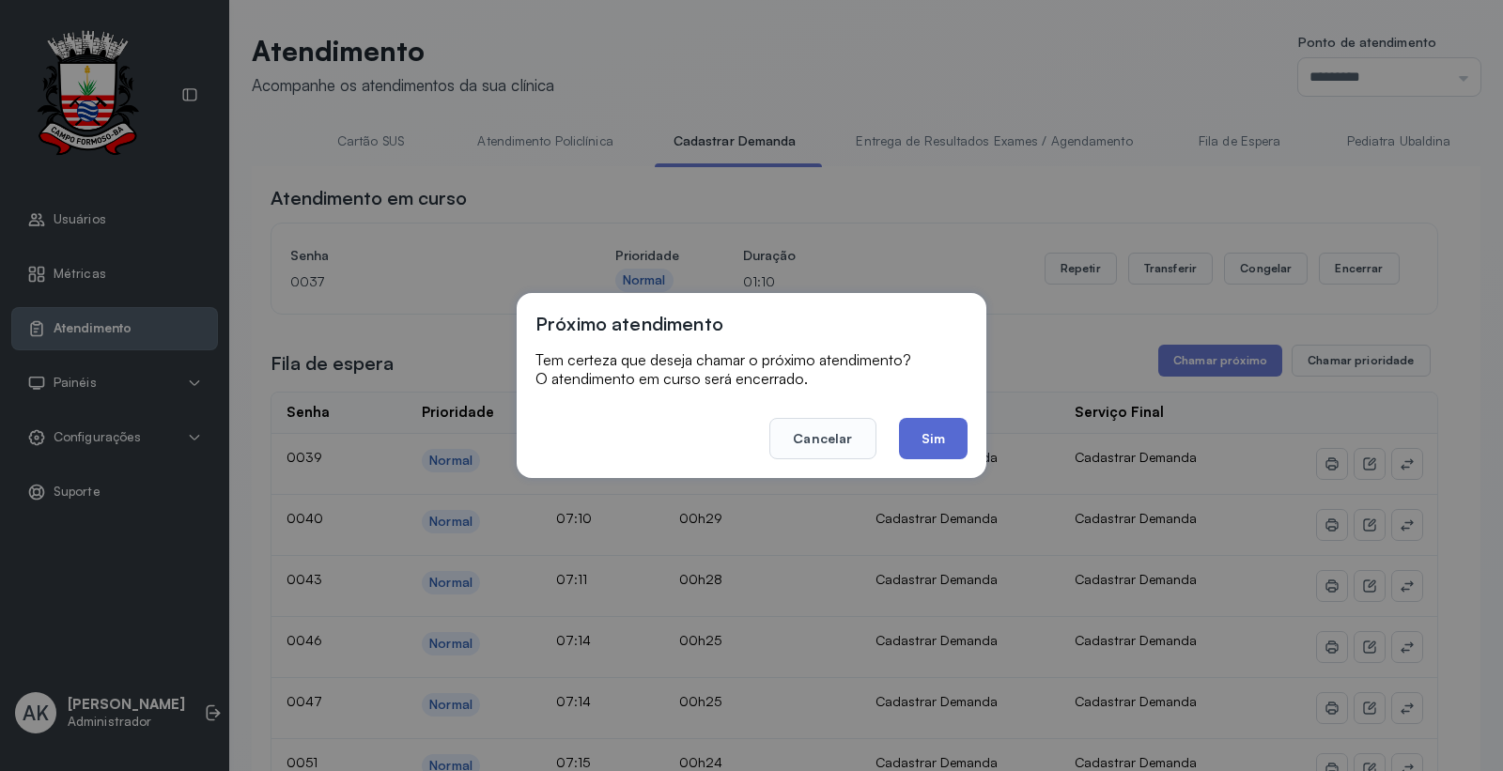
click at [931, 424] on button "Sim" at bounding box center [933, 438] width 69 height 41
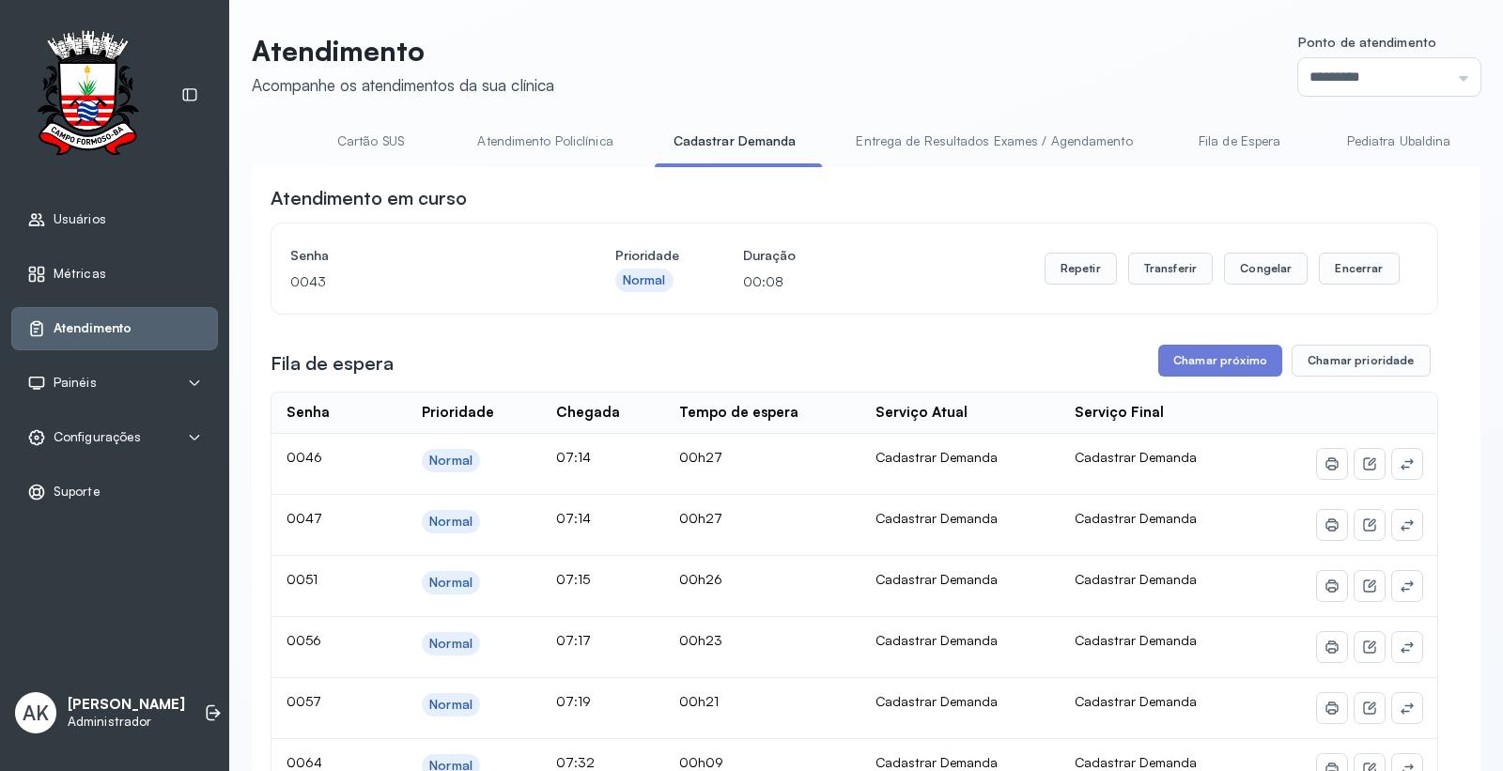
scroll to position [0, 0]
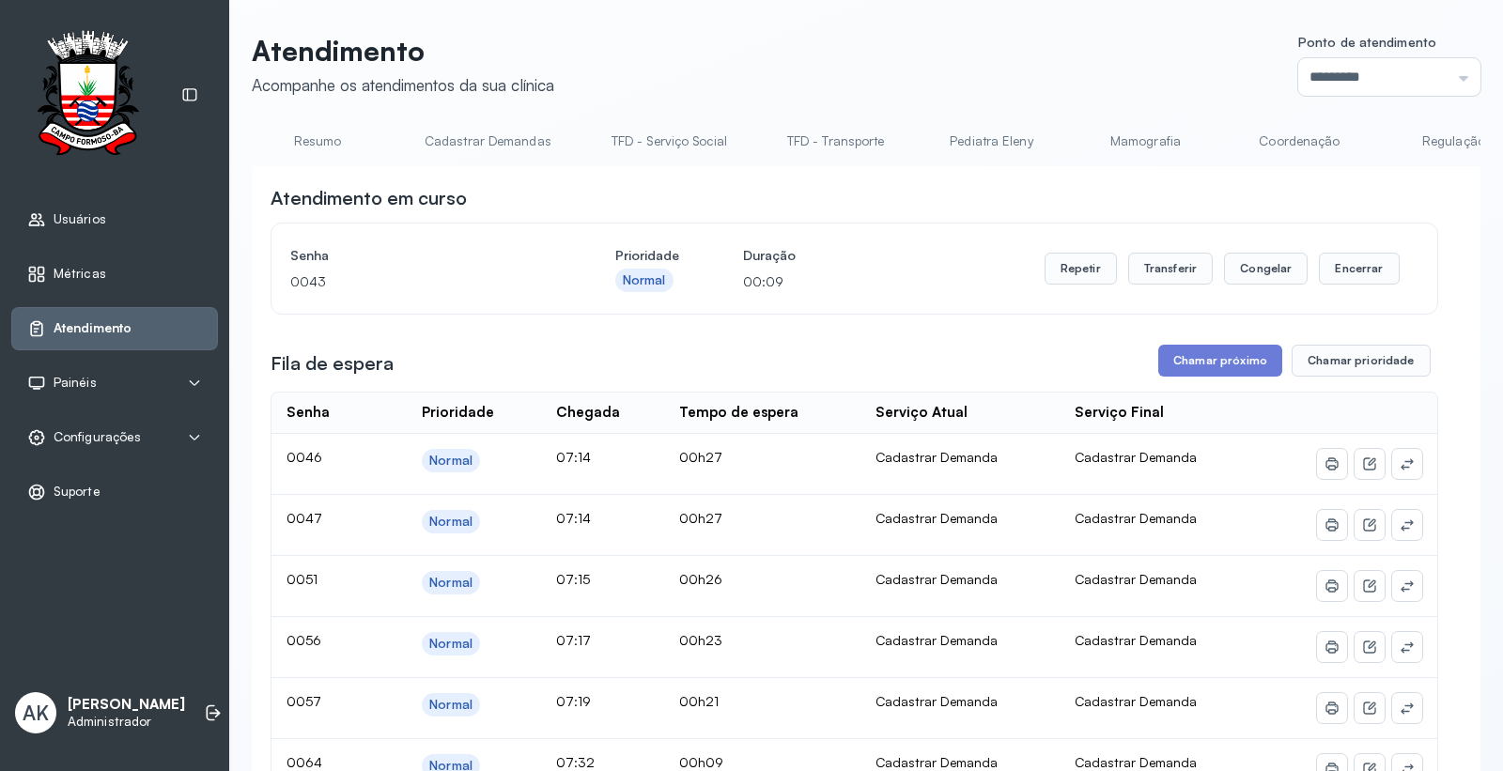
click at [299, 135] on link "Resumo" at bounding box center [317, 141] width 131 height 31
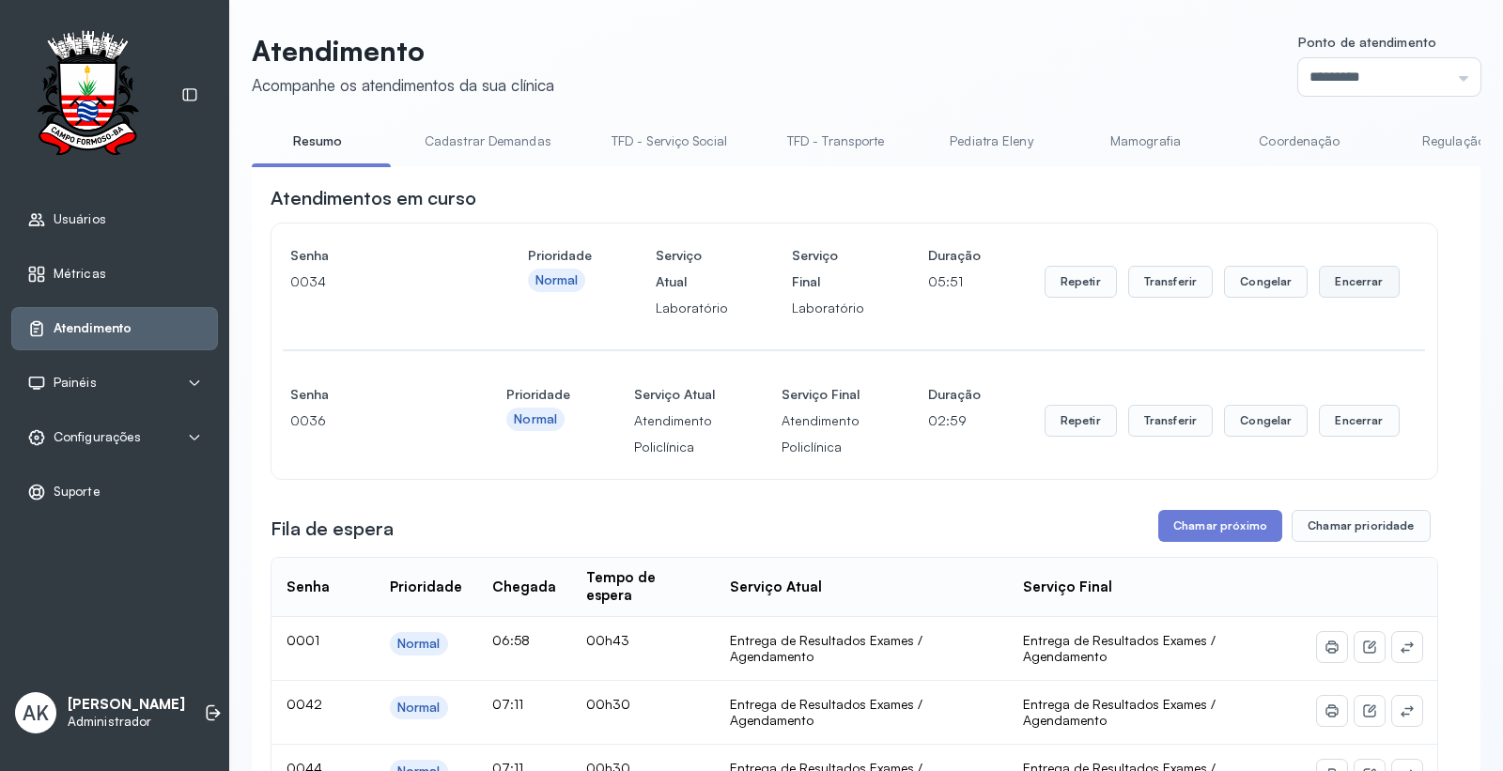
click at [1348, 277] on button "Encerrar" at bounding box center [1359, 282] width 80 height 32
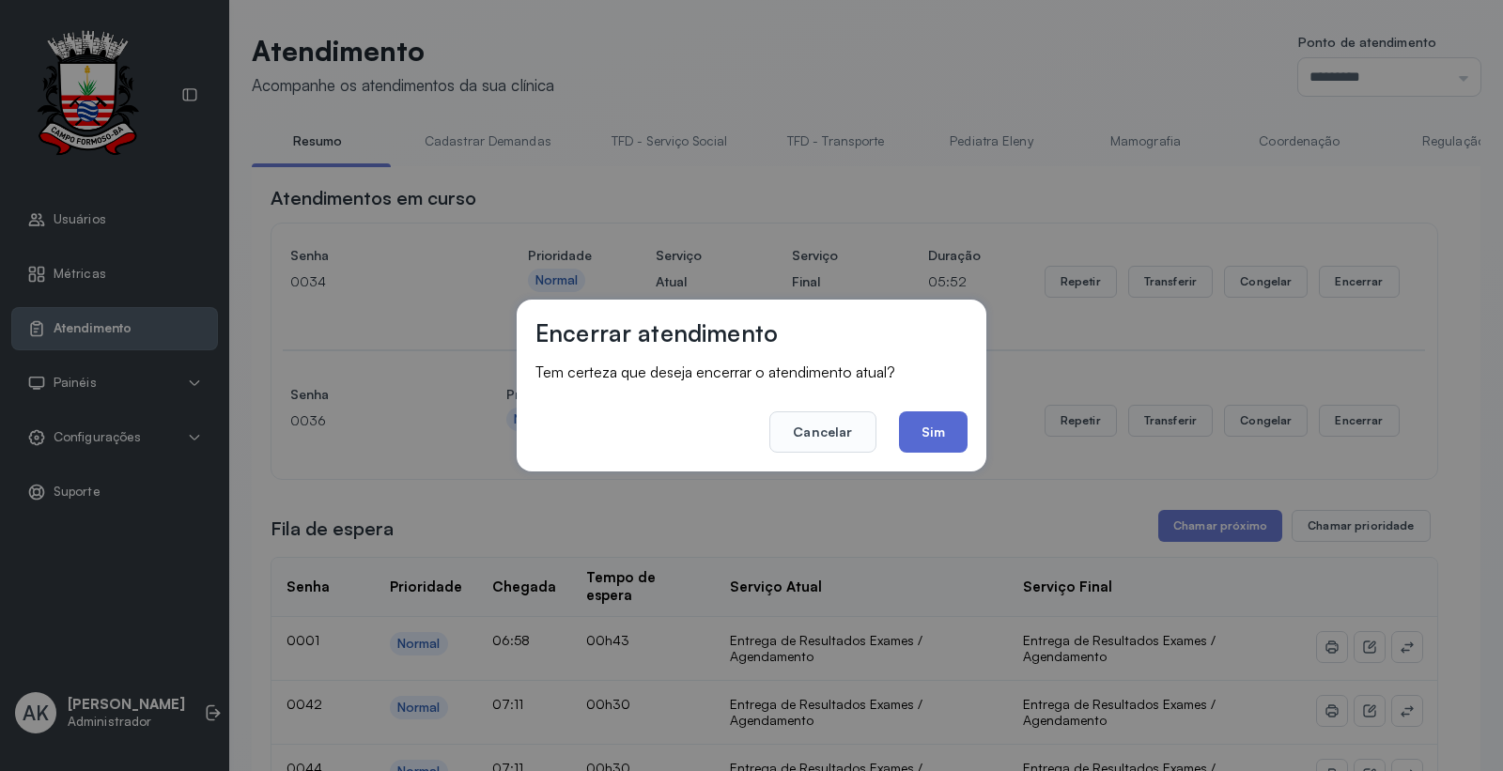
click at [940, 421] on button "Sim" at bounding box center [933, 431] width 69 height 41
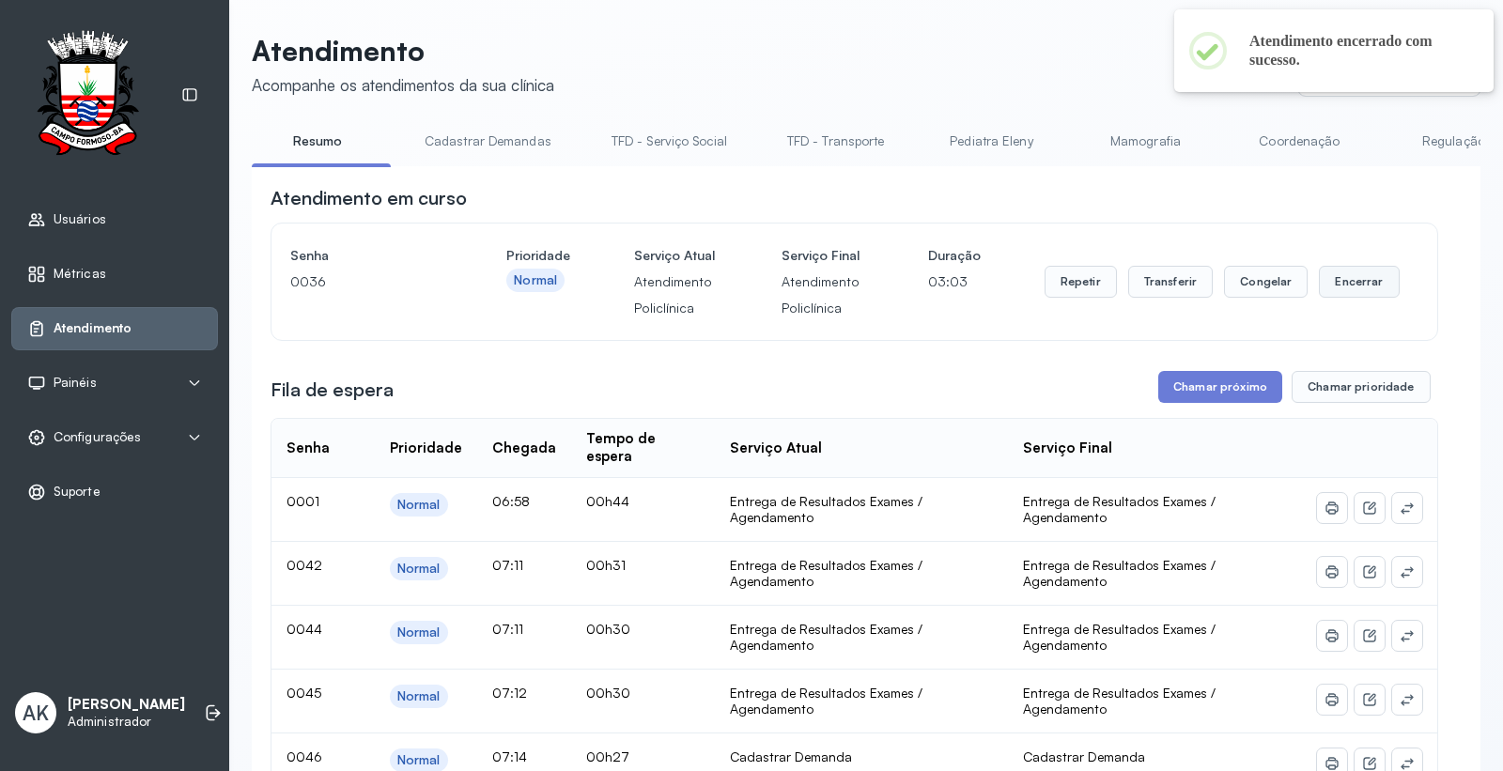
click at [1354, 294] on button "Encerrar" at bounding box center [1359, 282] width 80 height 32
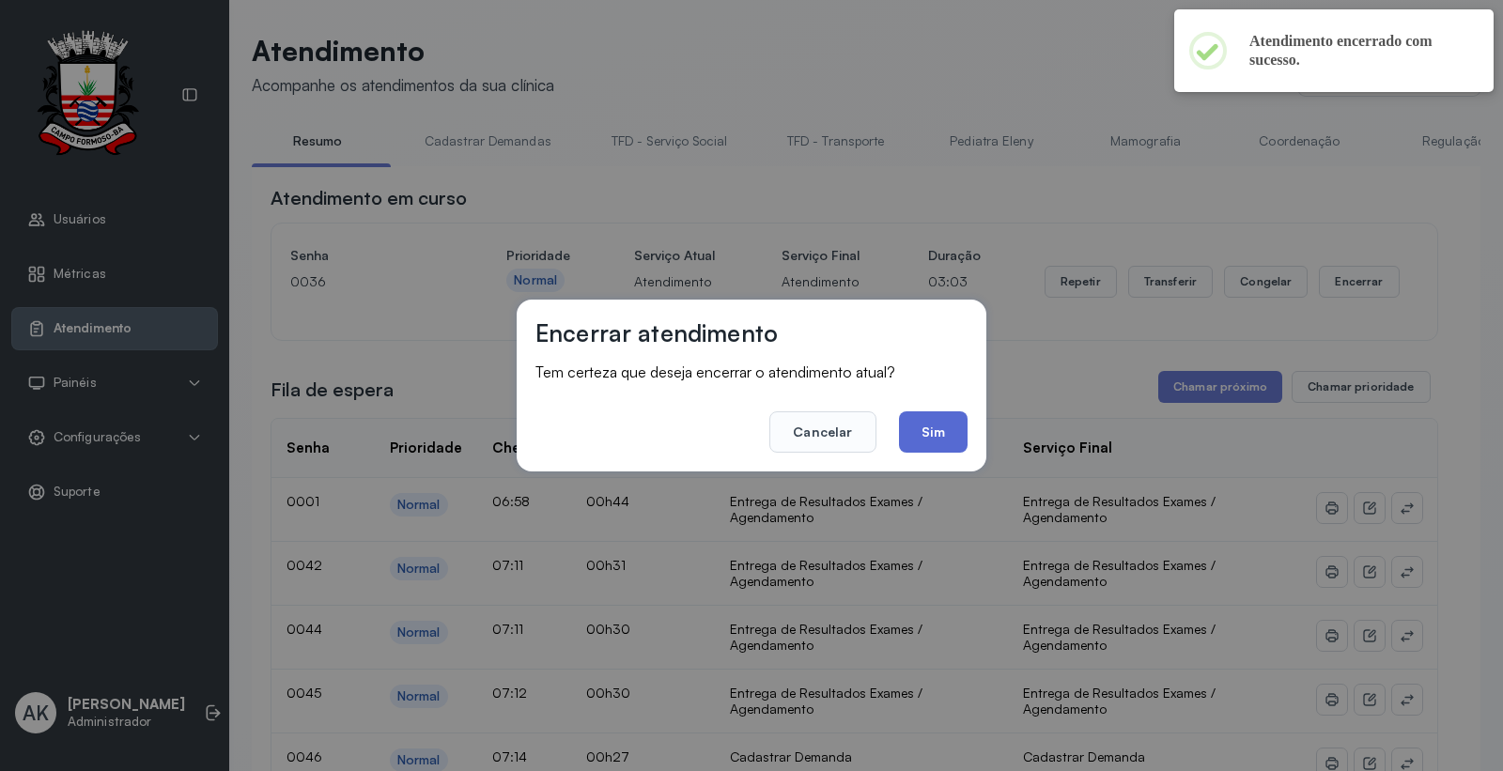
click at [949, 433] on button "Sim" at bounding box center [933, 431] width 69 height 41
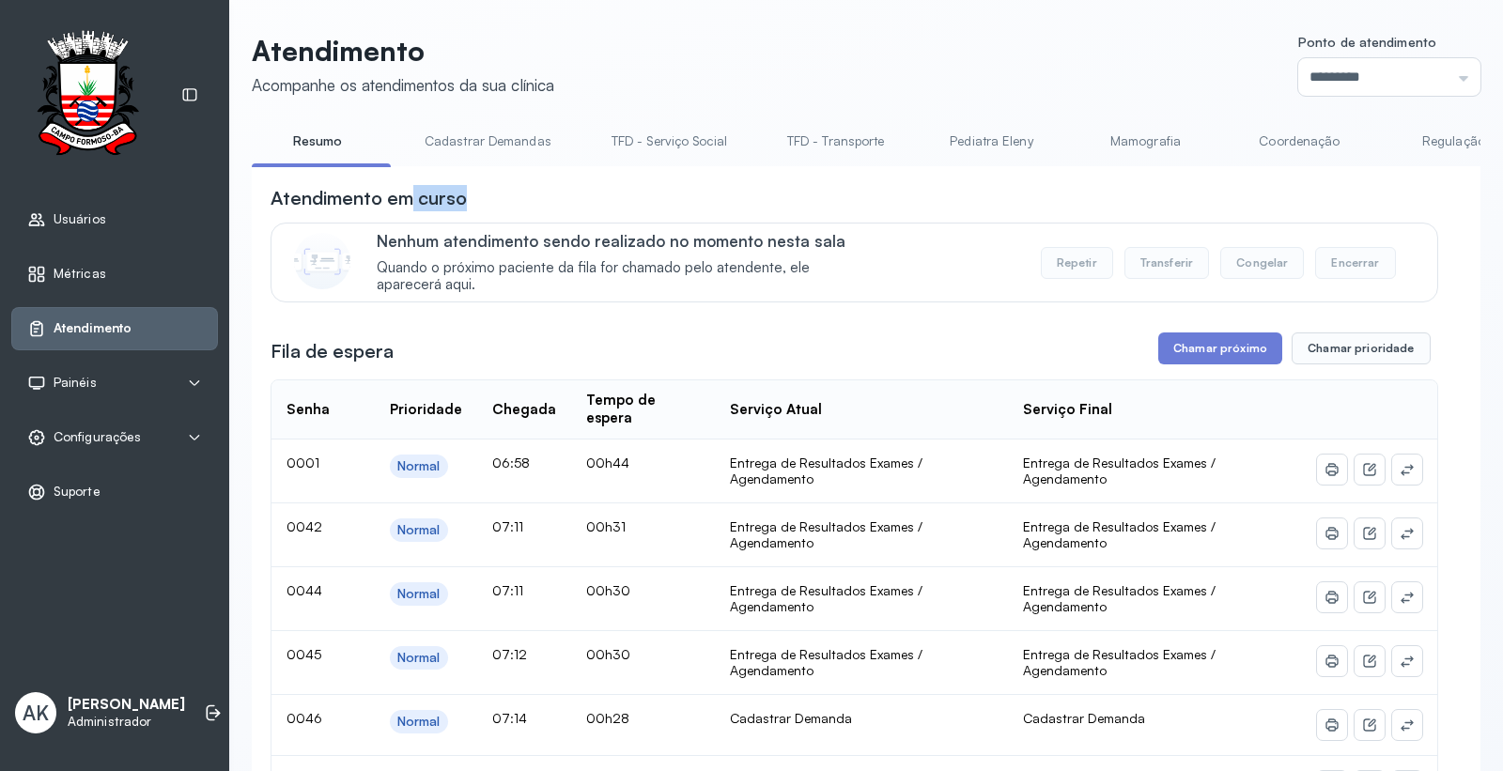
drag, startPoint x: 414, startPoint y: 171, endPoint x: 578, endPoint y: 178, distance: 163.6
click at [672, 198] on div "Atendimento em curso" at bounding box center [853, 198] width 1167 height 26
drag, startPoint x: 495, startPoint y: 171, endPoint x: 629, endPoint y: 176, distance: 134.4
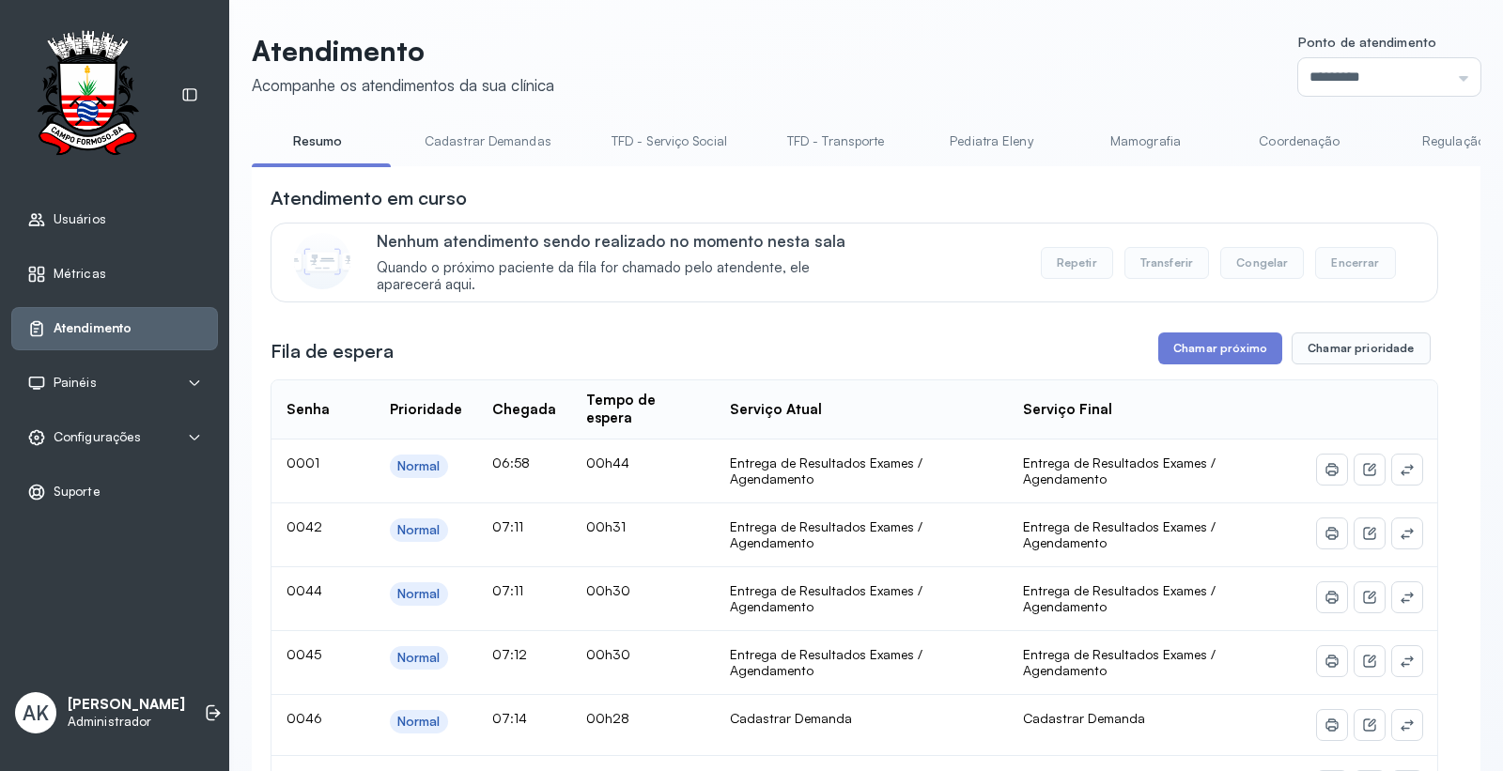
drag, startPoint x: 640, startPoint y: 178, endPoint x: 547, endPoint y: 182, distance: 93.1
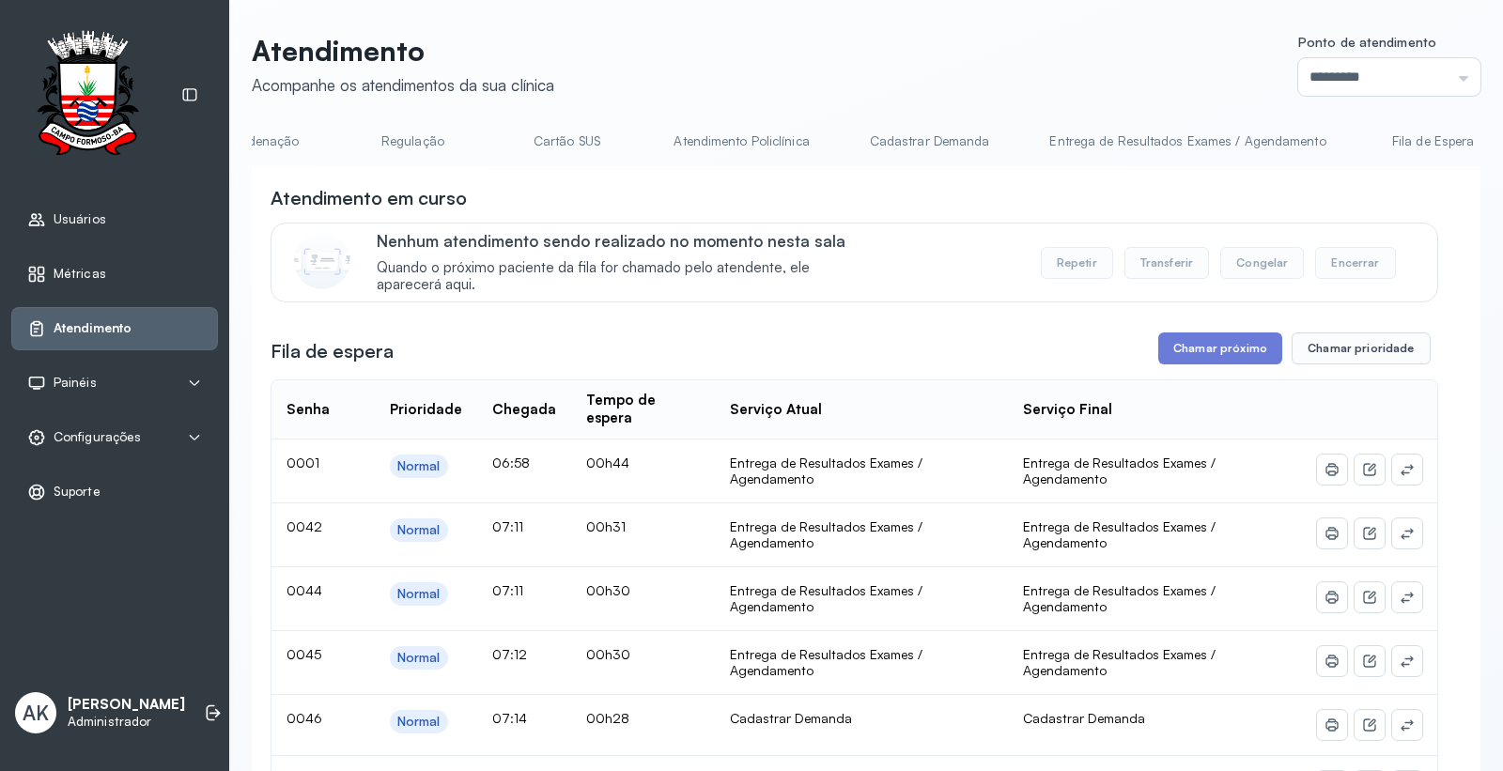
click at [781, 137] on link "Atendimento Policlínica" at bounding box center [741, 141] width 173 height 31
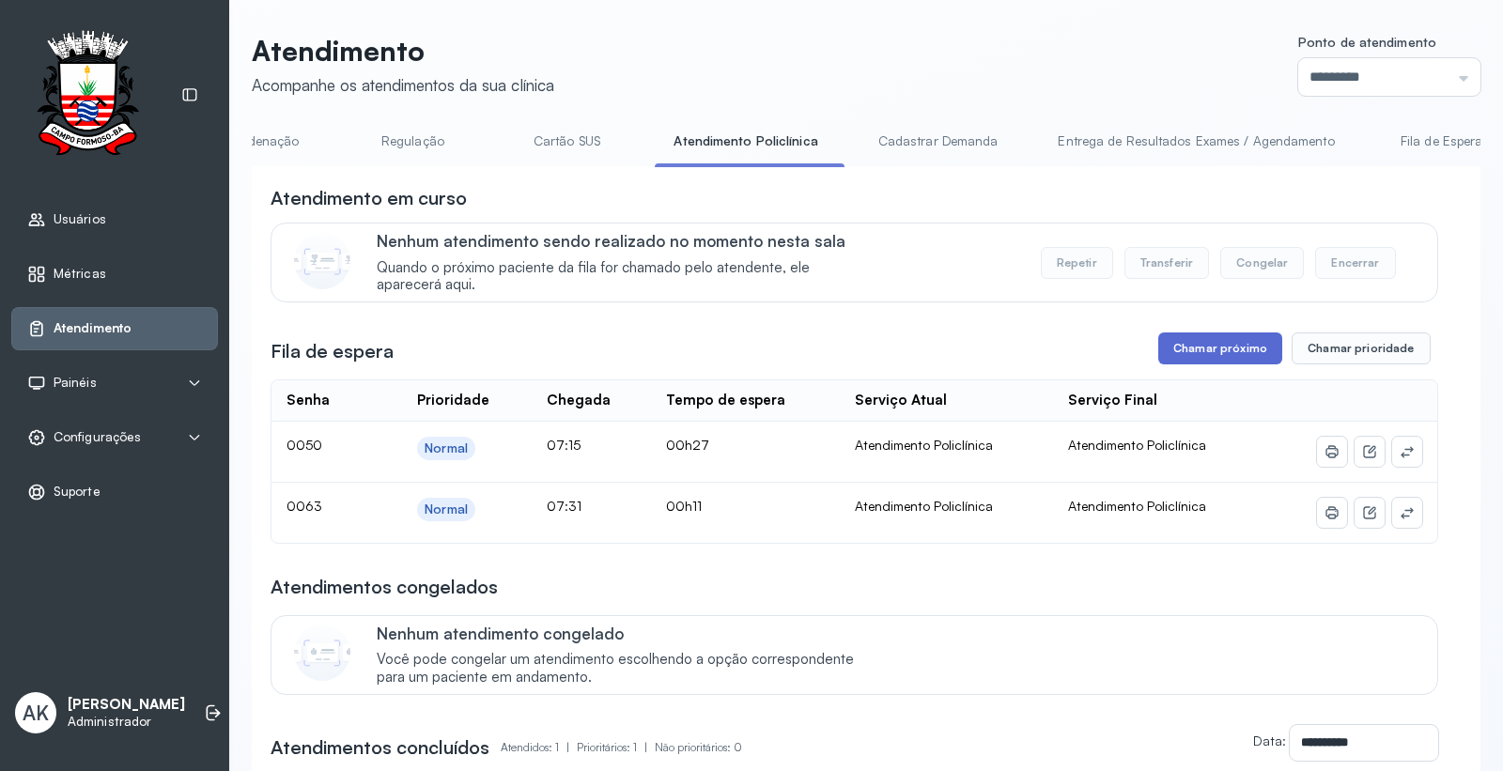
click at [1222, 354] on button "Chamar próximo" at bounding box center [1220, 348] width 124 height 32
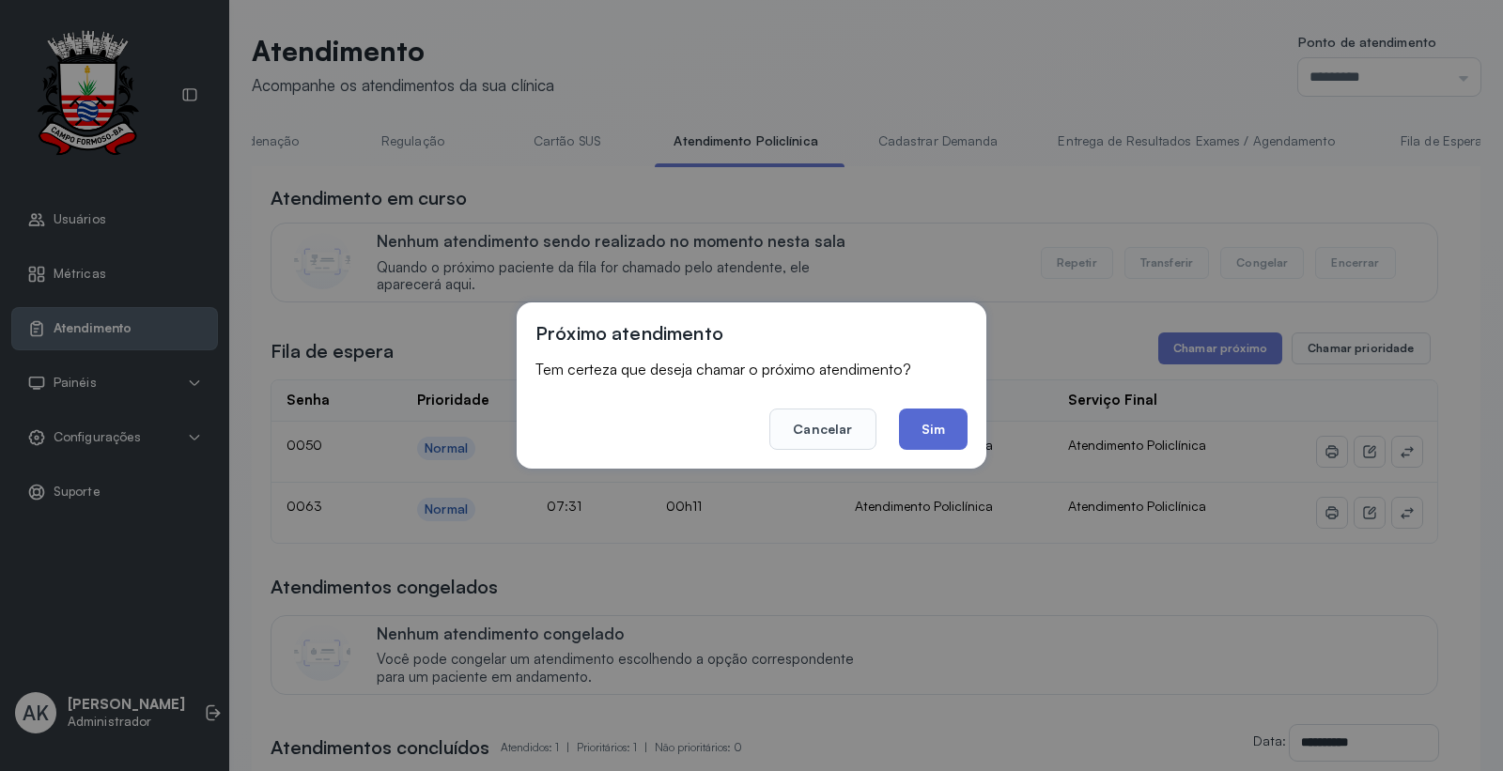
click at [949, 432] on button "Sim" at bounding box center [933, 429] width 69 height 41
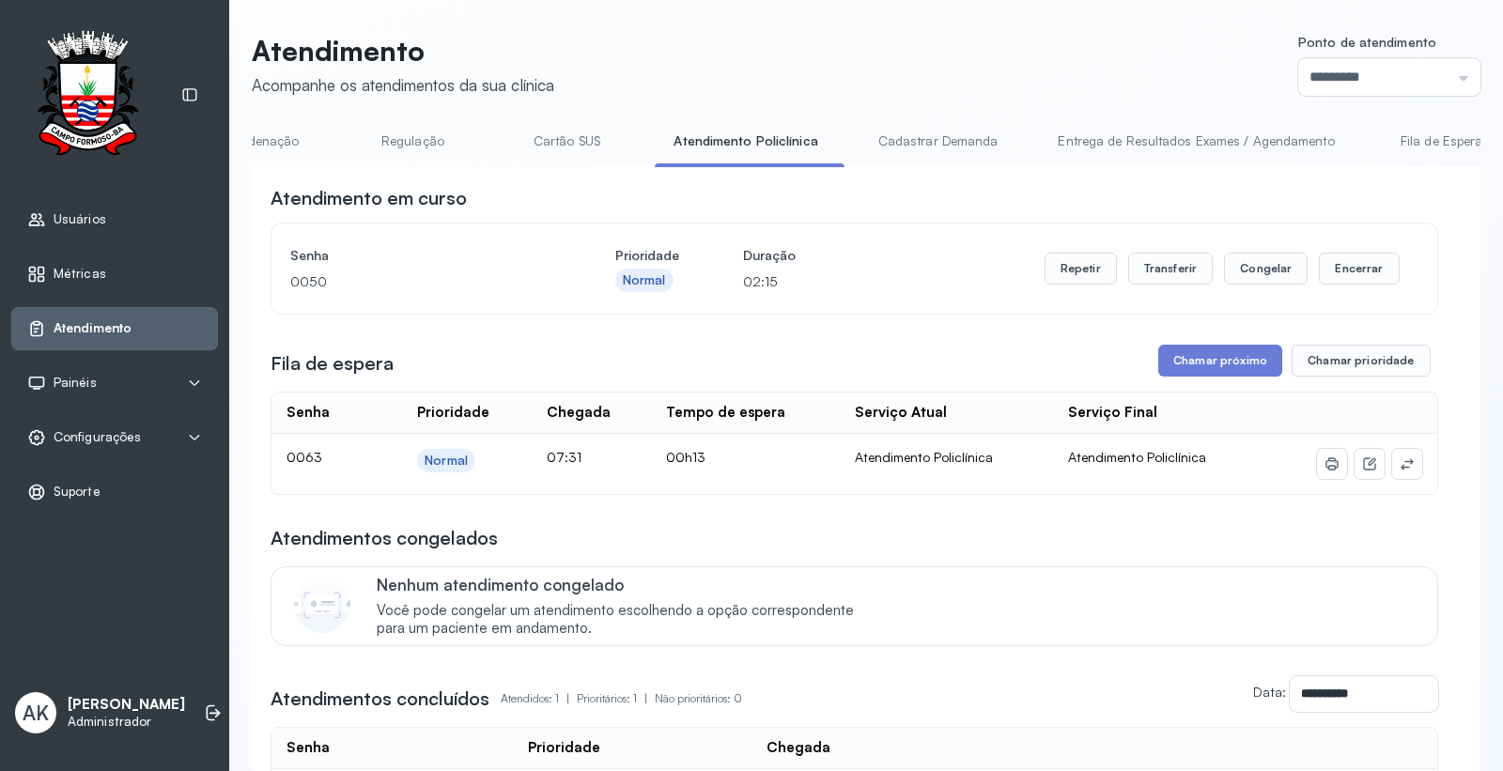
click at [556, 134] on link "Cartão SUS" at bounding box center [566, 141] width 131 height 31
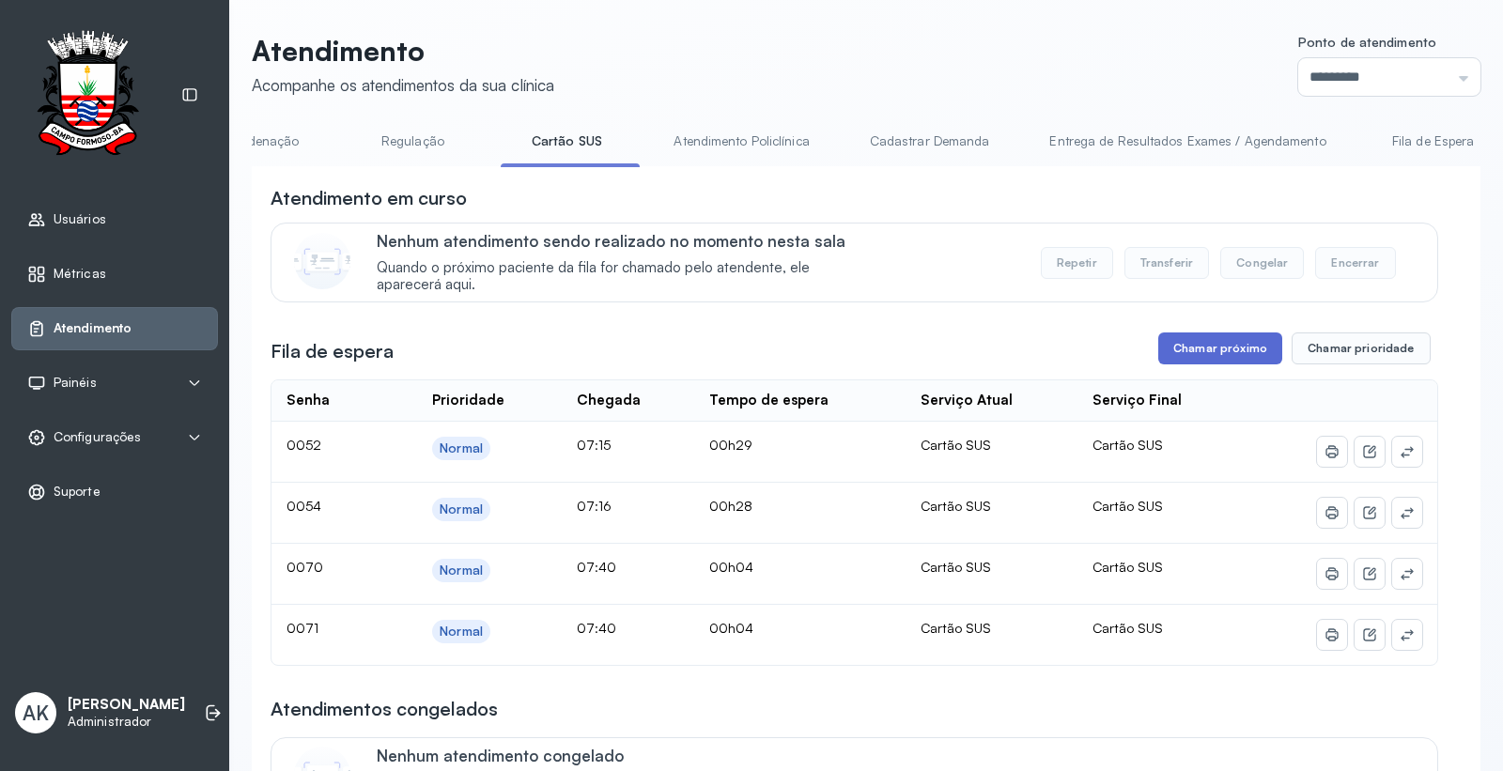
click at [1218, 353] on button "Chamar próximo" at bounding box center [1220, 348] width 124 height 32
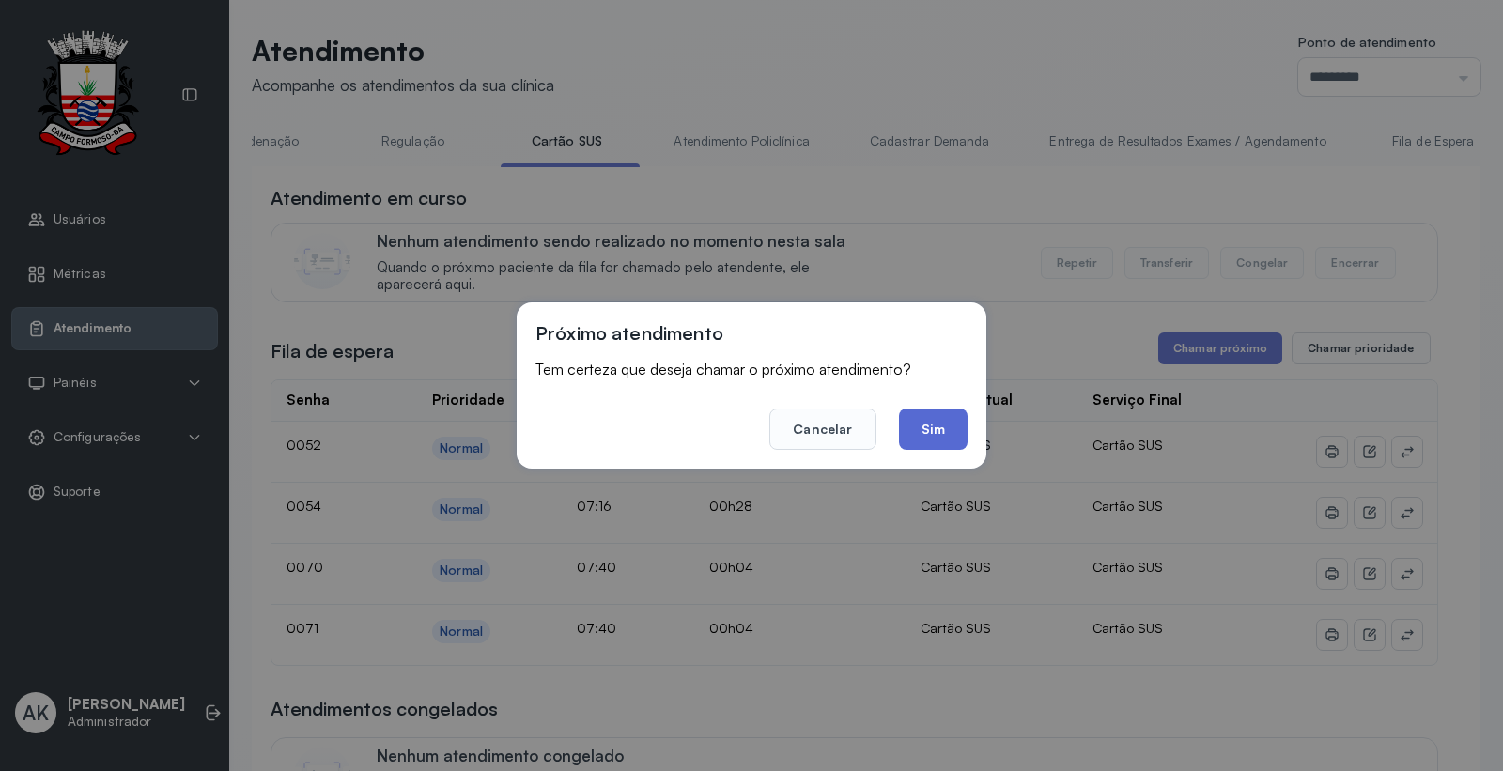
click at [923, 441] on button "Sim" at bounding box center [933, 429] width 69 height 41
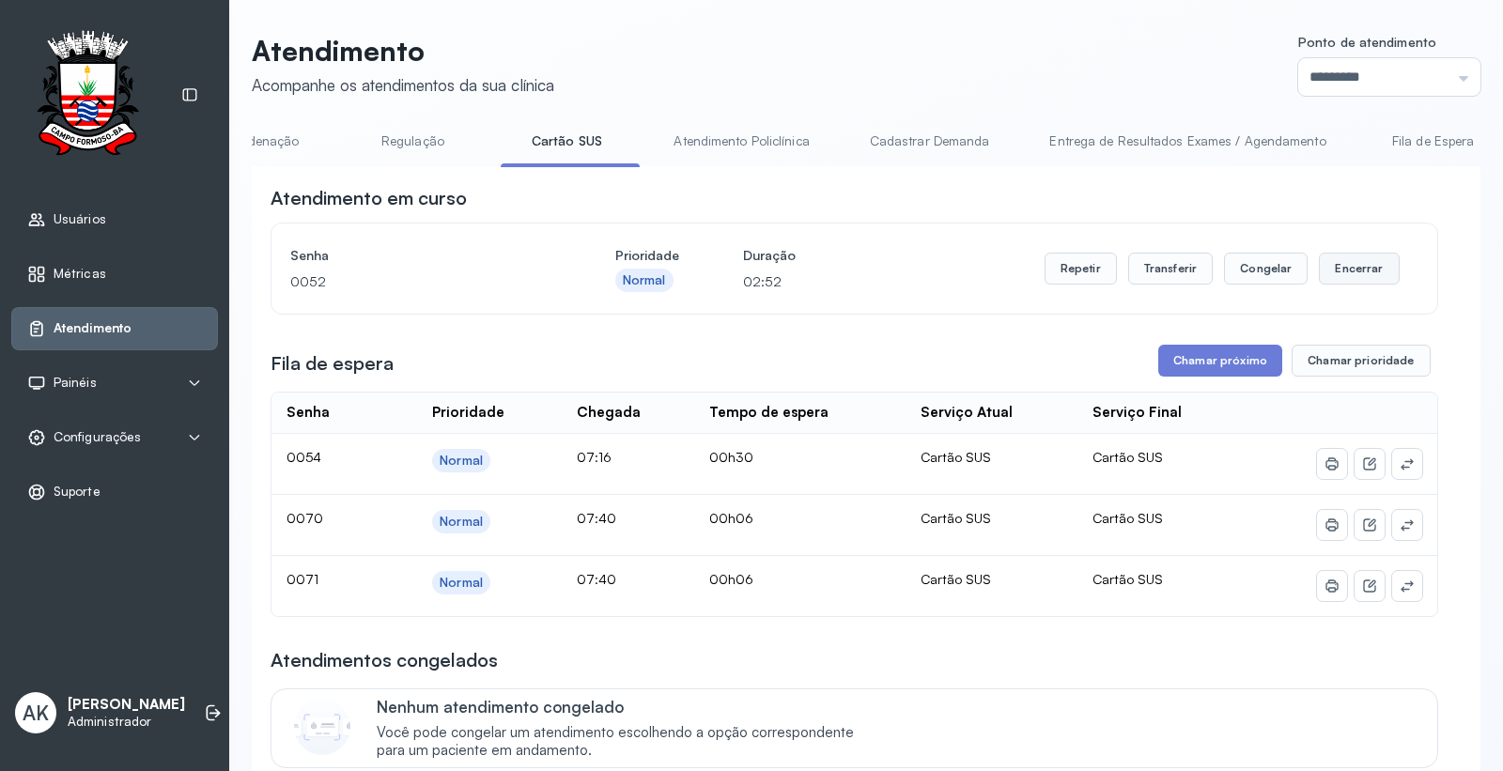
click at [1357, 280] on button "Encerrar" at bounding box center [1359, 269] width 80 height 32
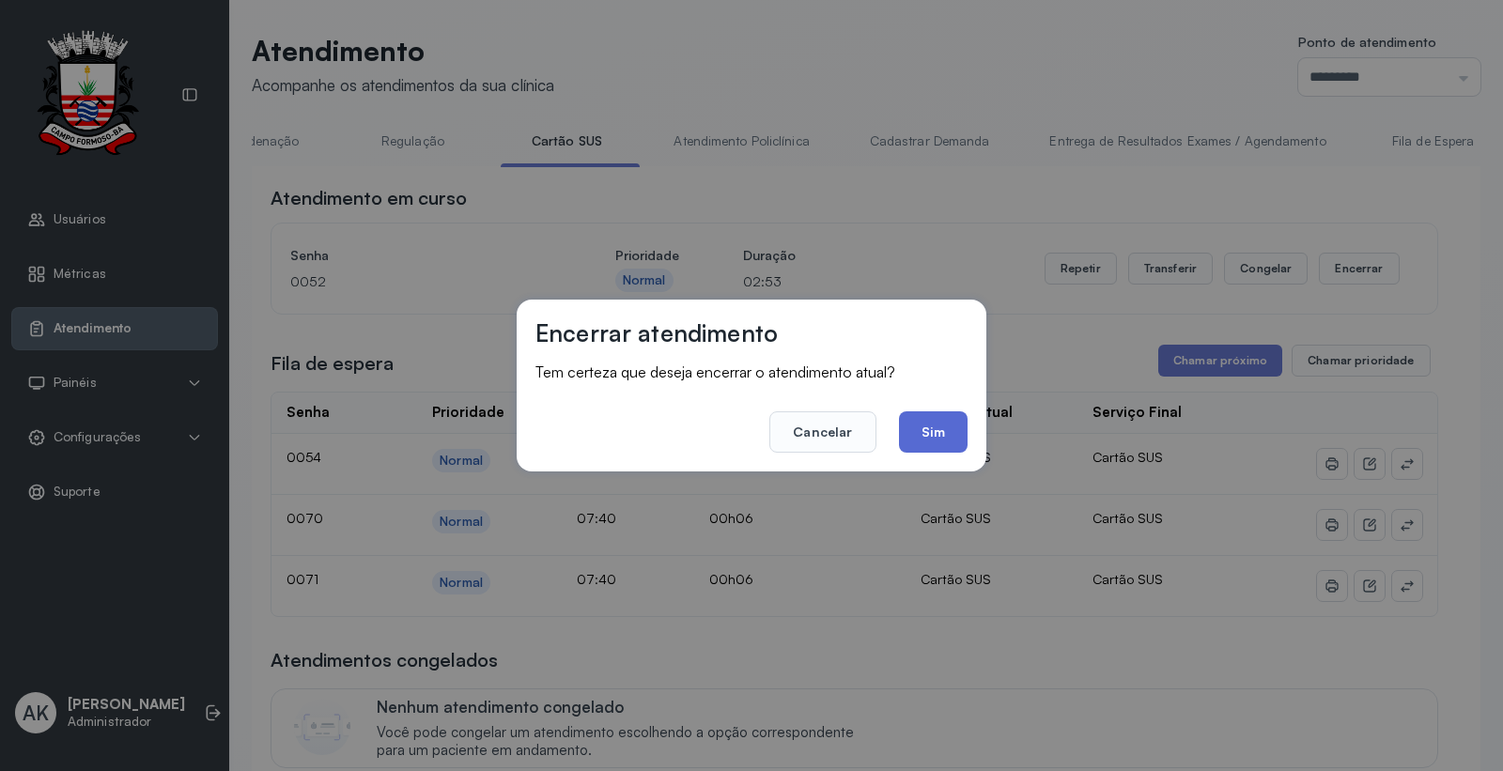
click at [950, 424] on button "Sim" at bounding box center [933, 431] width 69 height 41
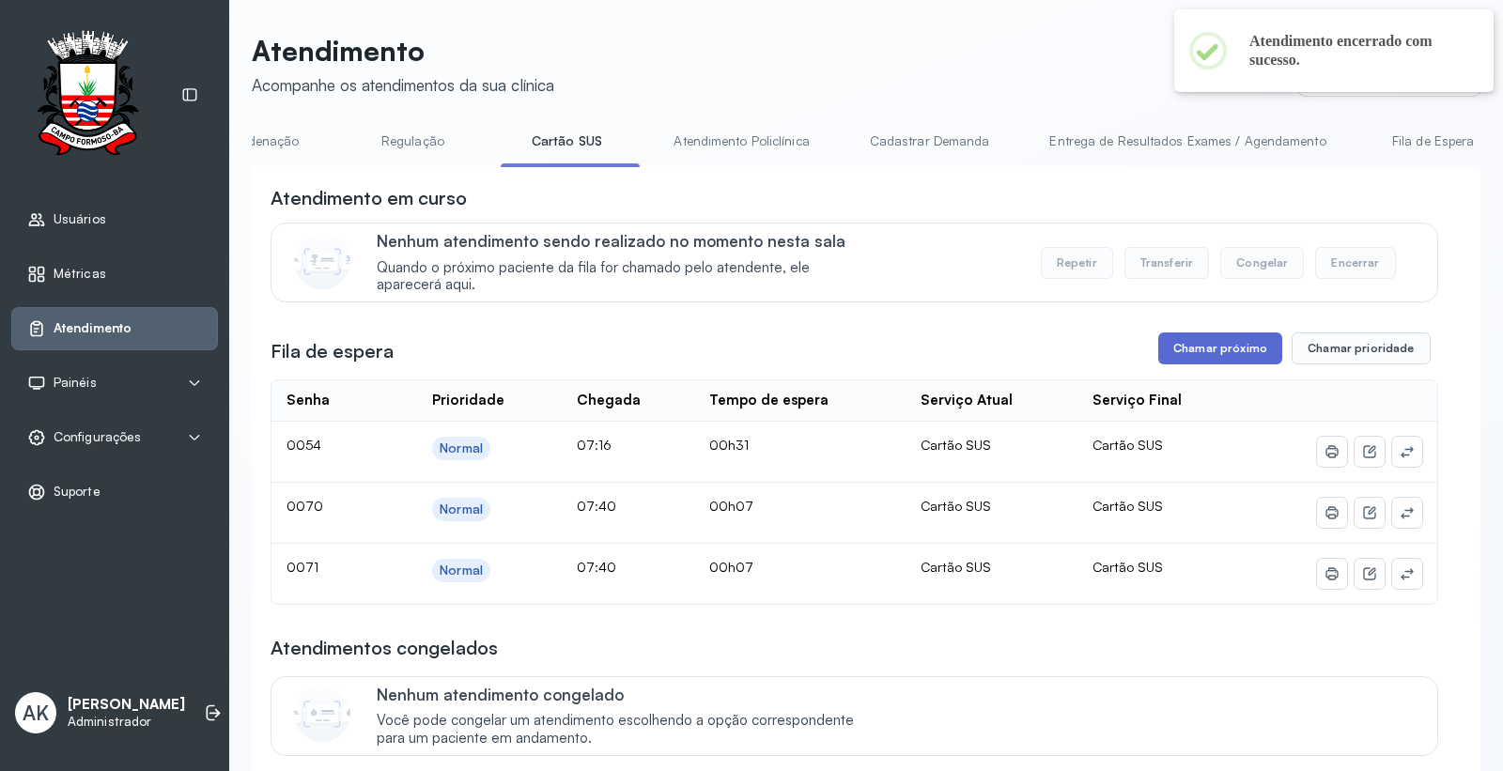
click at [1168, 351] on button "Chamar próximo" at bounding box center [1220, 348] width 124 height 32
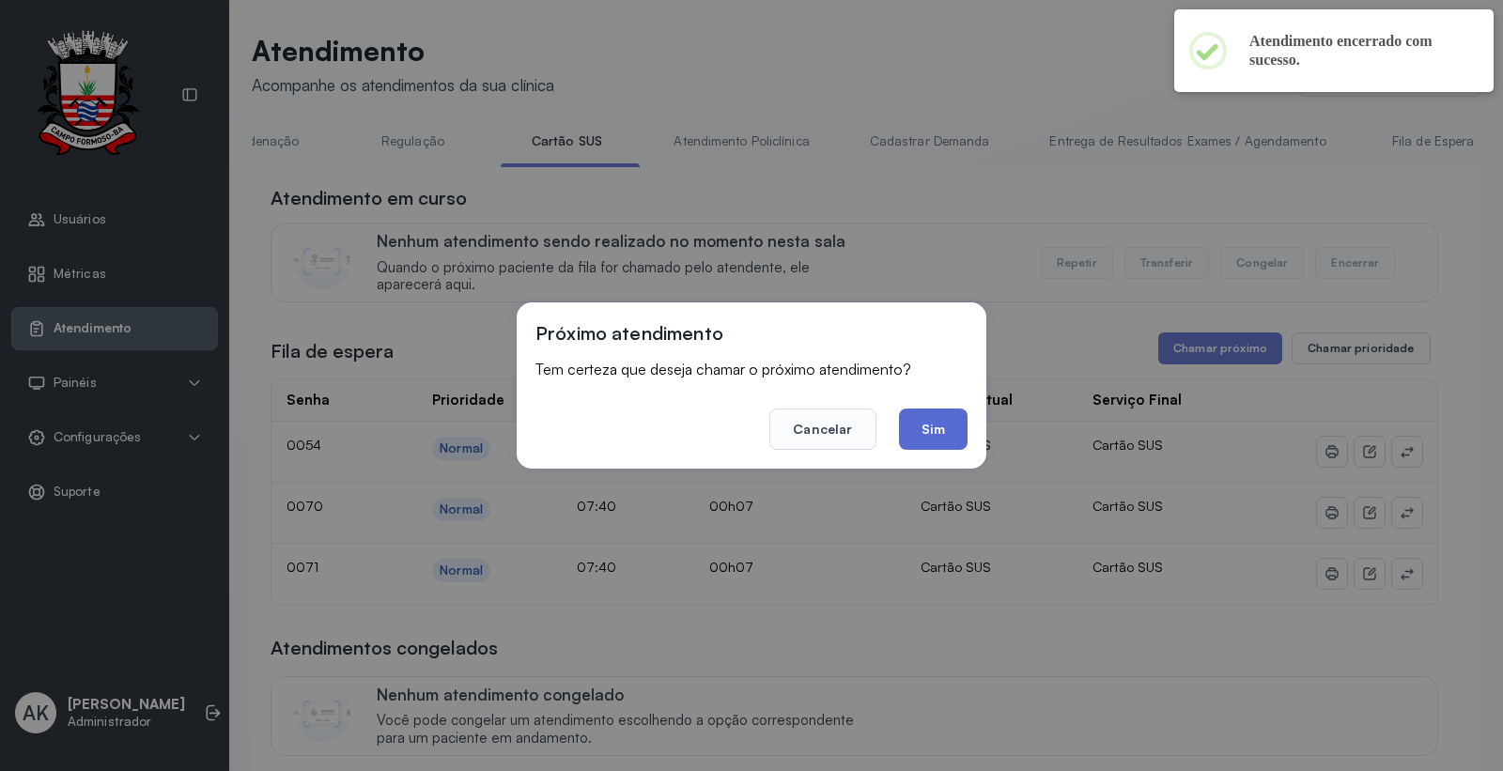
click at [946, 425] on button "Sim" at bounding box center [933, 429] width 69 height 41
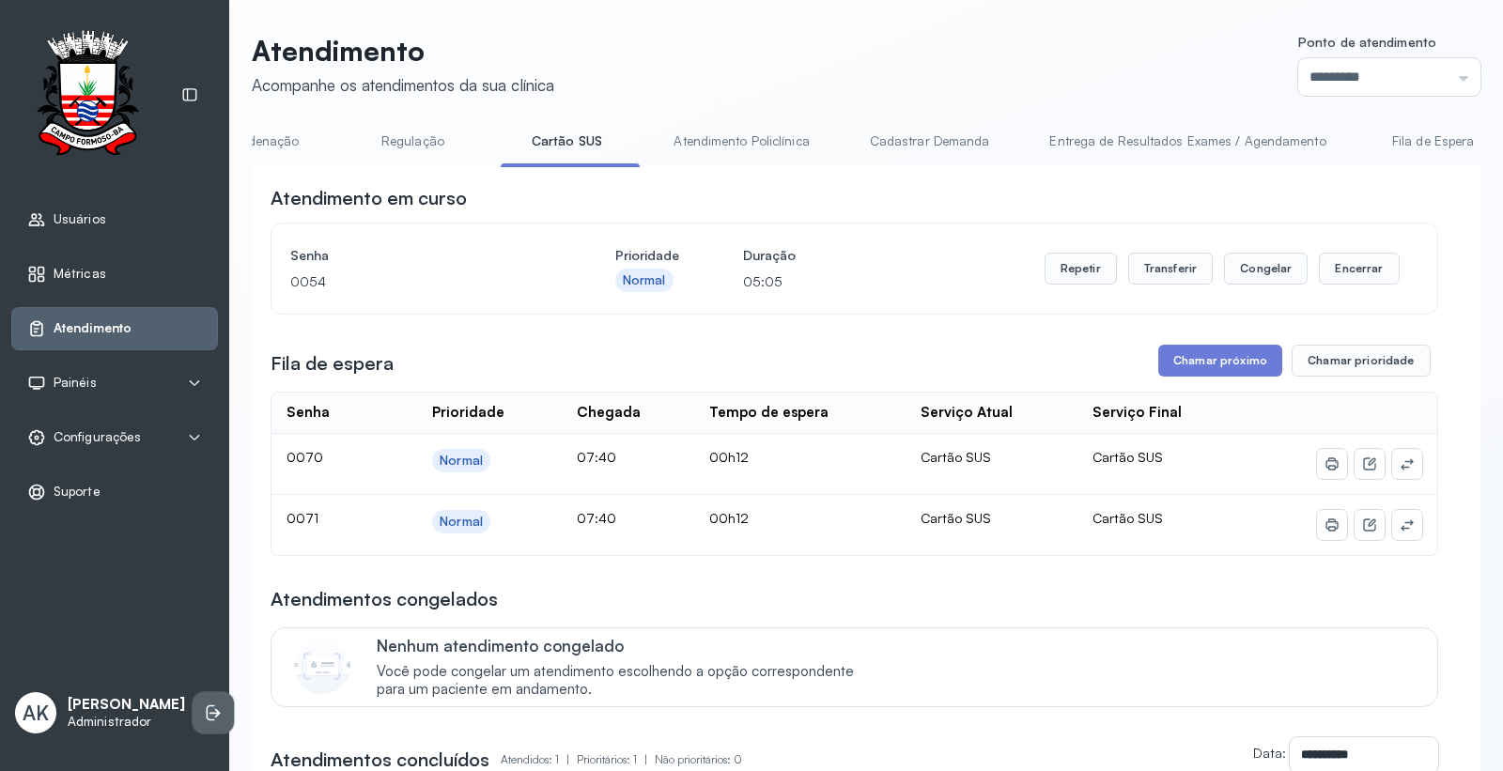
click at [193, 693] on li at bounding box center [213, 712] width 41 height 41
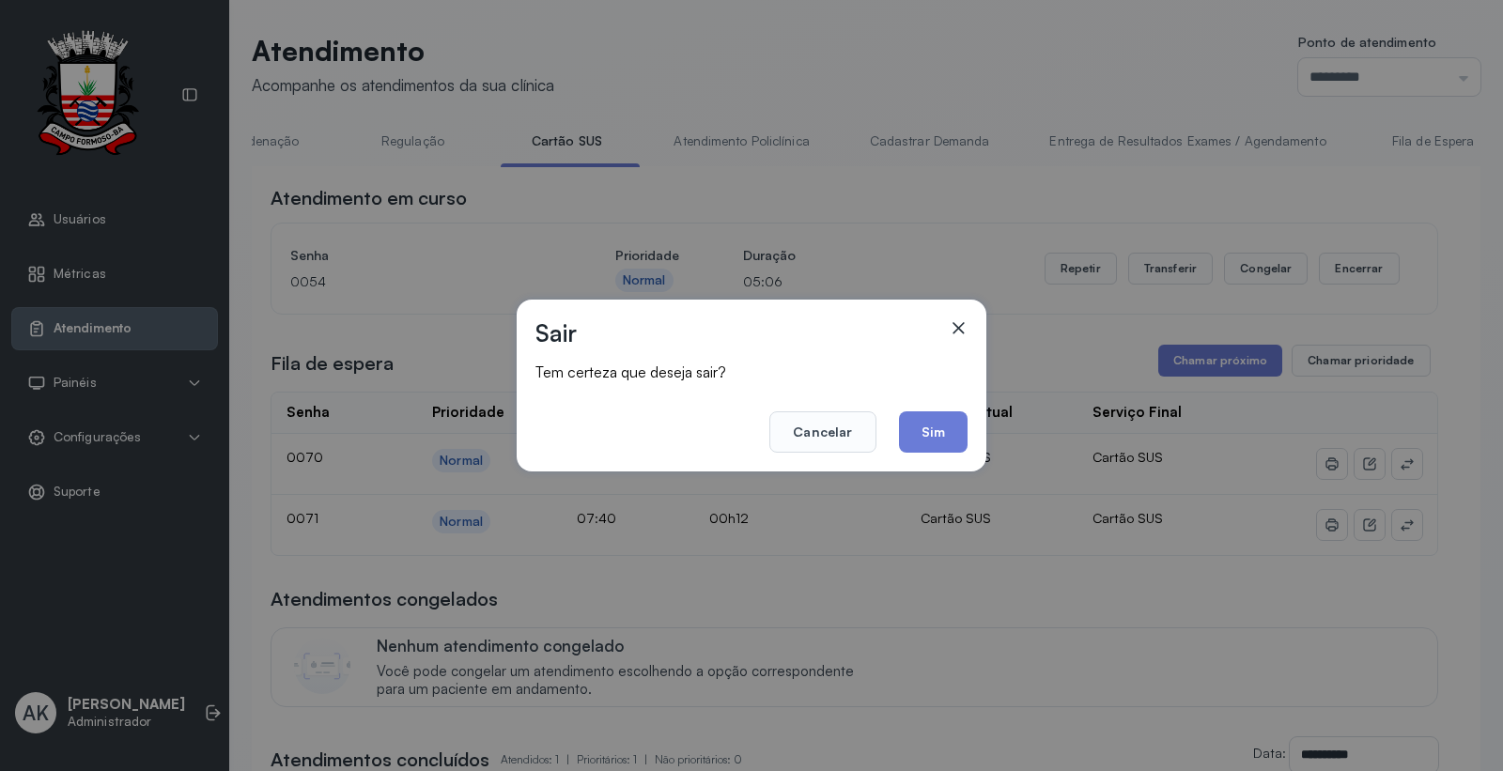
click at [889, 426] on footer "Cancelar Sim" at bounding box center [751, 419] width 432 height 68
click at [916, 424] on button "Sim" at bounding box center [933, 431] width 69 height 41
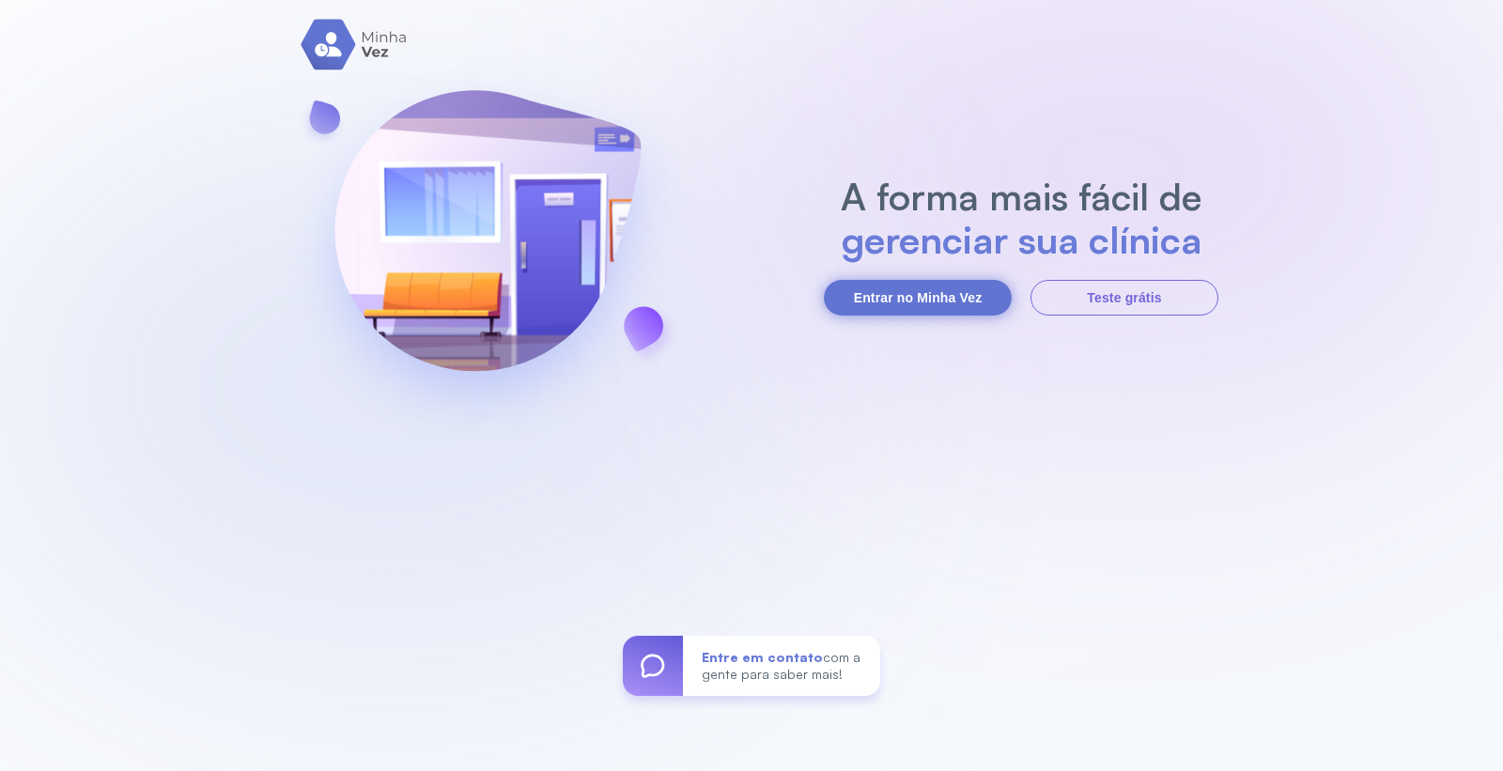
click at [922, 292] on button "Entrar no Minha Vez" at bounding box center [918, 298] width 188 height 36
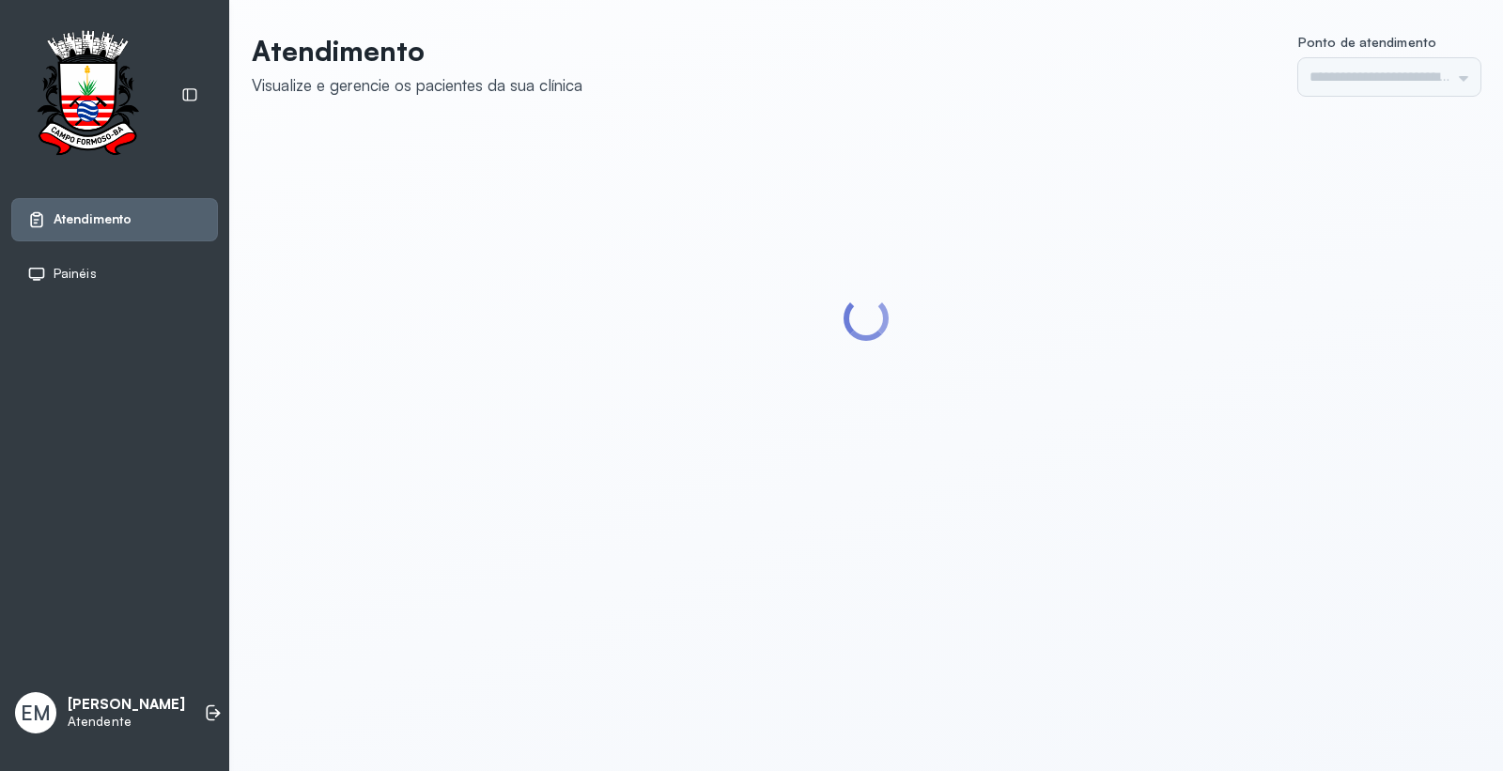
type input "*********"
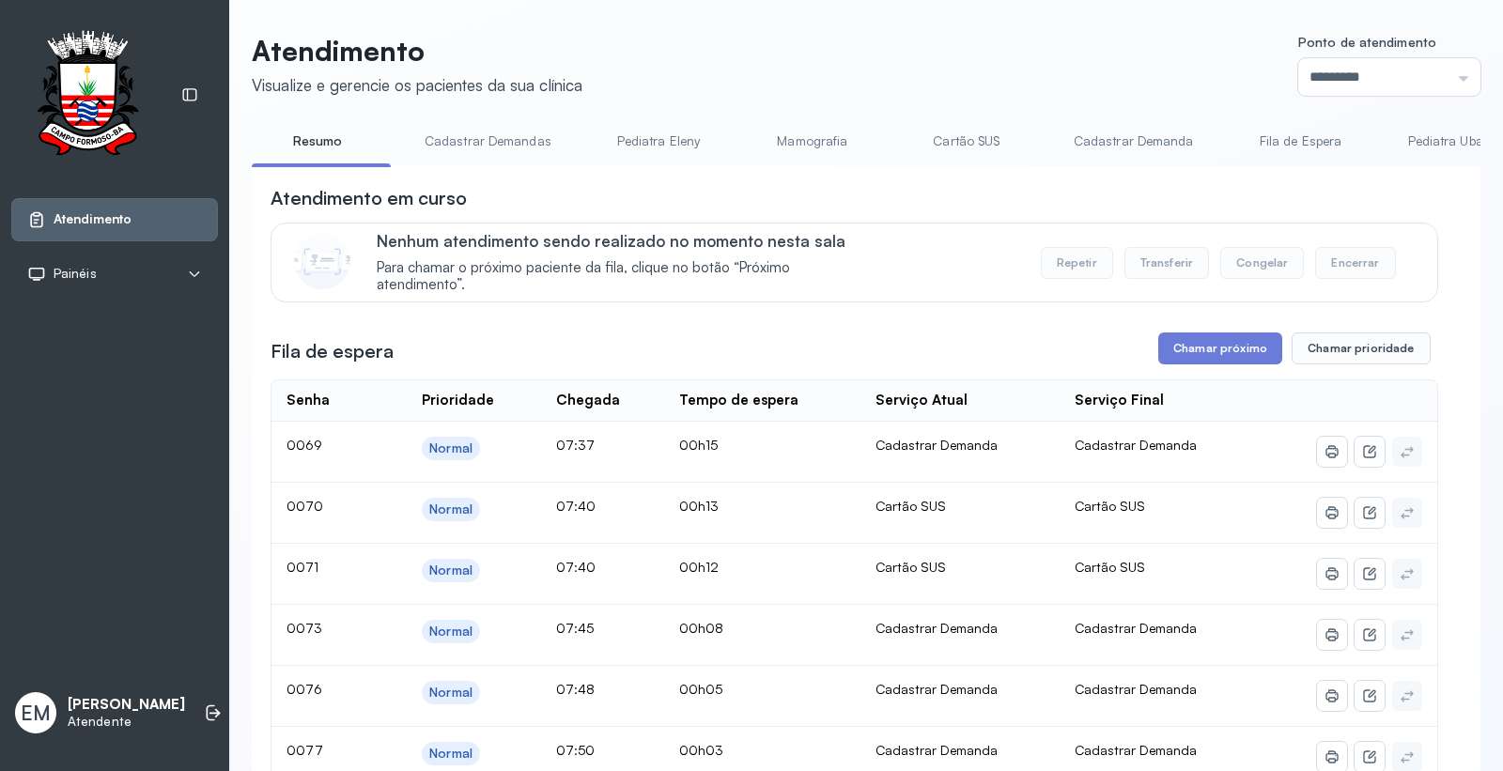
click at [984, 144] on link "Cartão SUS" at bounding box center [966, 141] width 131 height 31
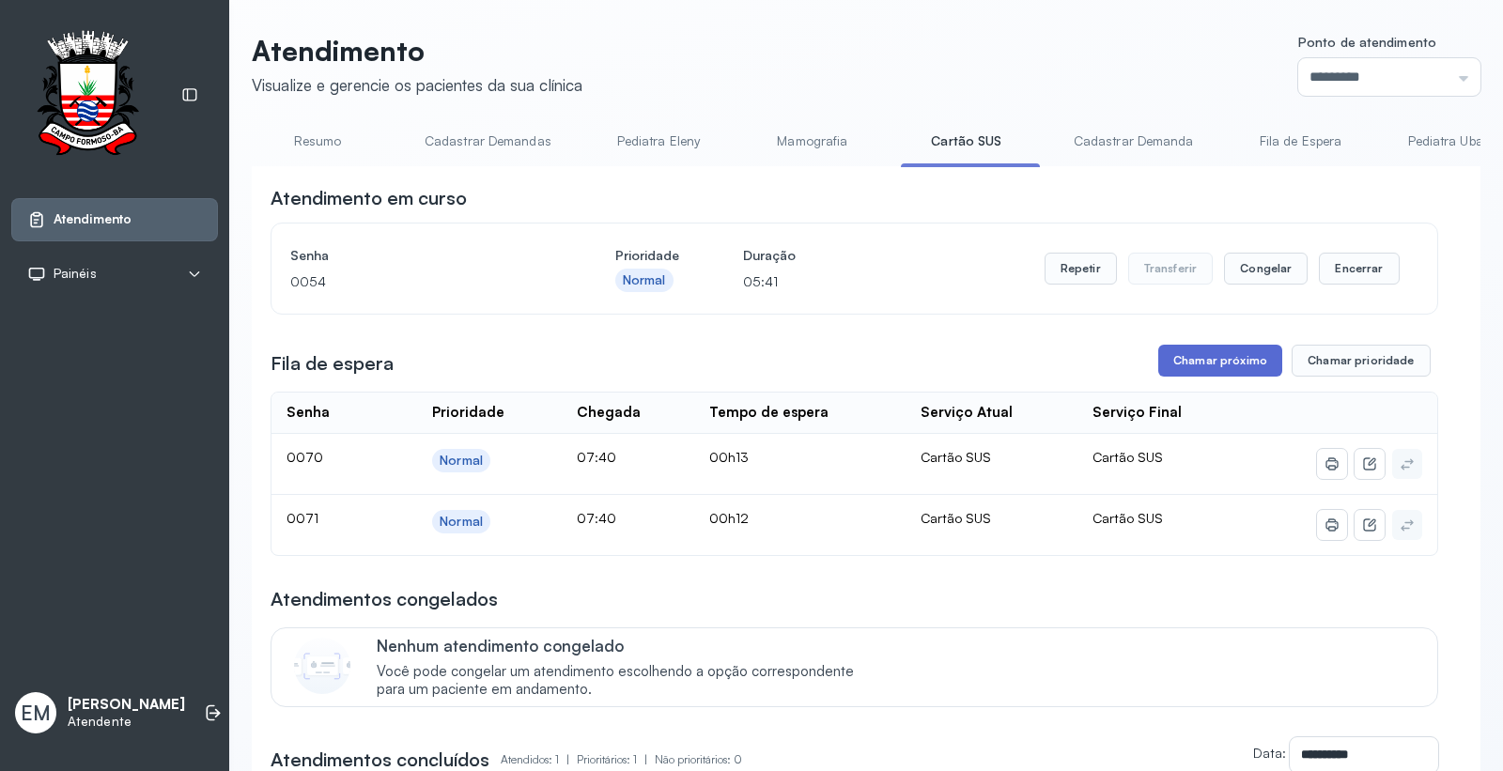
click at [1196, 354] on button "Chamar próximo" at bounding box center [1220, 361] width 124 height 32
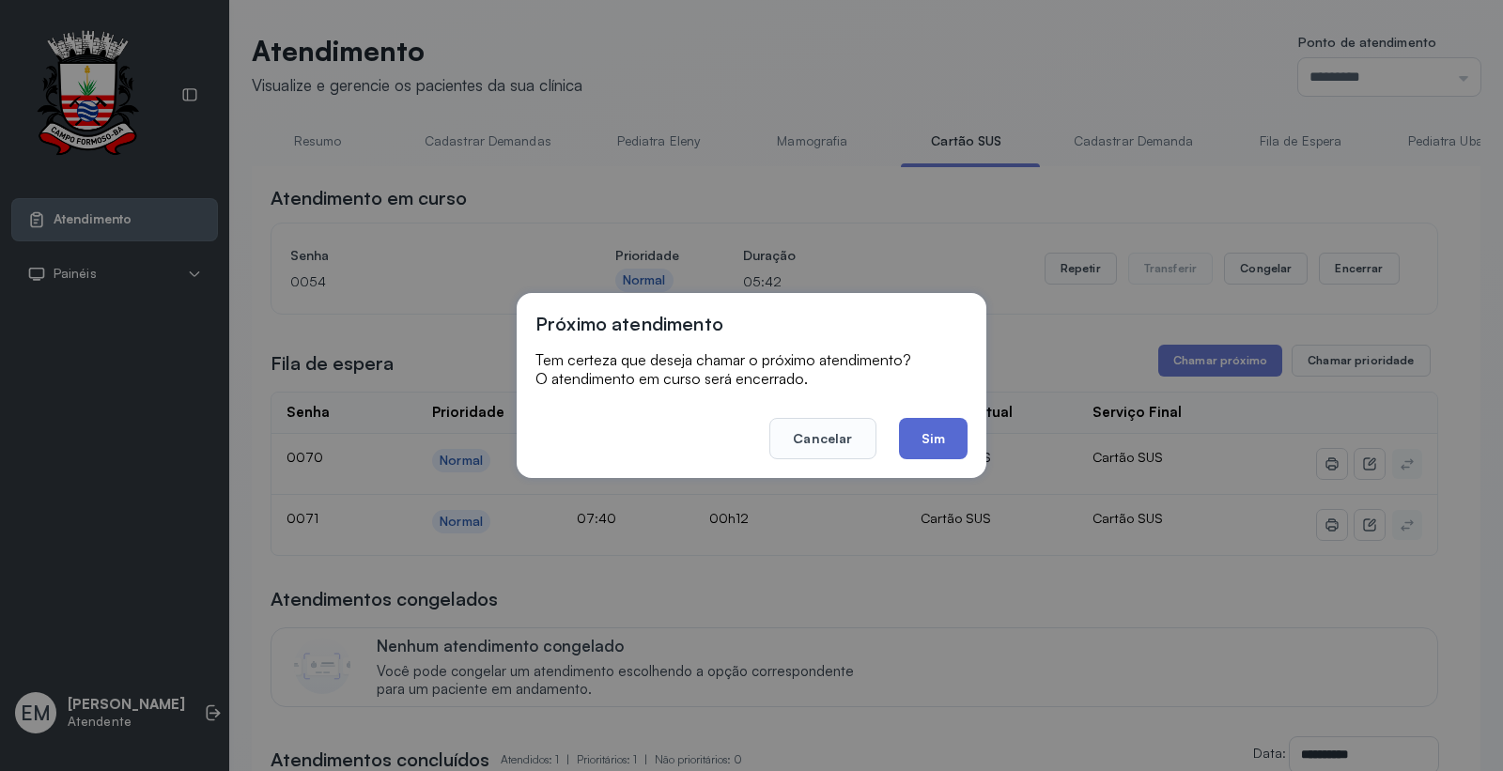
click at [943, 434] on button "Sim" at bounding box center [933, 438] width 69 height 41
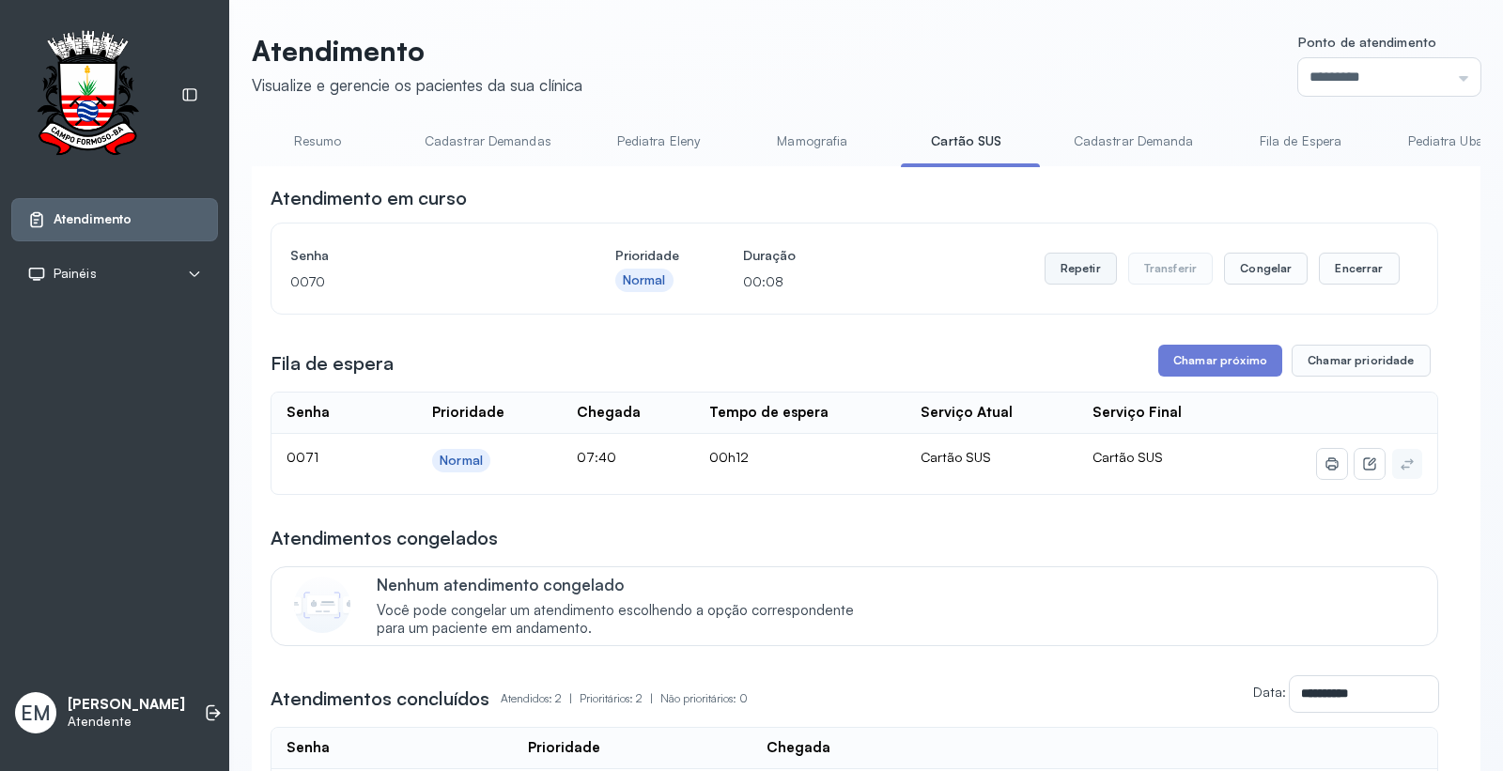
click at [1063, 268] on button "Repetir" at bounding box center [1080, 269] width 72 height 32
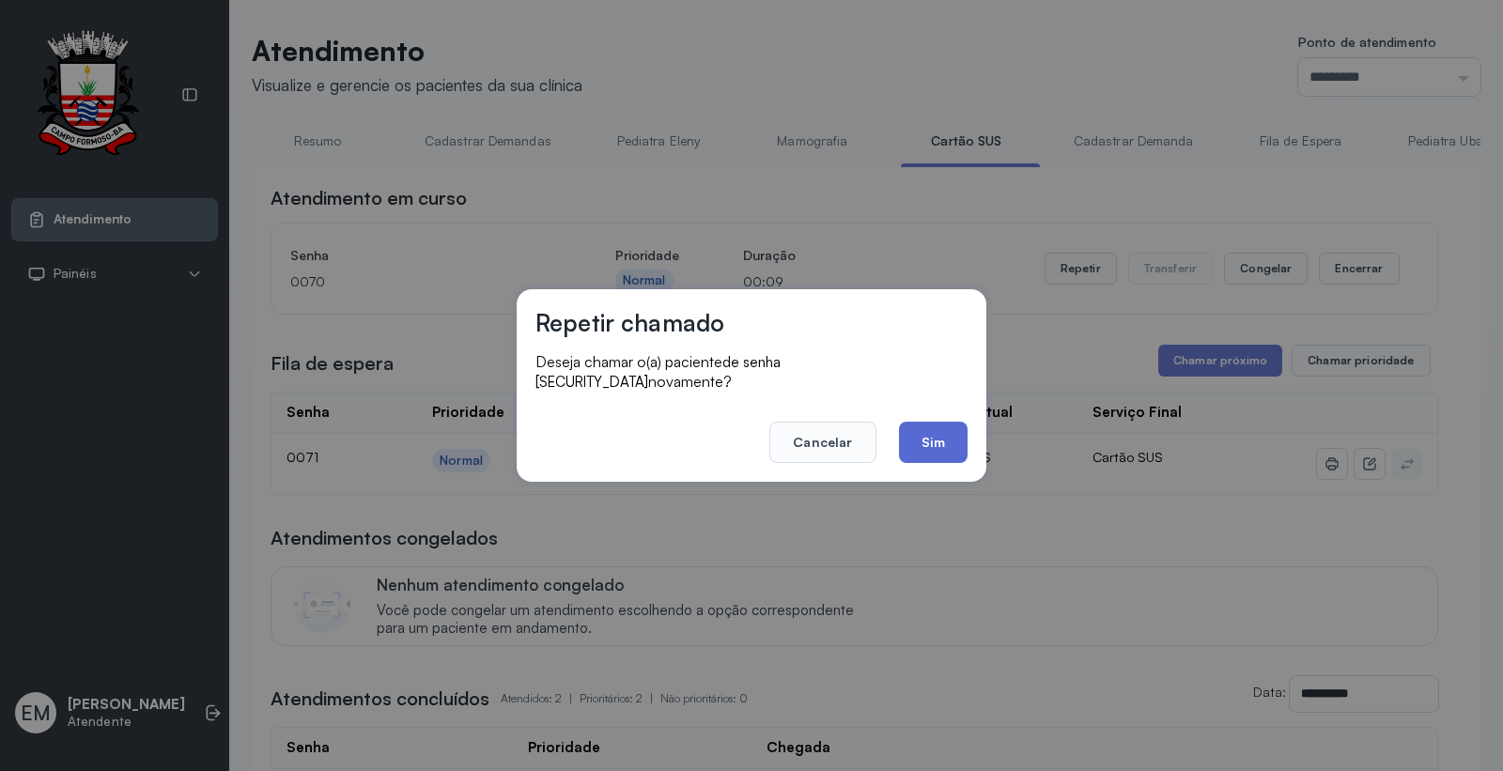
click at [963, 441] on button "Sim" at bounding box center [933, 442] width 69 height 41
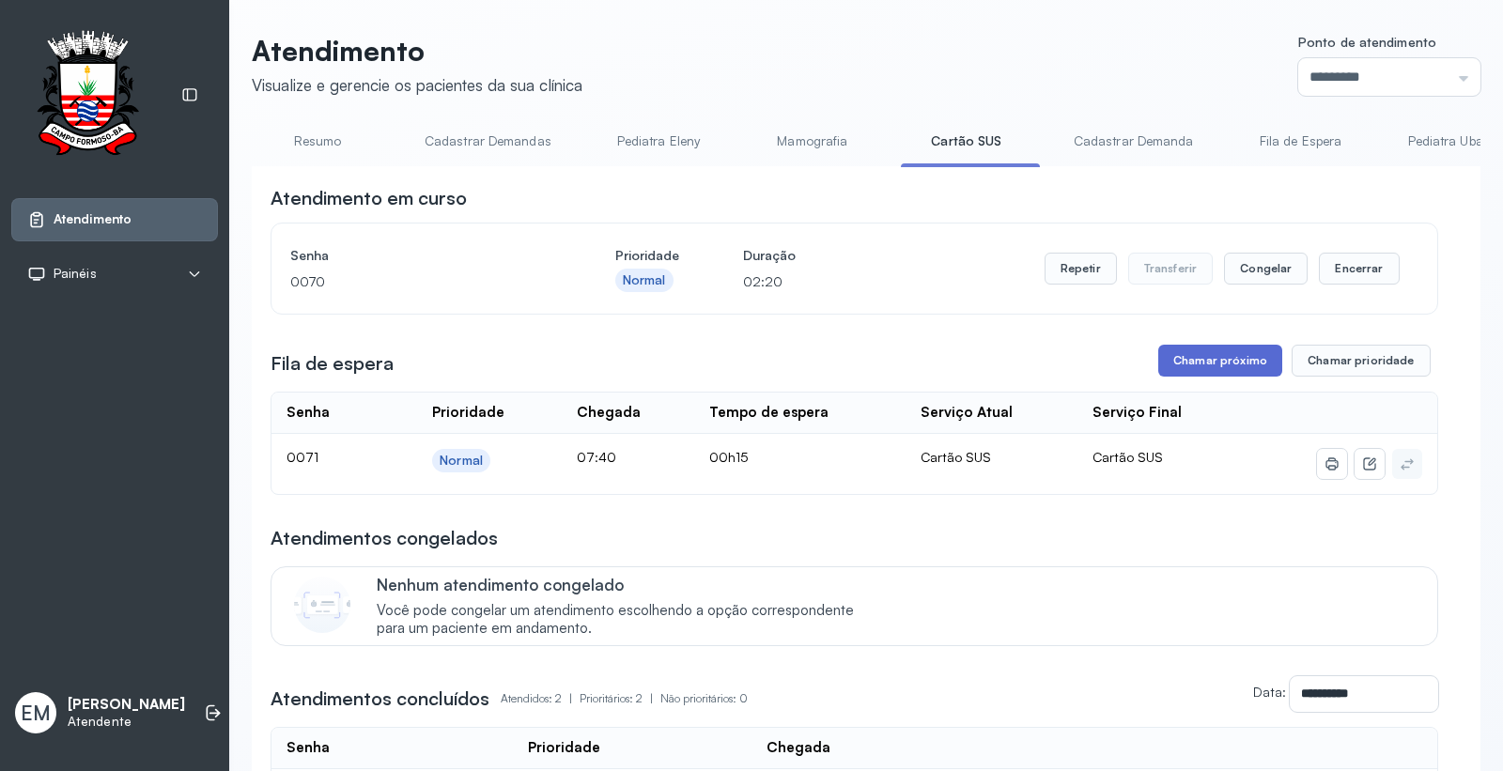
click at [1208, 369] on button "Chamar próximo" at bounding box center [1220, 361] width 124 height 32
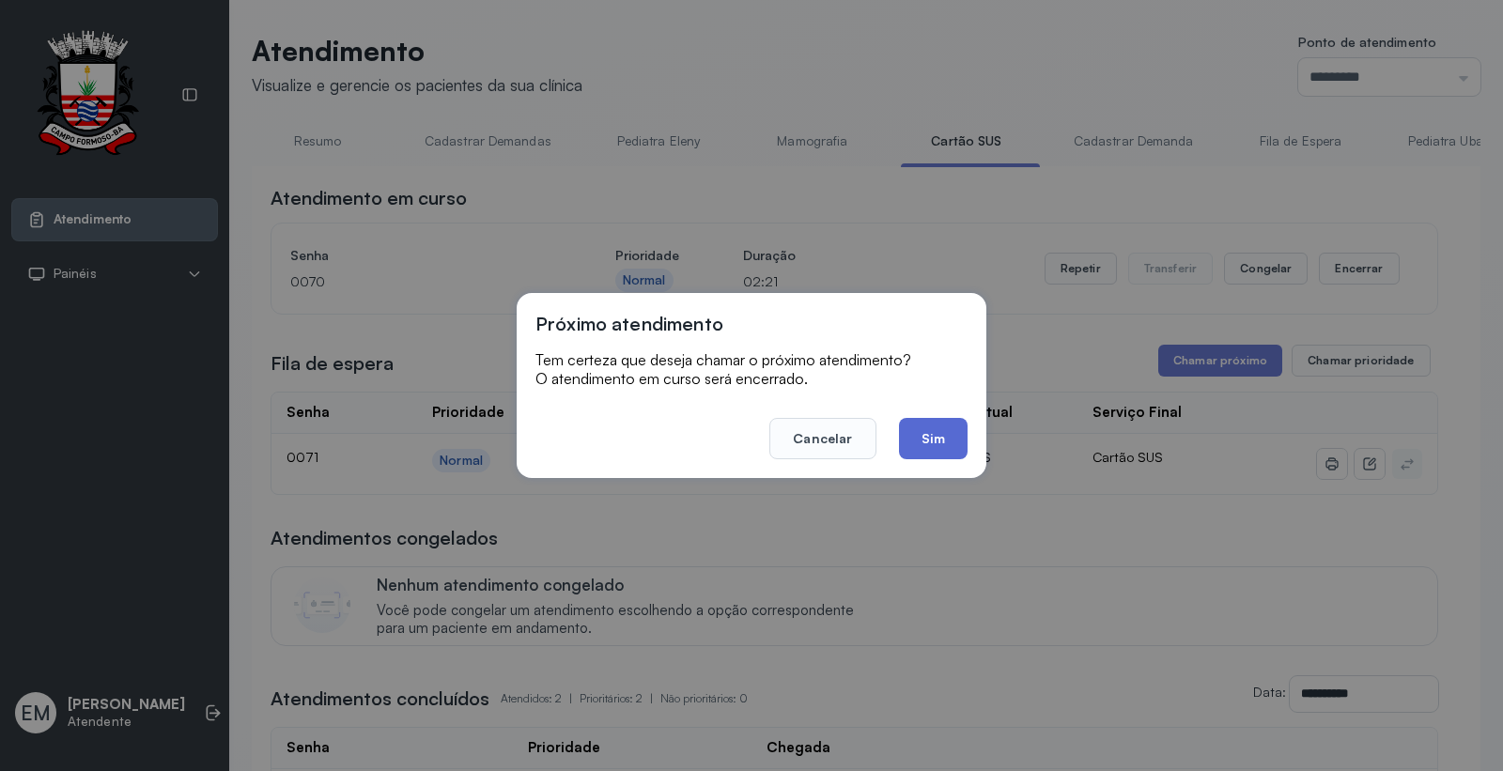
click at [960, 451] on button "Sim" at bounding box center [933, 438] width 69 height 41
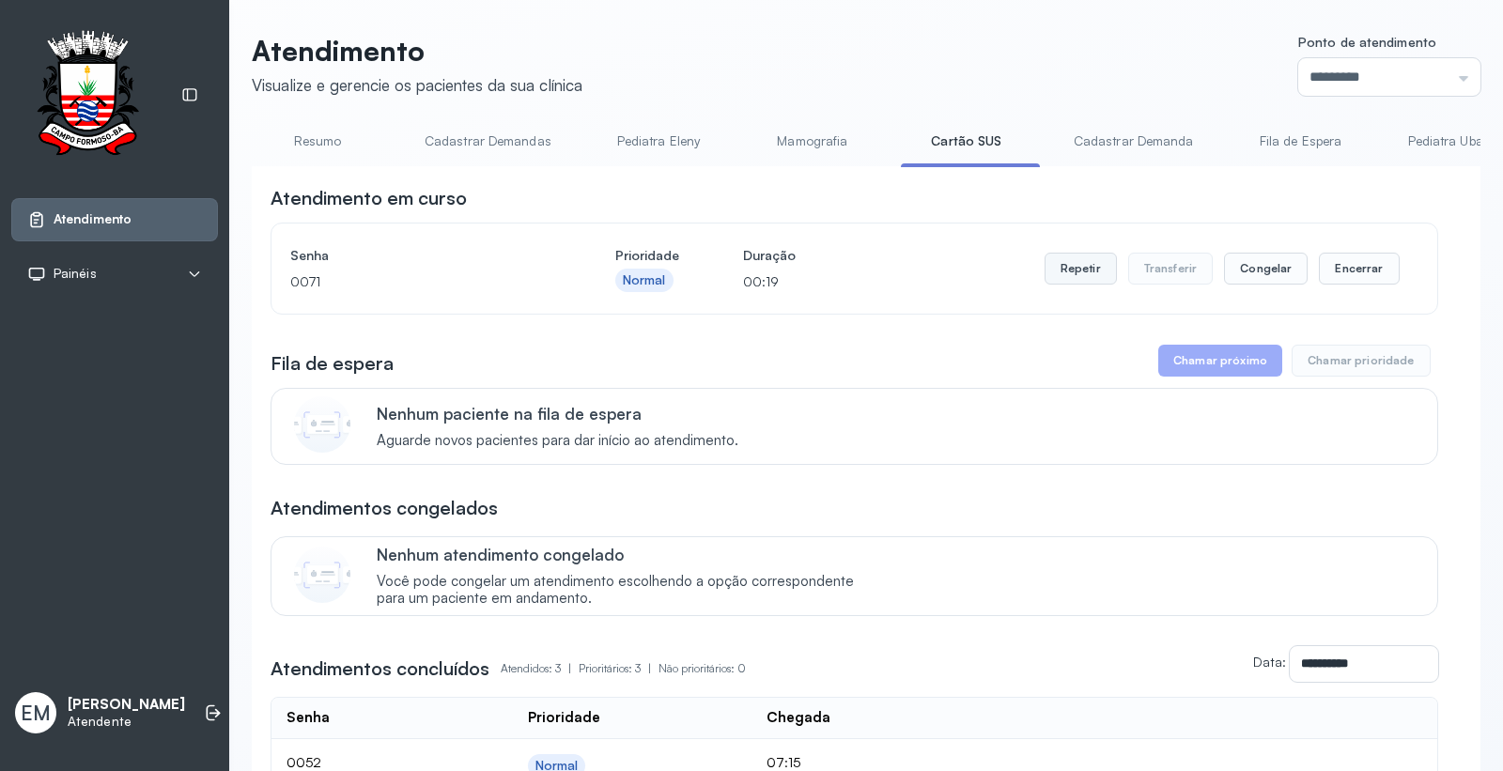
click at [1057, 258] on button "Repetir" at bounding box center [1080, 269] width 72 height 32
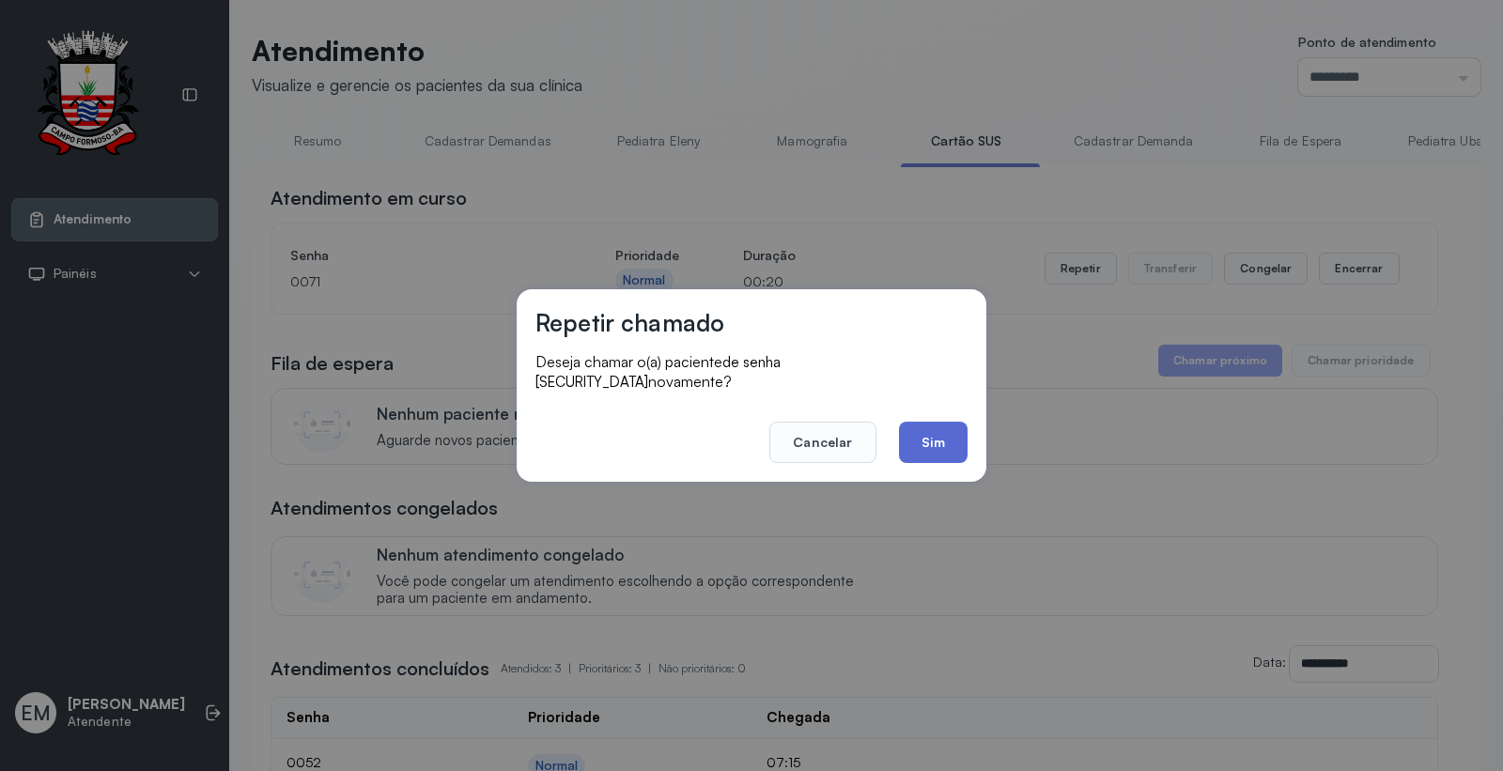
click at [965, 441] on button "Sim" at bounding box center [933, 442] width 69 height 41
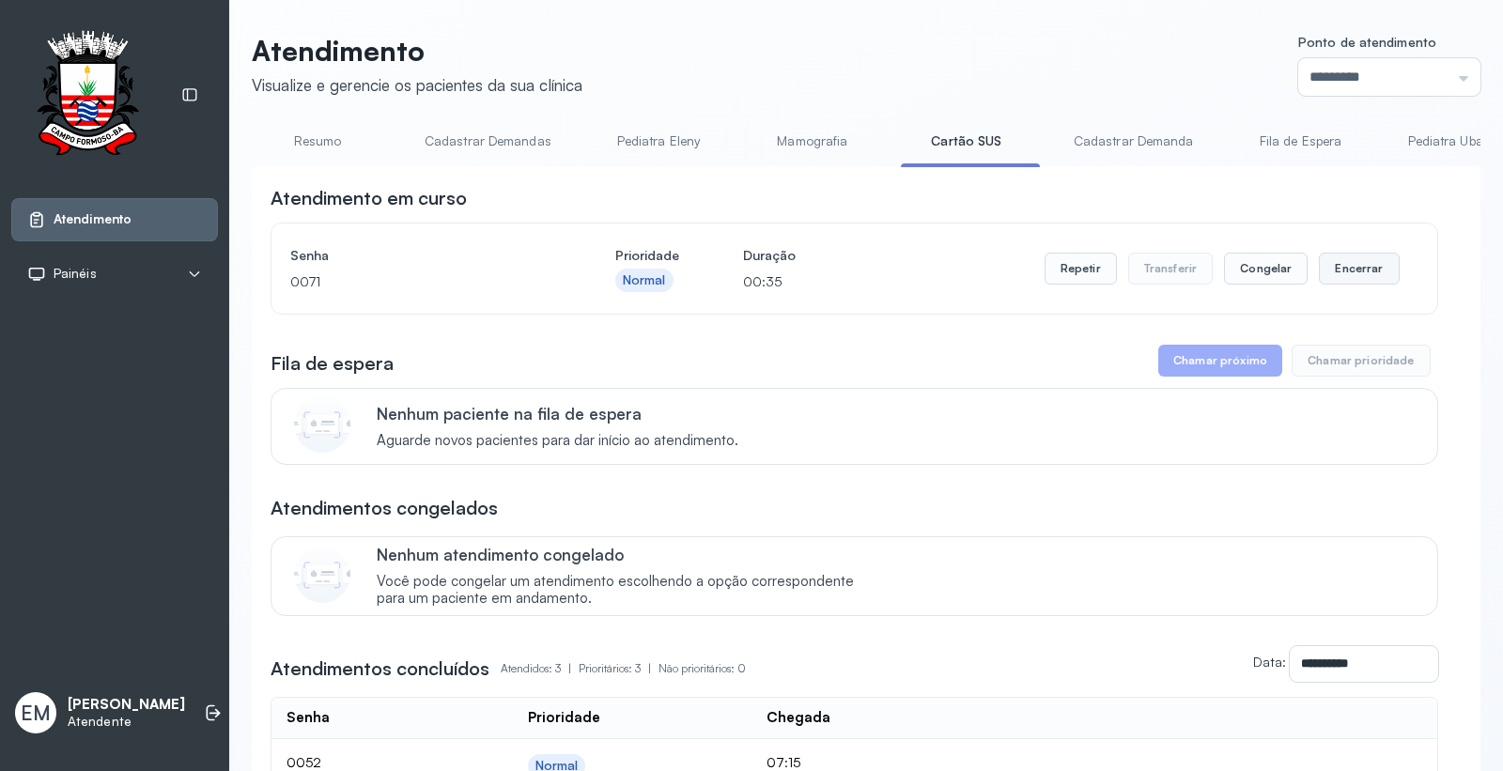
click at [1346, 261] on button "Encerrar" at bounding box center [1359, 269] width 80 height 32
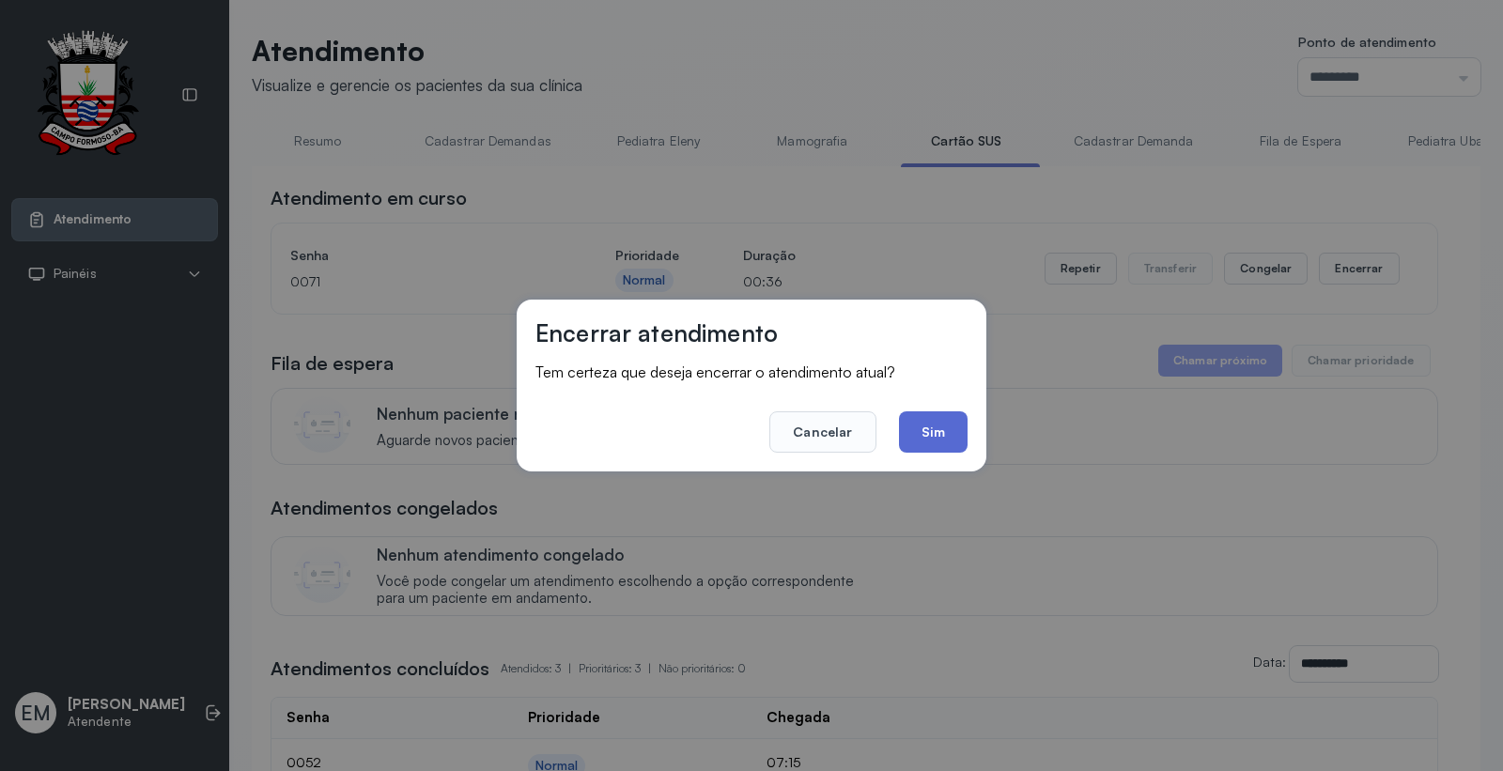
click at [921, 427] on button "Sim" at bounding box center [933, 431] width 69 height 41
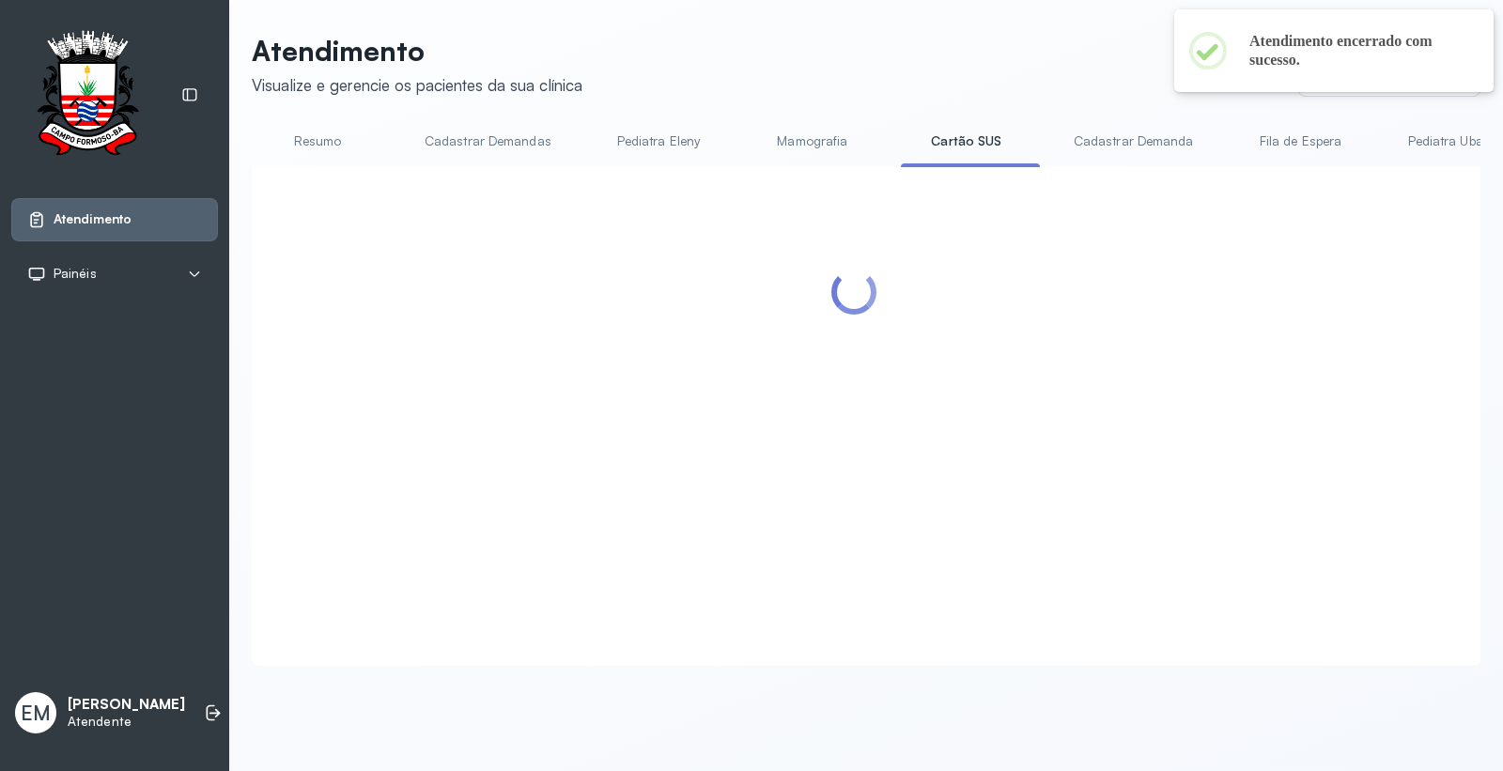
click at [298, 136] on link "Resumo" at bounding box center [317, 141] width 131 height 31
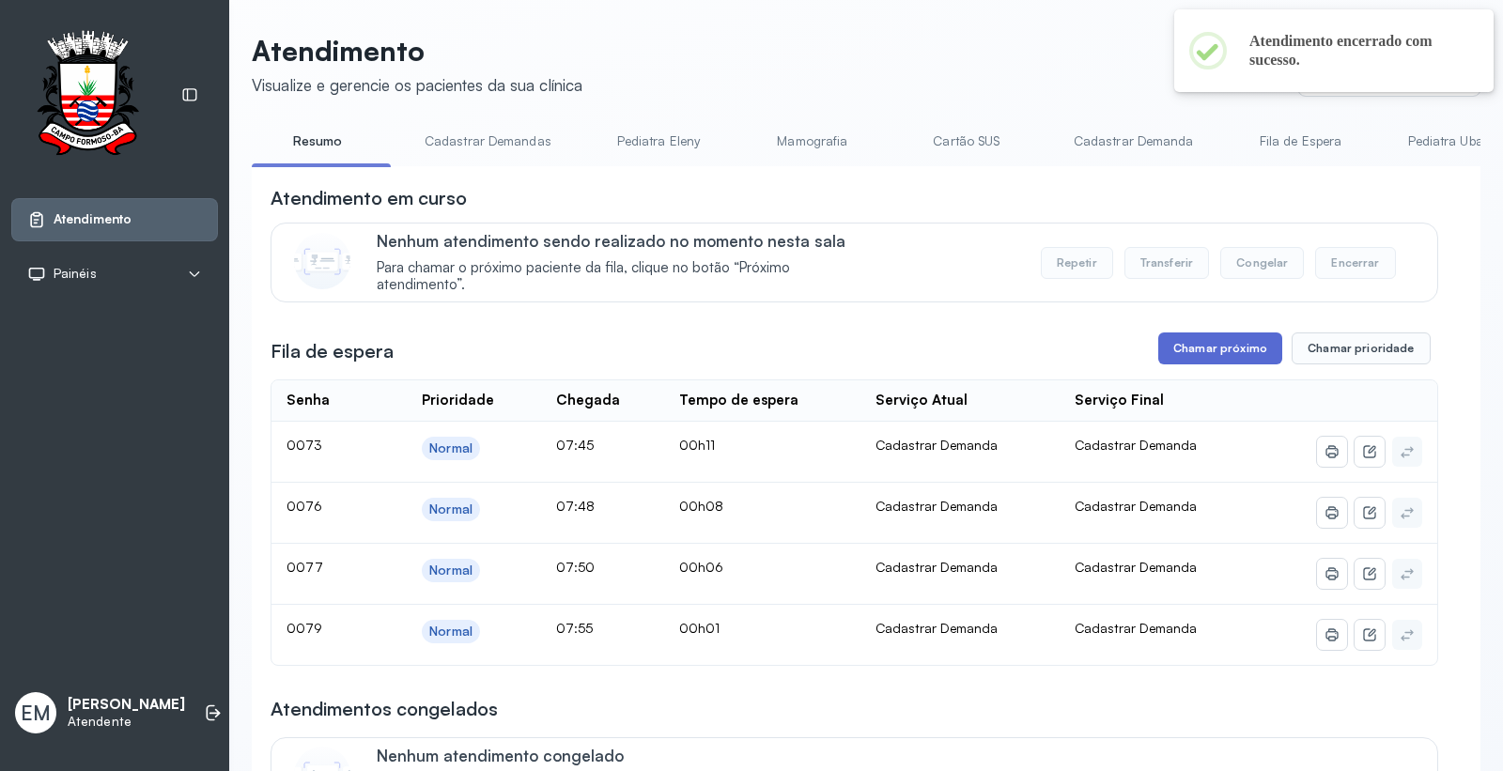
click at [1209, 346] on button "Chamar próximo" at bounding box center [1220, 348] width 124 height 32
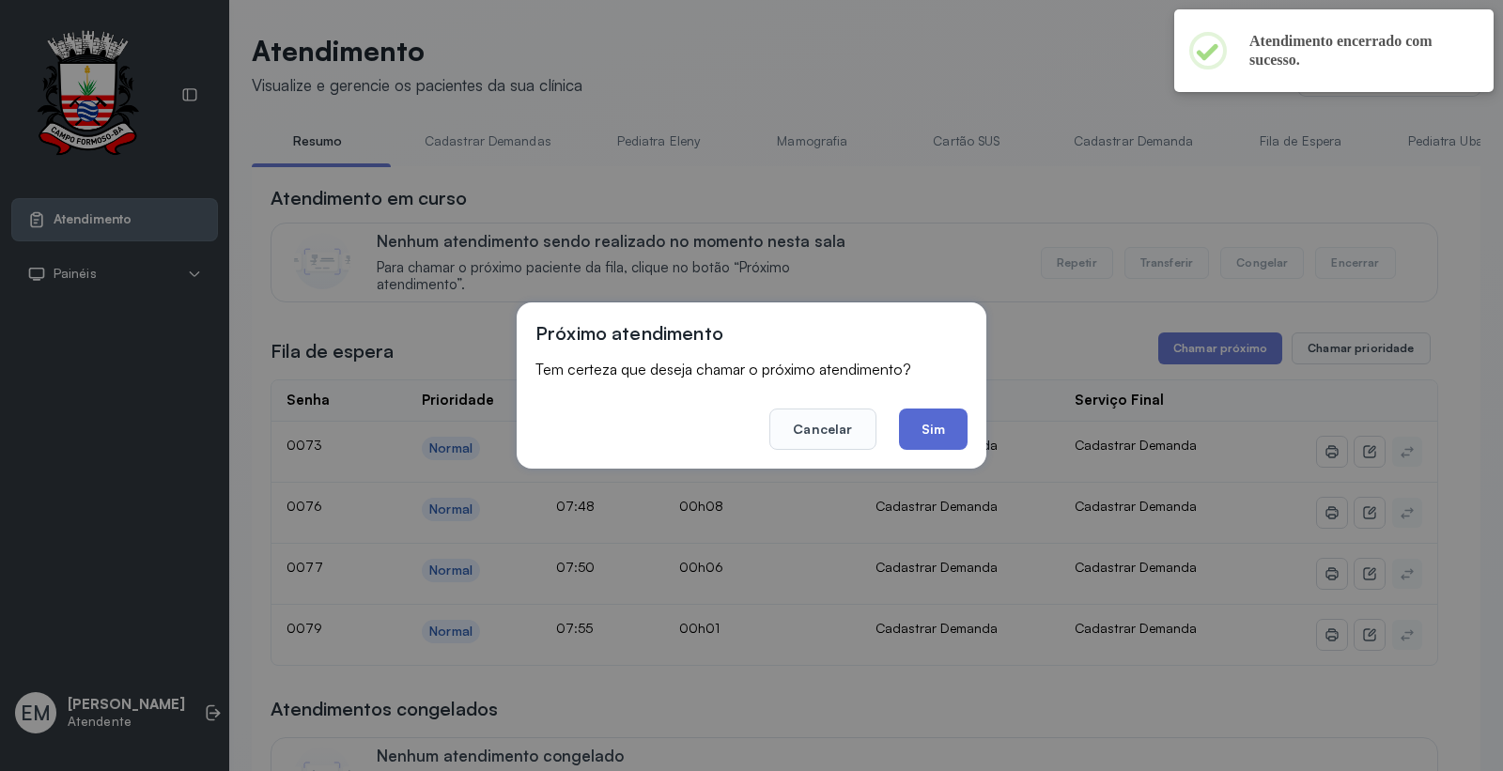
click at [949, 425] on button "Sim" at bounding box center [933, 429] width 69 height 41
